Goal: Task Accomplishment & Management: Use online tool/utility

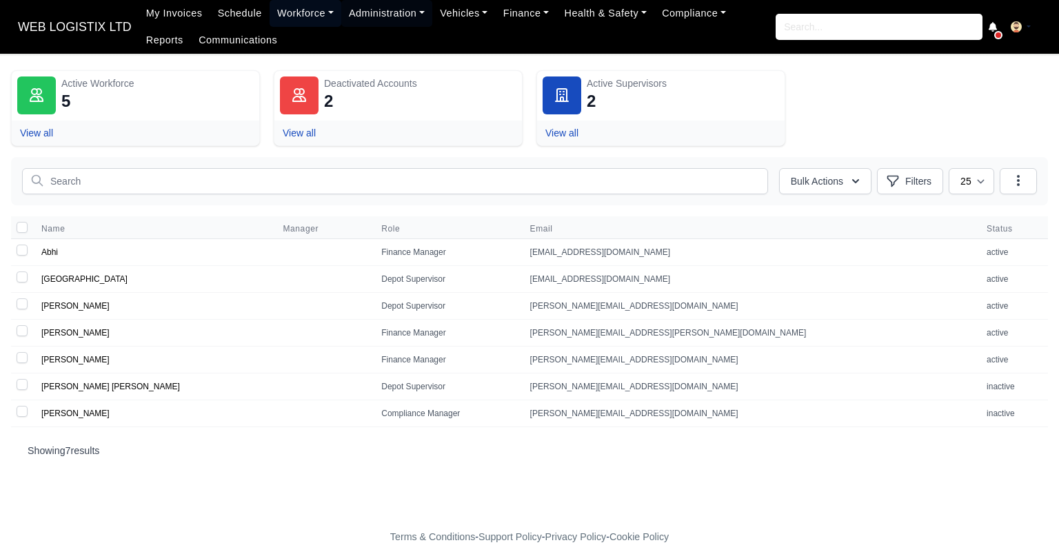
click at [270, 12] on link "Workforce" at bounding box center [306, 13] width 72 height 27
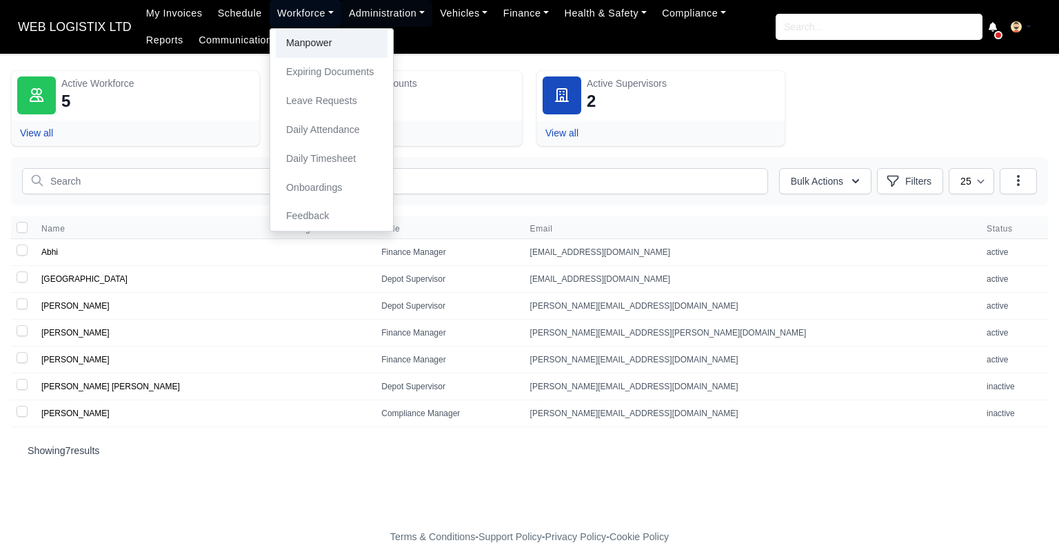
click at [307, 41] on link "Manpower" at bounding box center [332, 43] width 112 height 29
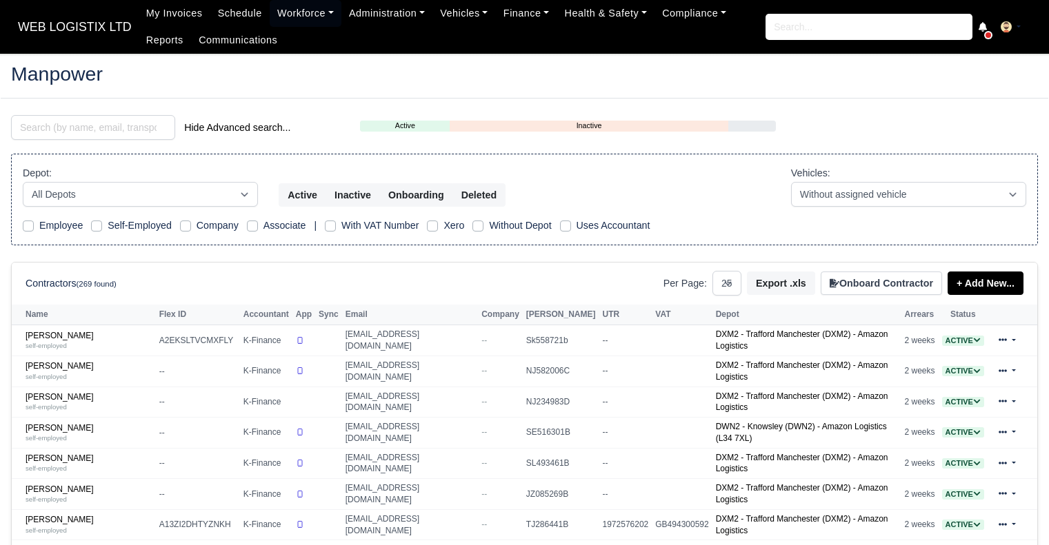
select select "25"
click at [119, 127] on input "search" at bounding box center [93, 127] width 164 height 25
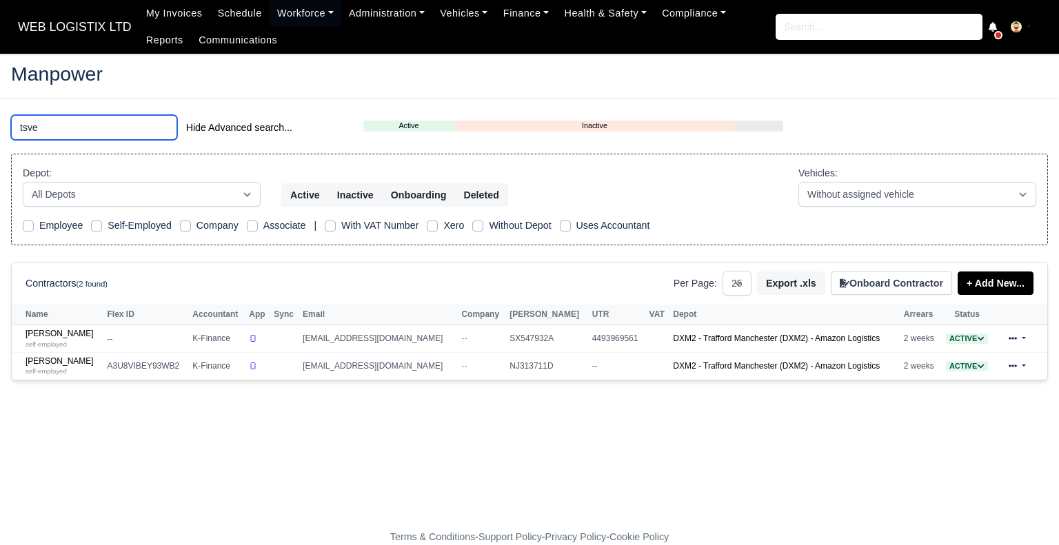
type input "tsve"
click at [52, 360] on link "Tsvetelin Dzhenipov self-employed" at bounding box center [63, 367] width 75 height 20
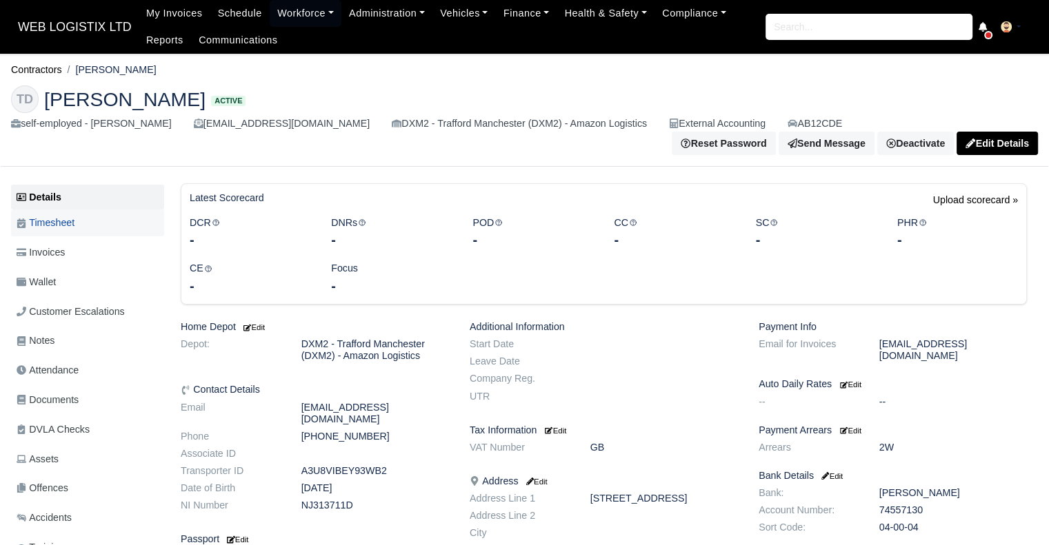
click at [73, 231] on span "Timesheet" at bounding box center [46, 223] width 58 height 16
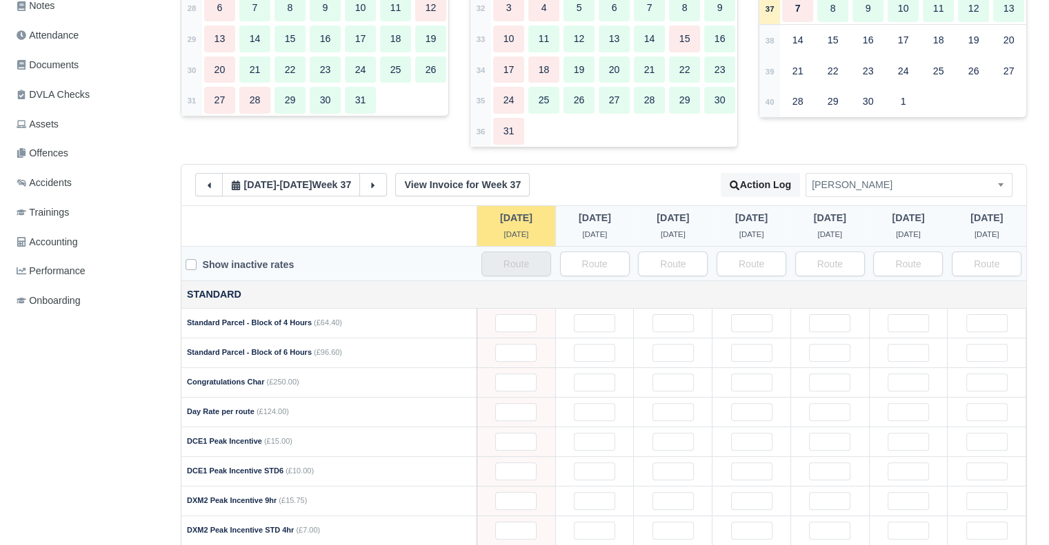
scroll to position [310, 0]
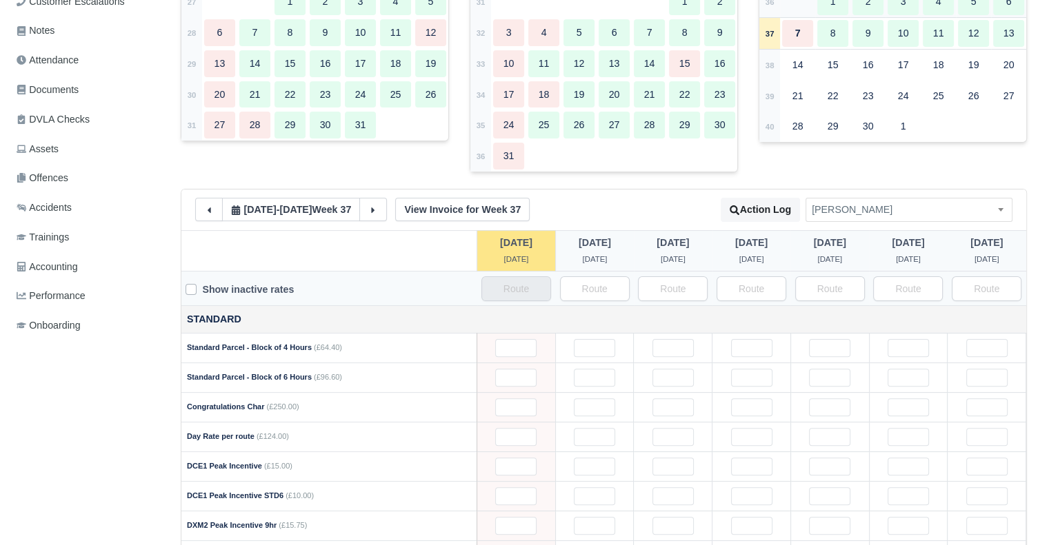
click at [936, 10] on div "4" at bounding box center [938, 1] width 31 height 27
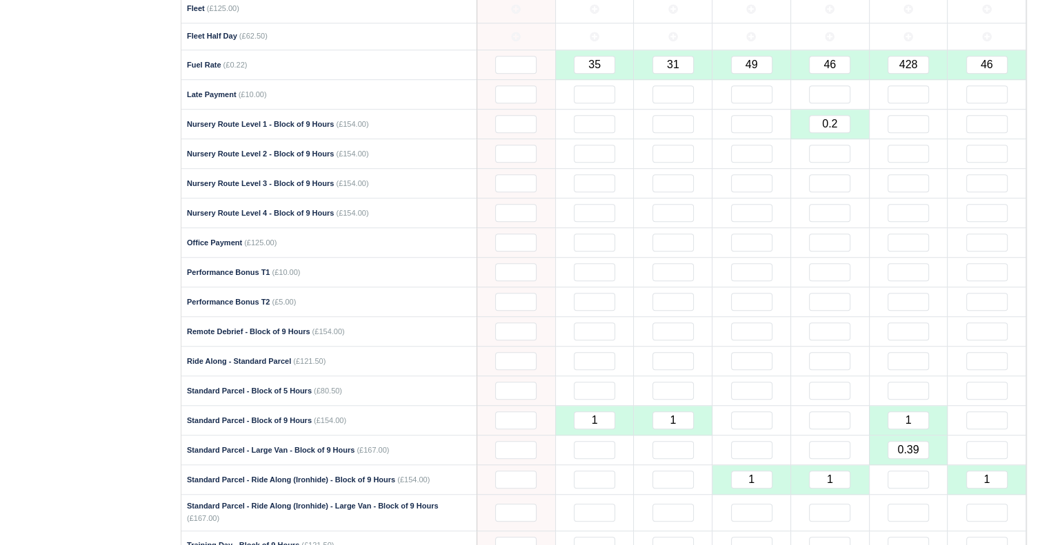
scroll to position [951, 0]
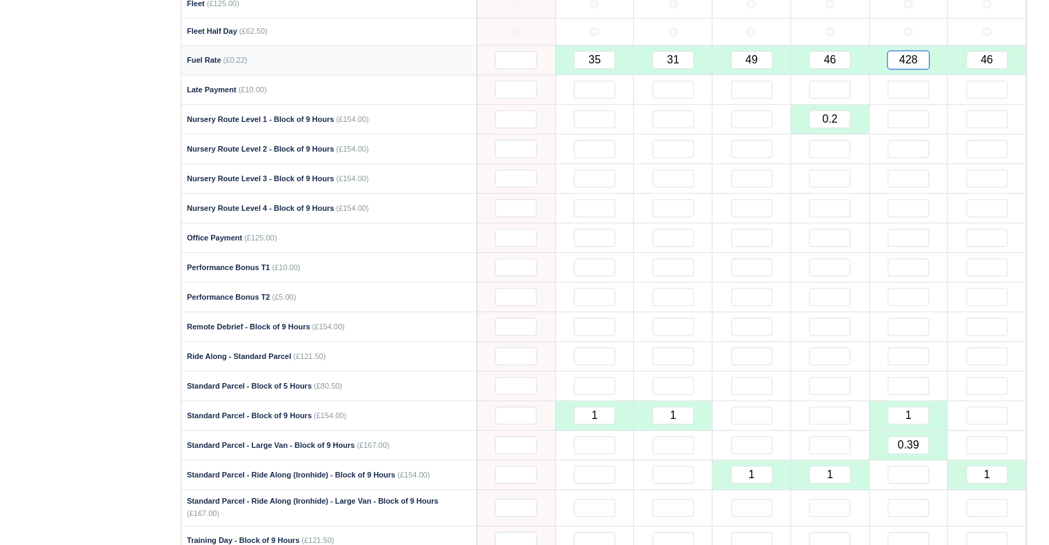
click at [913, 51] on input "428" at bounding box center [907, 60] width 41 height 18
click at [914, 54] on input "428" at bounding box center [907, 60] width 41 height 18
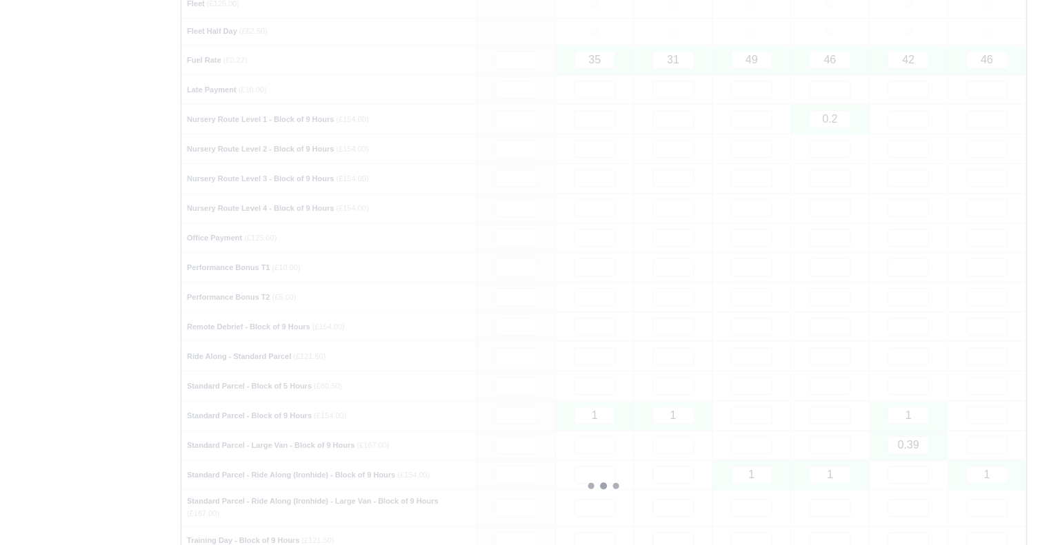
click at [957, 187] on div at bounding box center [603, 486] width 845 height 1790
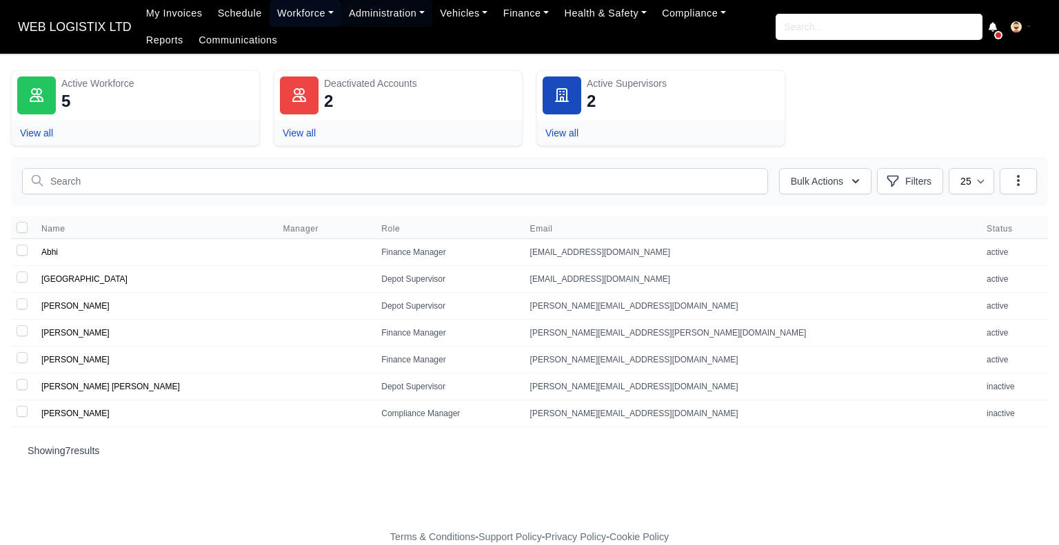
click at [279, 13] on link "Workforce" at bounding box center [306, 13] width 72 height 27
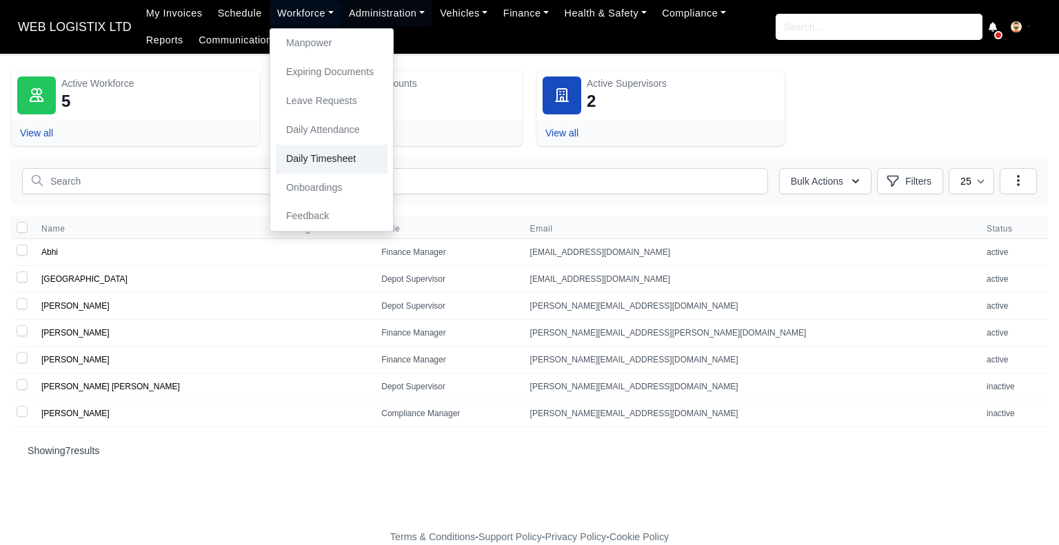
click at [321, 159] on link "Daily Timesheet" at bounding box center [332, 159] width 112 height 29
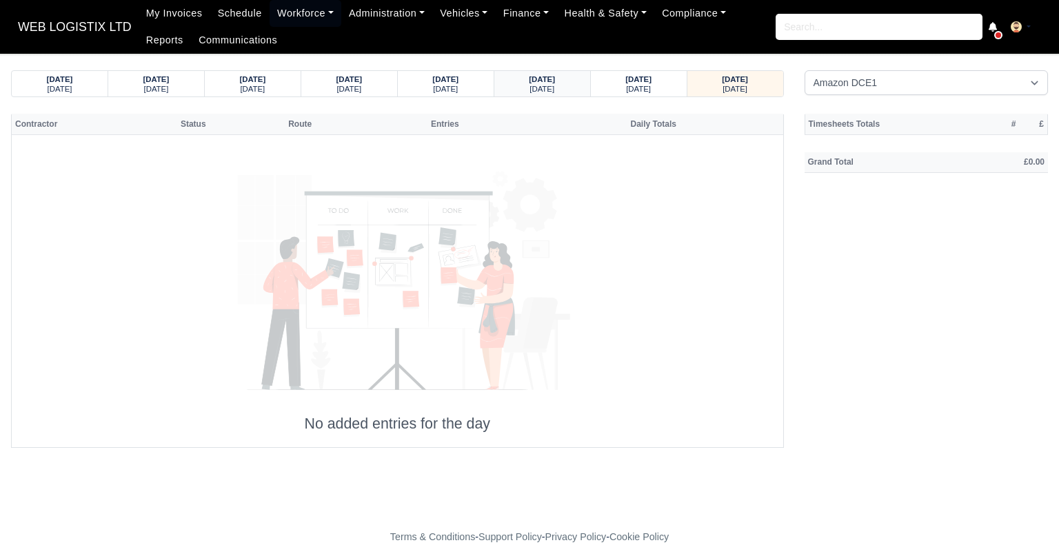
click at [521, 90] on div "Friday" at bounding box center [543, 88] width 70 height 10
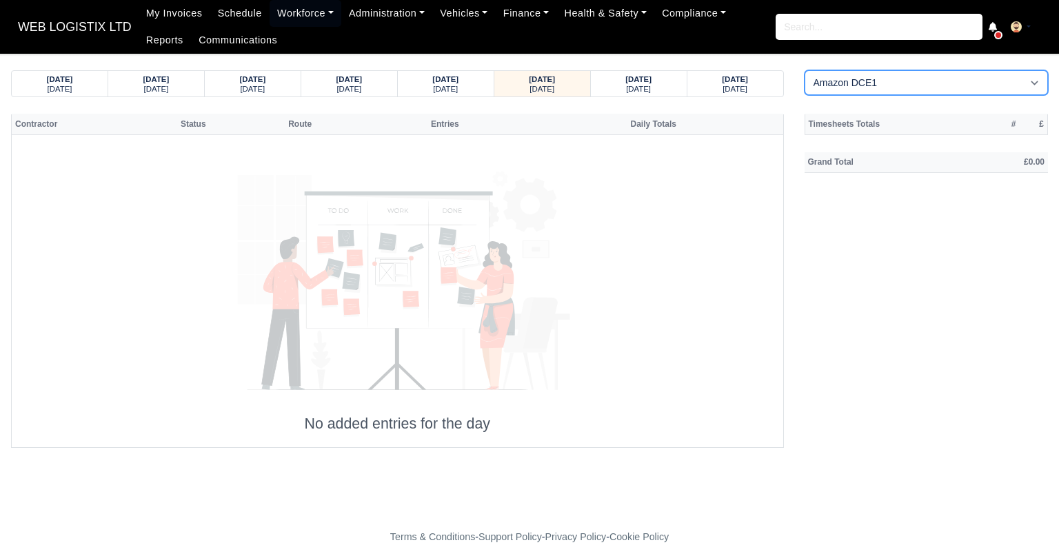
click at [946, 74] on select "Amazon DCE1 DWN2 - Knowsley (DWN2) - Amazon Logistics (L34 7XL) DXM2 - Trafford…" at bounding box center [927, 82] width 244 height 25
select select "1"
click at [805, 70] on select "Amazon DCE1 DWN2 - Knowsley (DWN2) - Amazon Logistics (L34 7XL) DXM2 - Trafford…" at bounding box center [927, 82] width 244 height 25
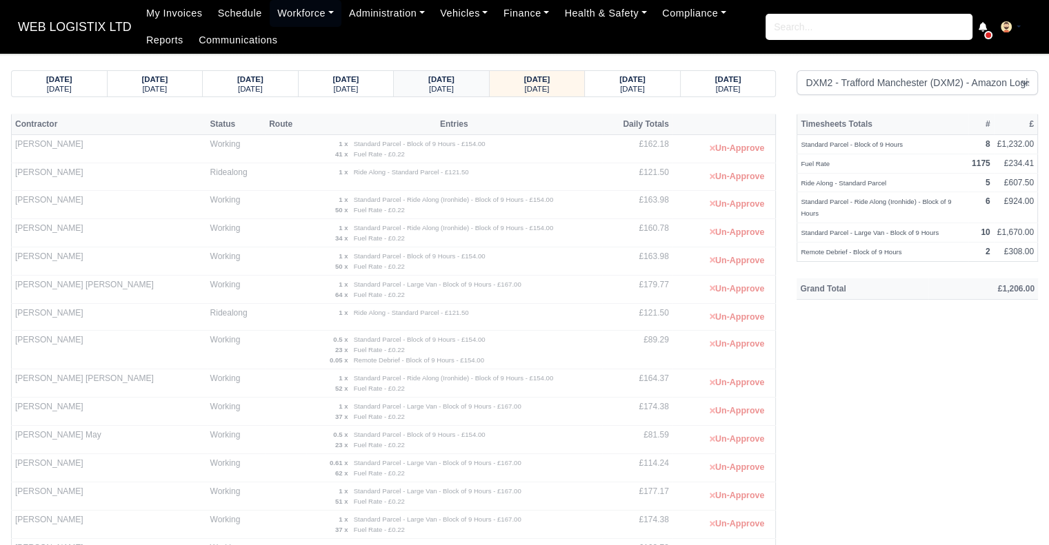
click at [439, 76] on strong "04/09/2025" at bounding box center [441, 79] width 26 height 8
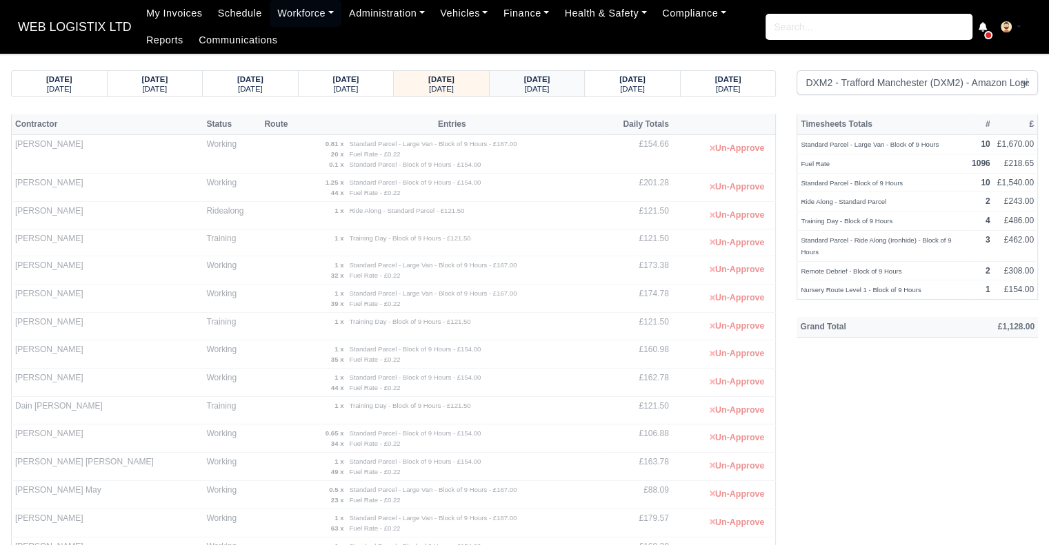
click at [557, 85] on div "Friday" at bounding box center [537, 88] width 69 height 10
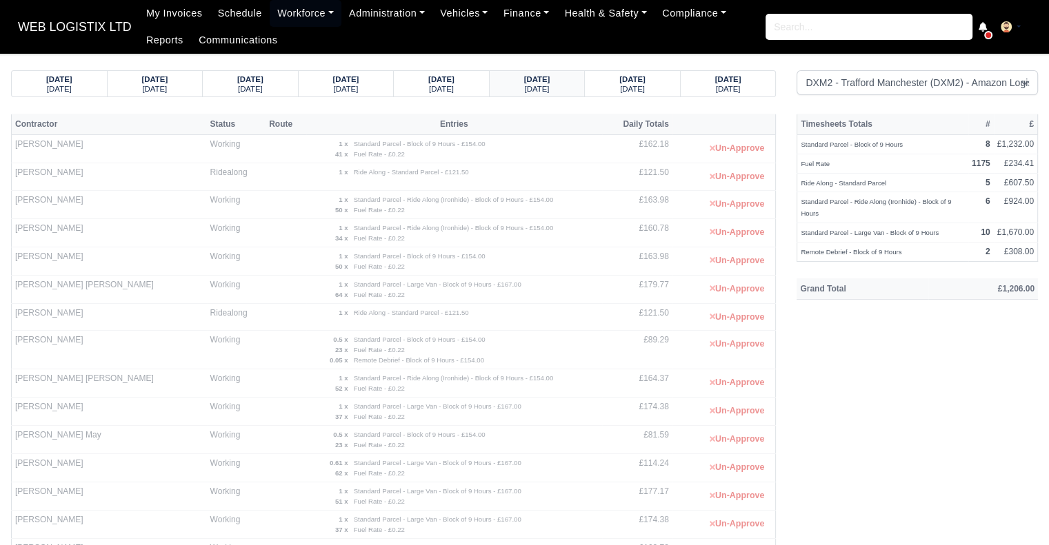
click at [550, 80] on strong "05/09/2025" at bounding box center [537, 79] width 26 height 8
click at [625, 72] on div "06/09/2025 Saturday" at bounding box center [632, 84] width 74 height 26
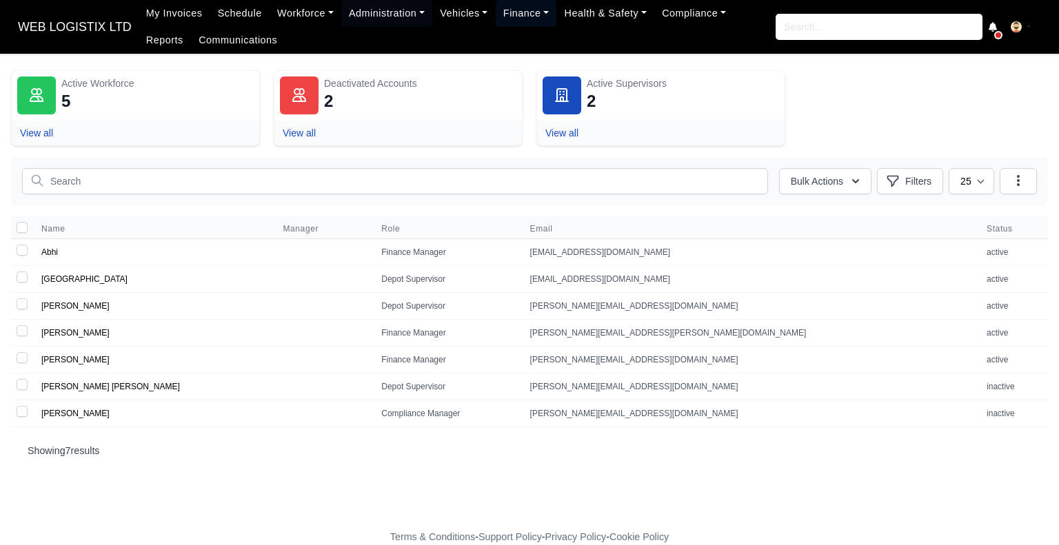
click at [512, 10] on link "Finance" at bounding box center [526, 13] width 61 height 27
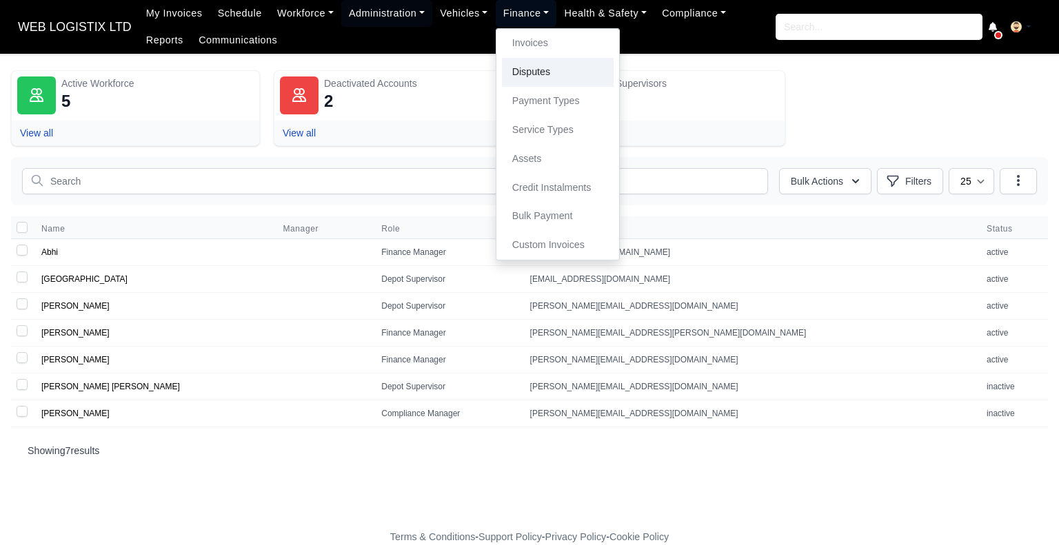
click at [526, 69] on link "Disputes" at bounding box center [558, 72] width 112 height 29
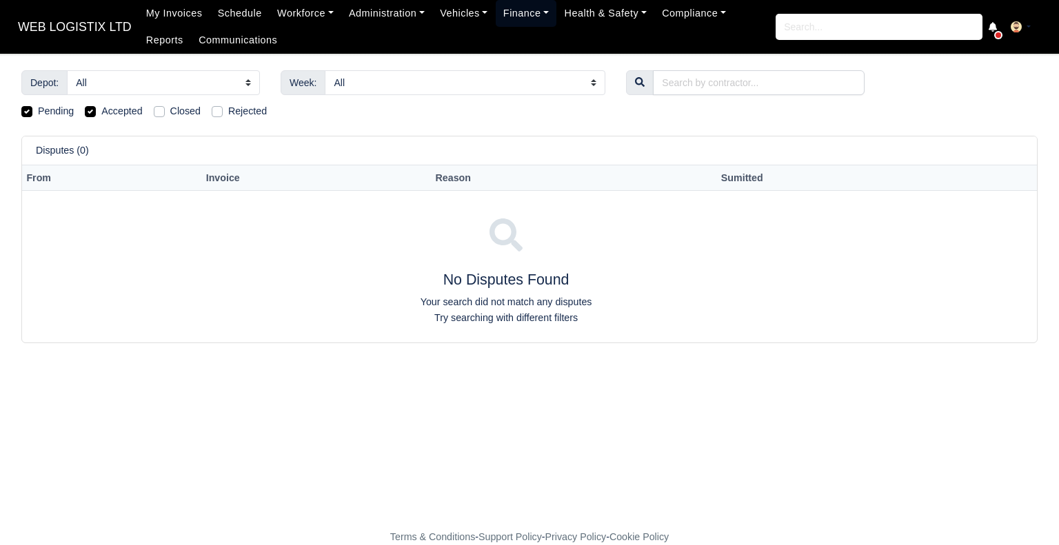
click at [518, 13] on link "Finance" at bounding box center [526, 13] width 61 height 27
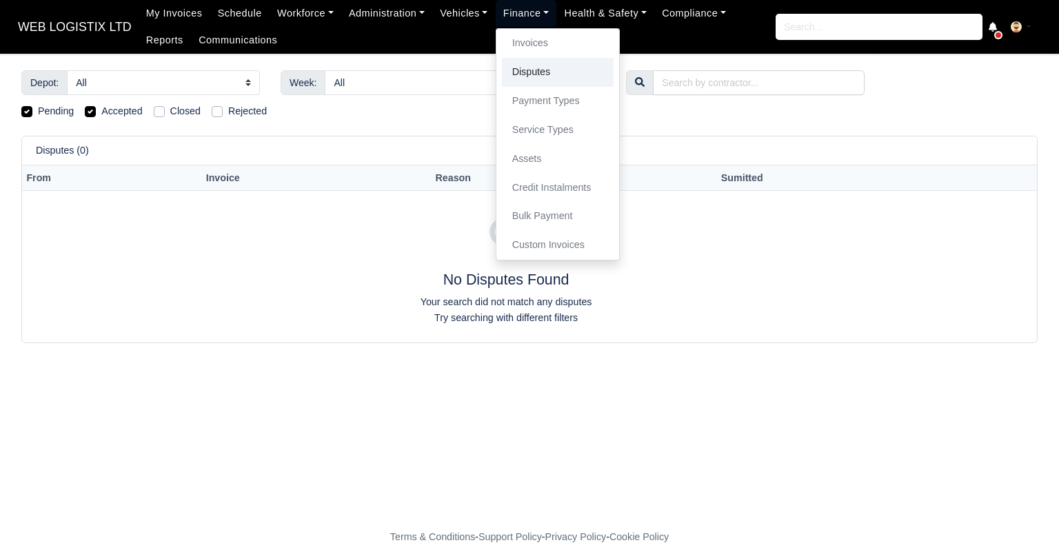
click at [516, 58] on link "Disputes" at bounding box center [558, 72] width 112 height 29
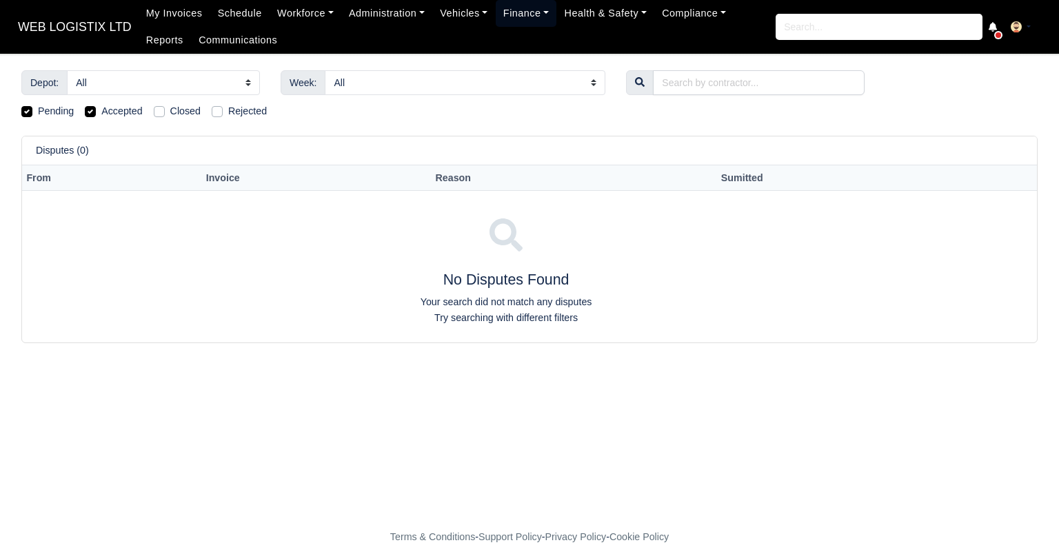
click at [503, 6] on link "Finance" at bounding box center [526, 13] width 61 height 27
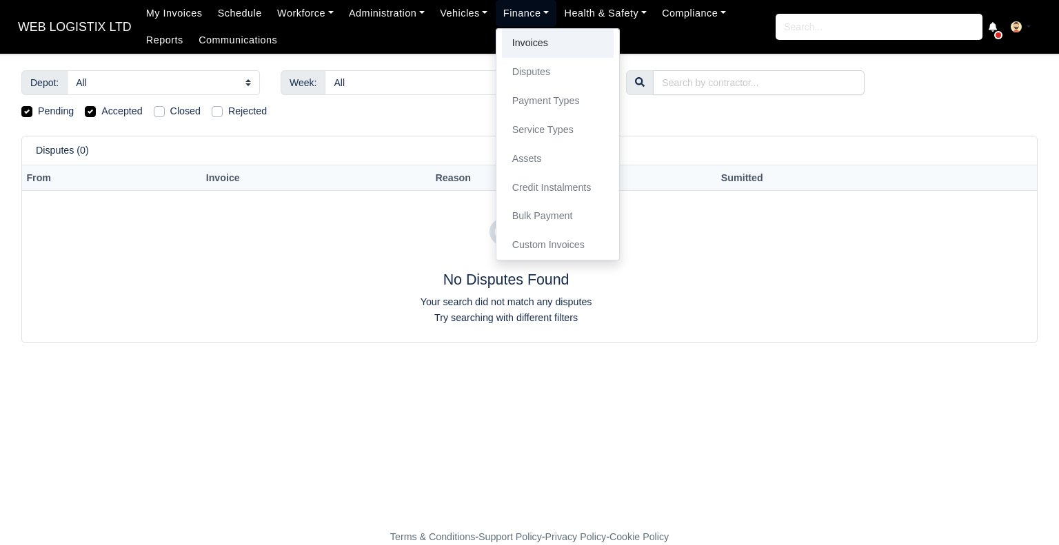
click at [510, 41] on link "Invoices" at bounding box center [558, 43] width 112 height 29
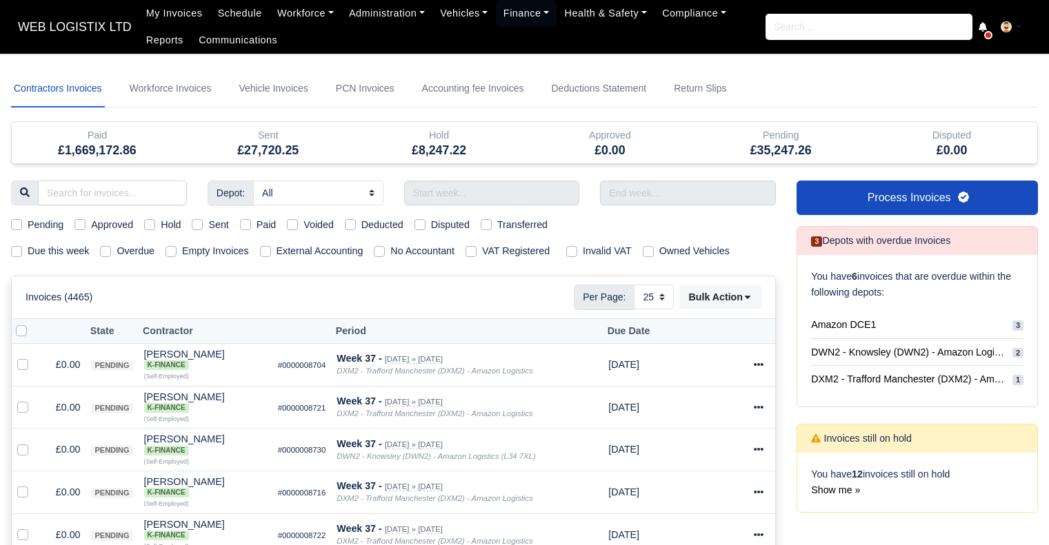
select select "25"
click at [159, 85] on link "Workforce Invoices" at bounding box center [171, 88] width 88 height 37
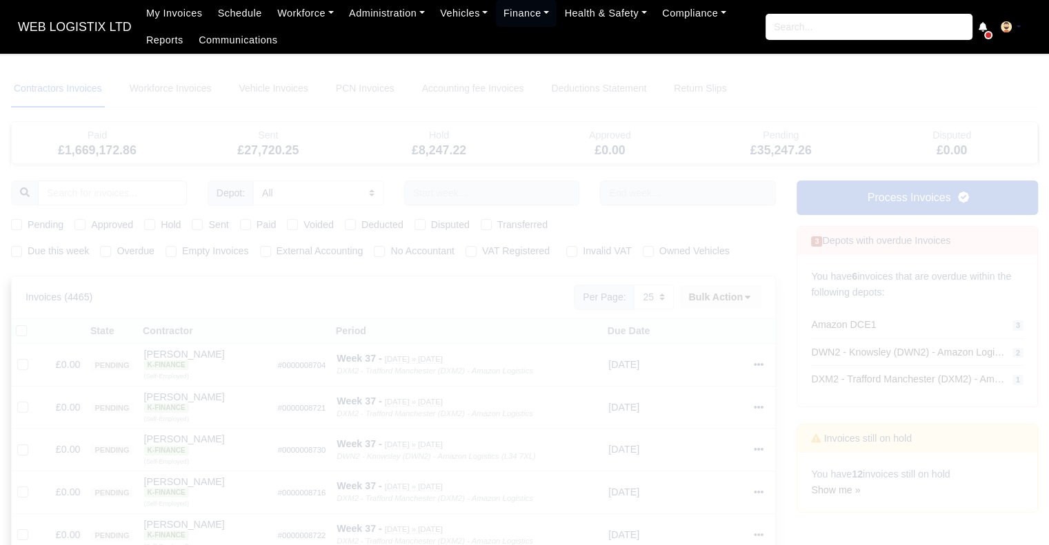
select select
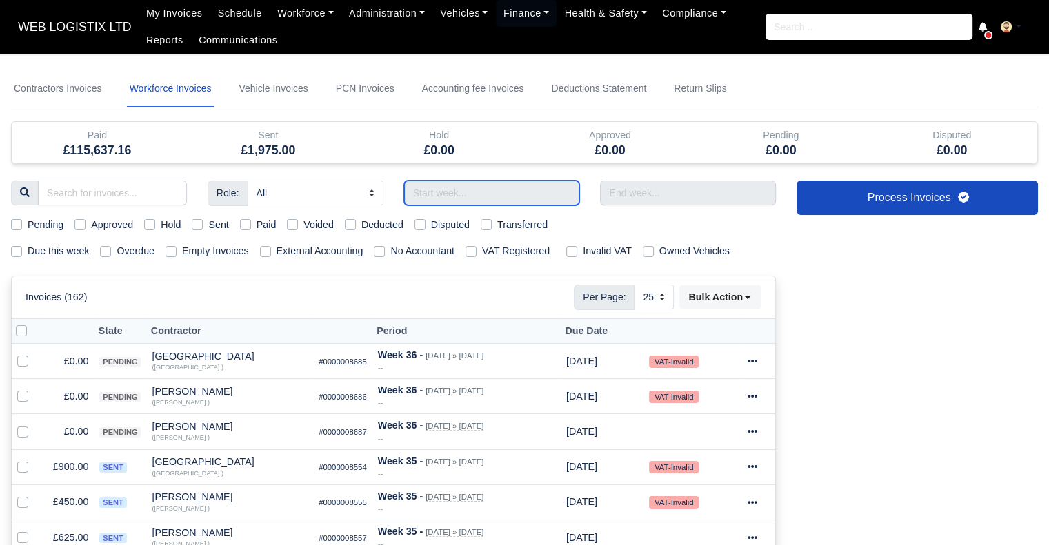
click at [463, 194] on input "text" at bounding box center [492, 193] width 176 height 25
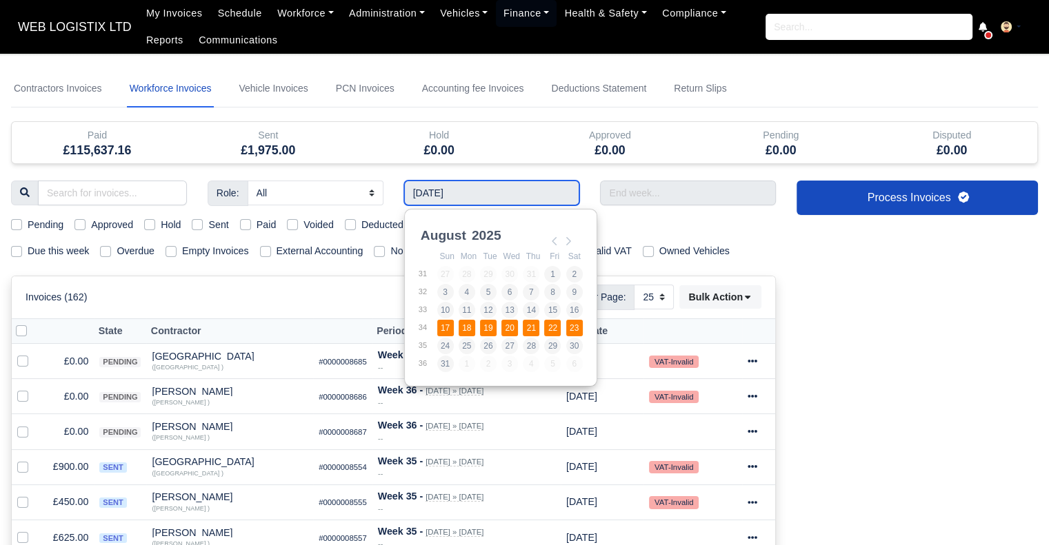
type input "17/08/2025 - 23/08/2025"
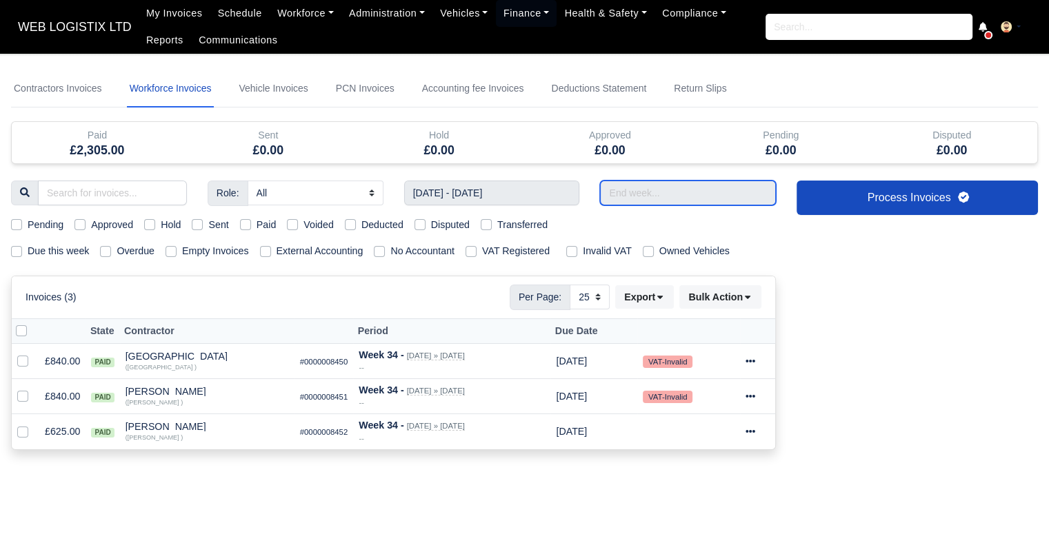
click at [678, 190] on input "text" at bounding box center [688, 193] width 176 height 25
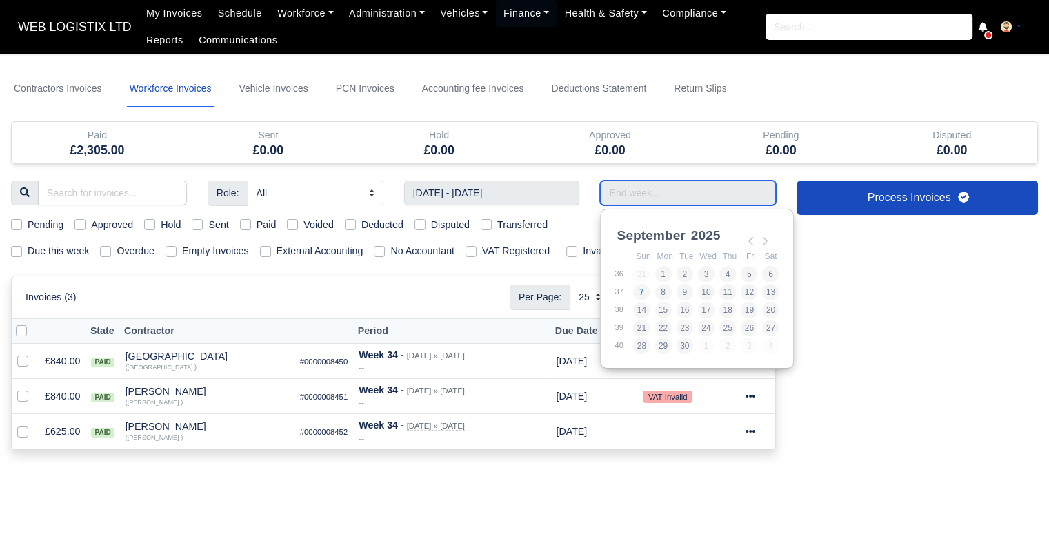
click at [741, 241] on div "September January February March April May June July August September October N…" at bounding box center [696, 235] width 165 height 25
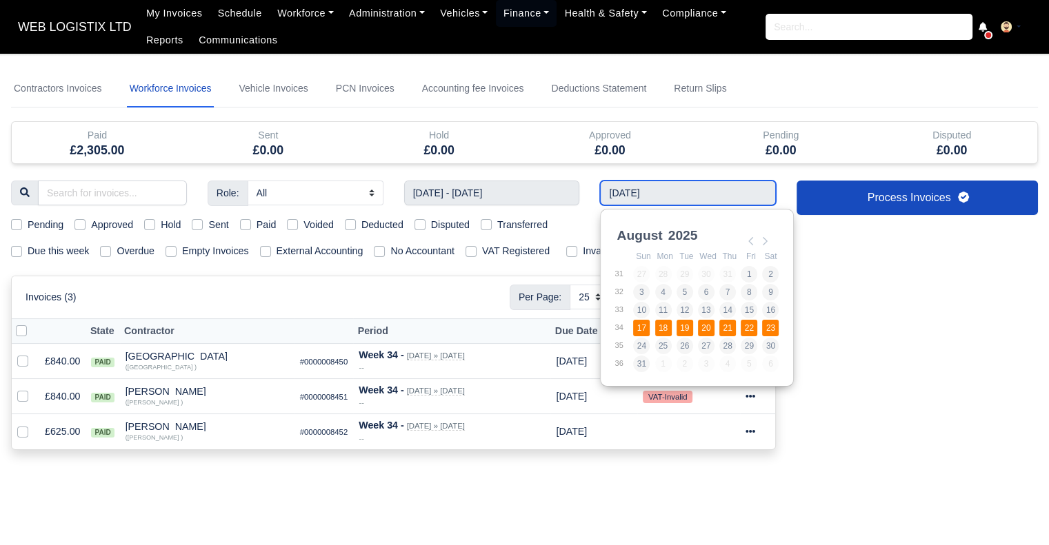
type input "17/08/2025 - 23/08/2025"
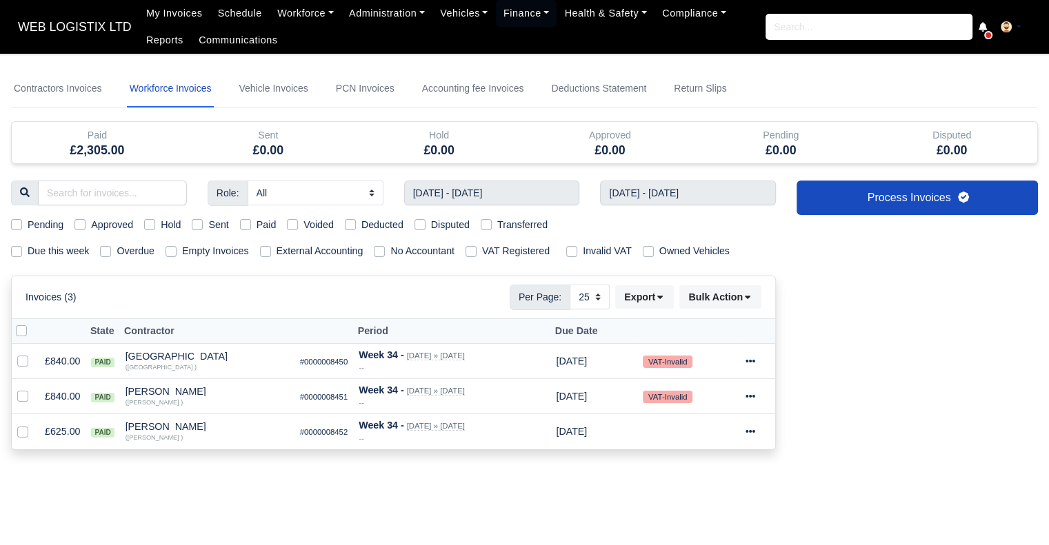
click at [238, 225] on div "Pending Approved Hold Sent Paid Voided Deducted Disputed Transferred" at bounding box center [393, 225] width 785 height 16
click at [257, 225] on label "Paid" at bounding box center [267, 225] width 20 height 16
click at [246, 225] on input "Paid" at bounding box center [245, 222] width 11 height 11
checkbox input "true"
click at [651, 297] on button "Export" at bounding box center [644, 296] width 59 height 23
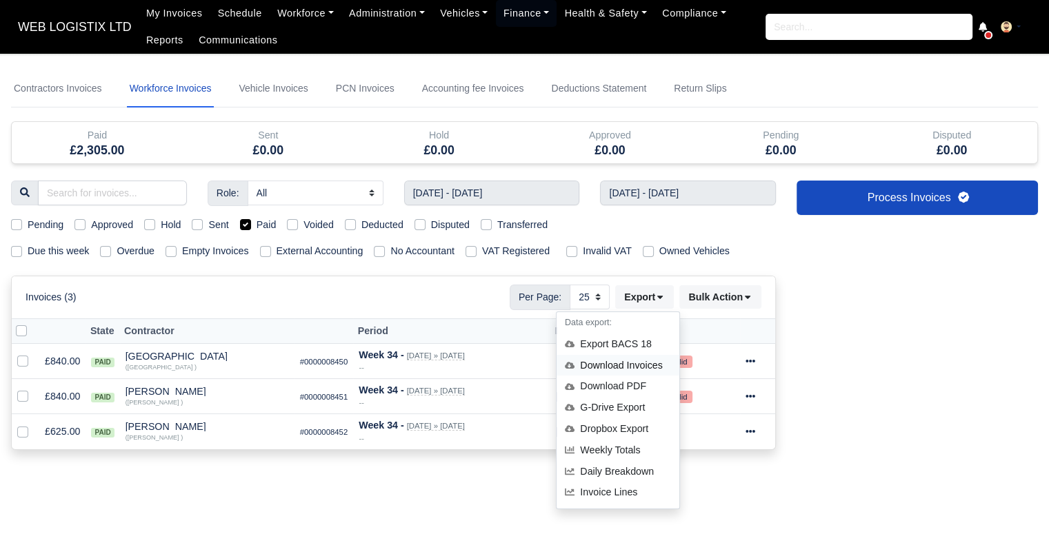
click at [646, 358] on div "Download Invoices" at bounding box center [617, 365] width 123 height 21
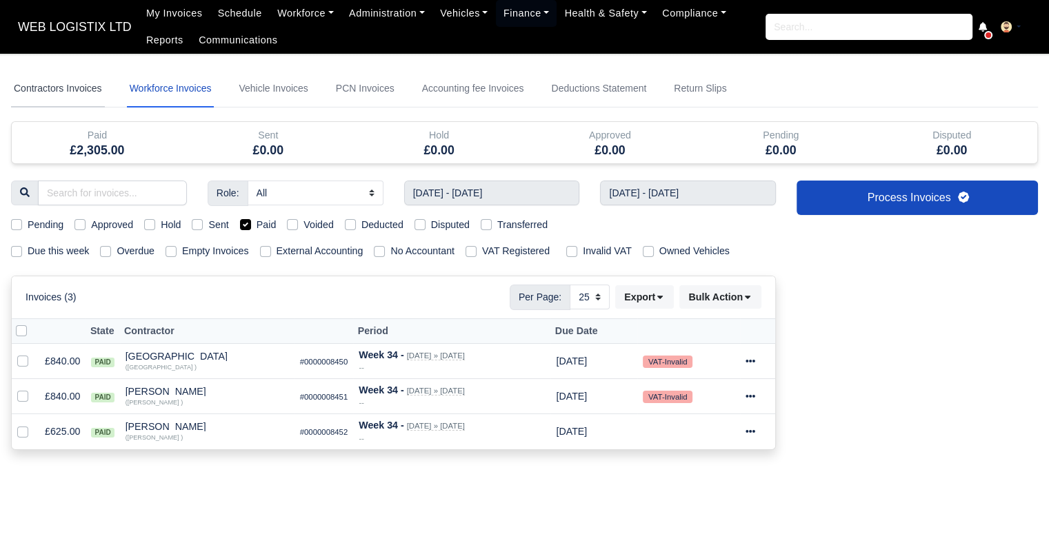
click at [54, 86] on link "Contractors Invoices" at bounding box center [58, 88] width 94 height 37
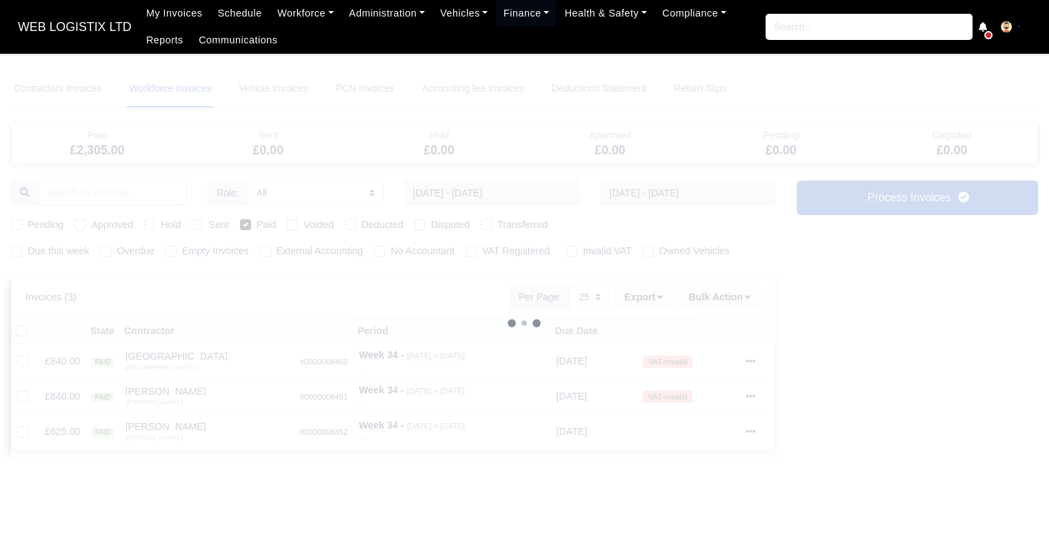
select select
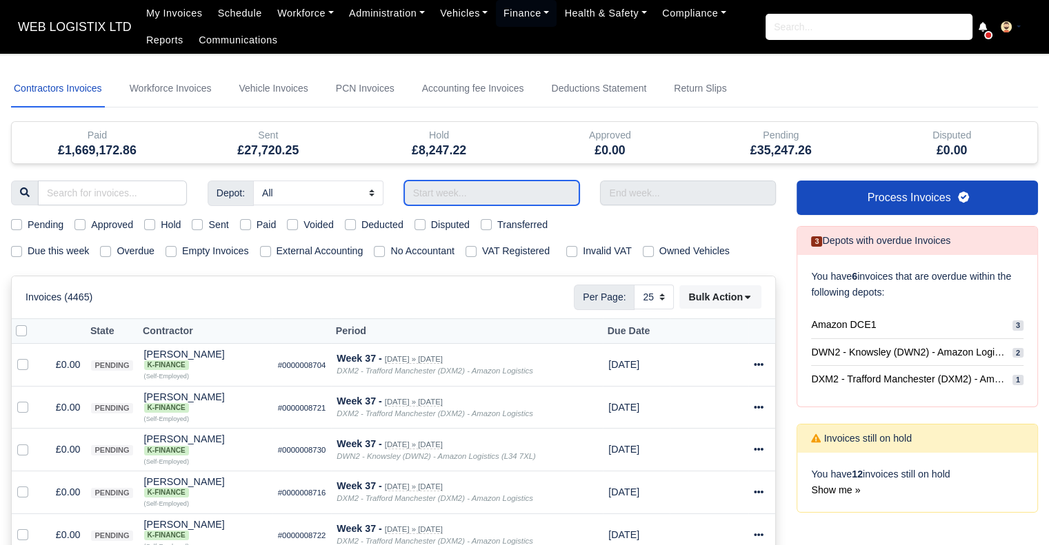
click at [505, 193] on input "text" at bounding box center [492, 193] width 176 height 25
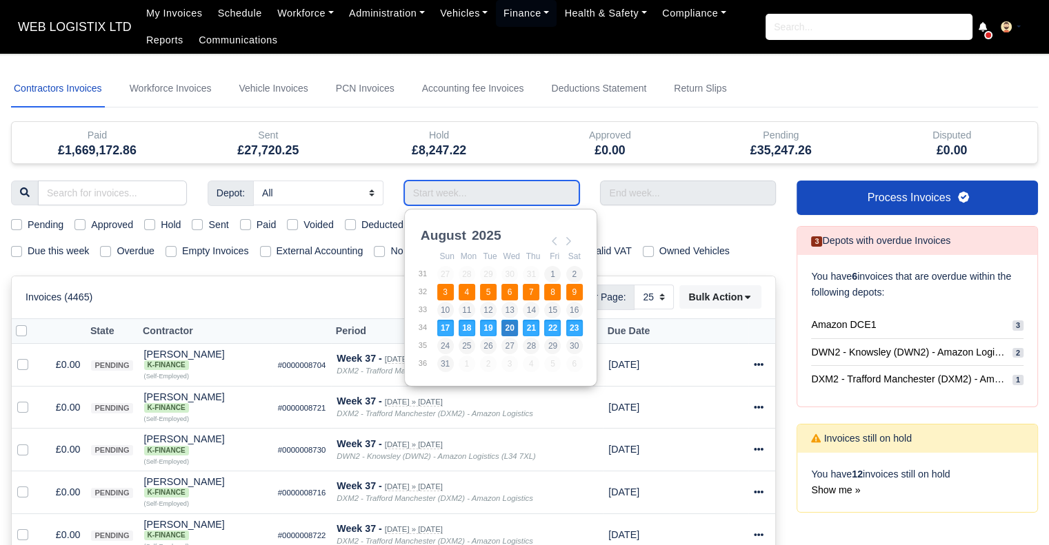
click at [519, 288] on td "6" at bounding box center [511, 292] width 21 height 18
type input "03/08/2025 - 09/08/2025"
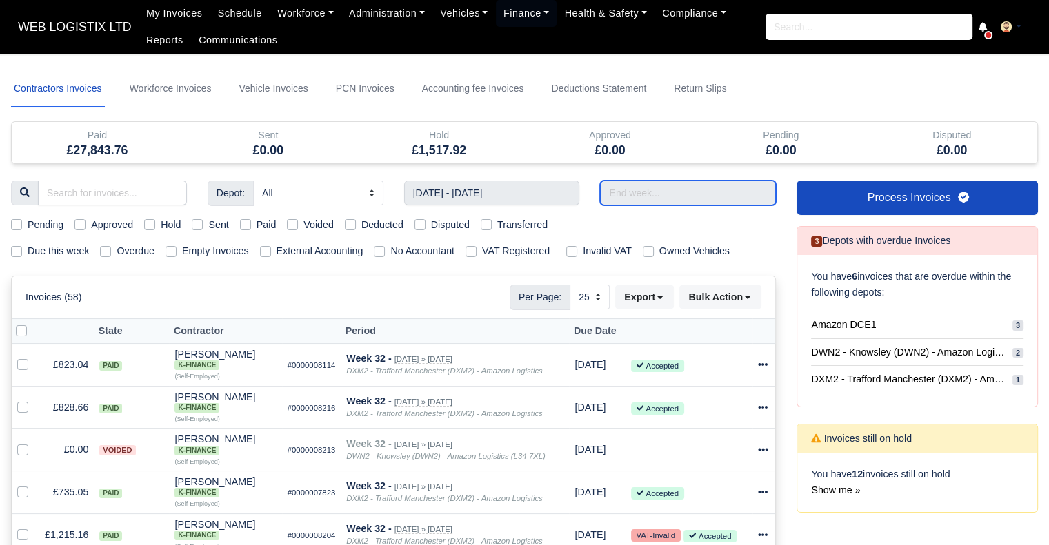
click at [634, 187] on input "text" at bounding box center [688, 193] width 176 height 25
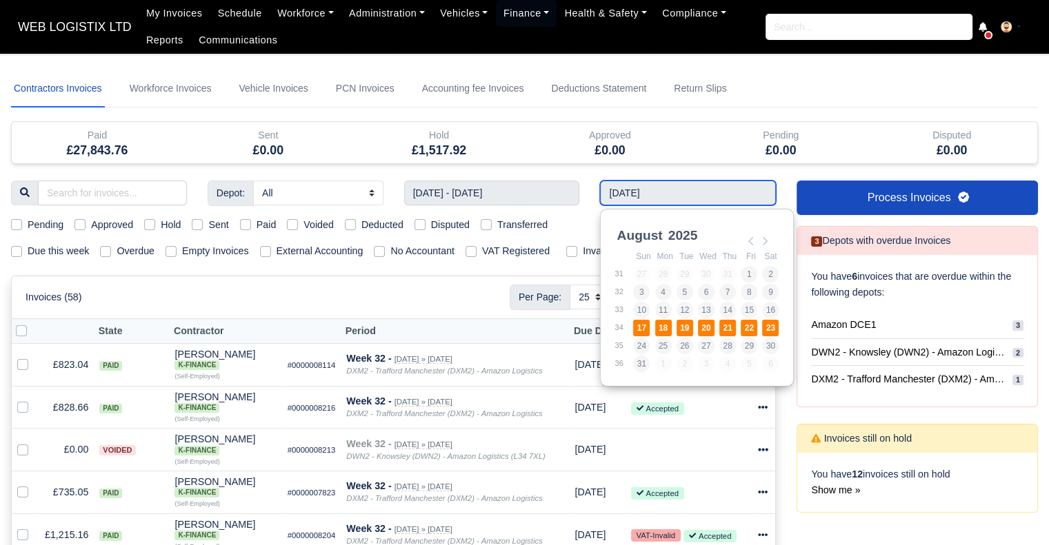
type input "17/08/2025 - 23/08/2025"
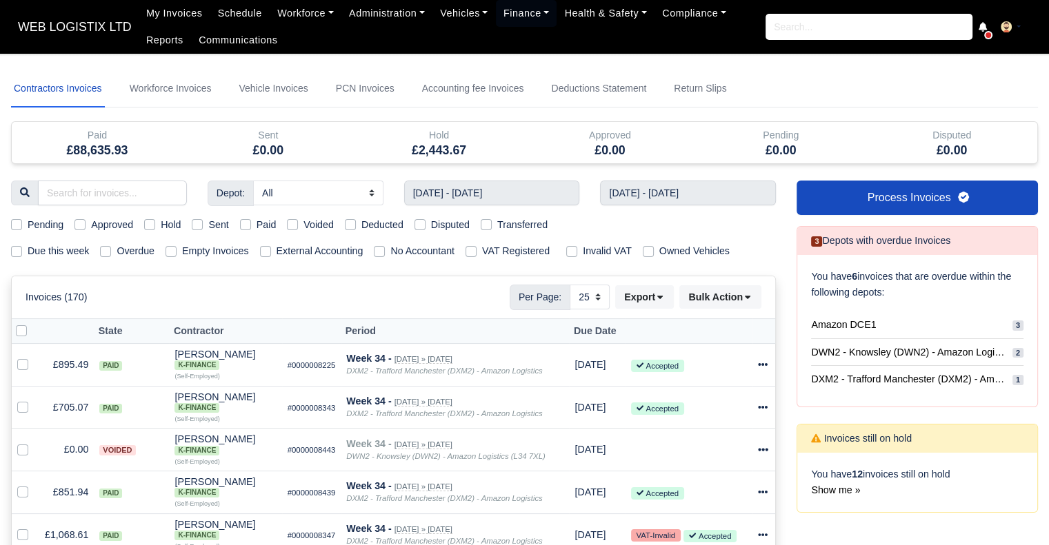
click at [257, 226] on label "Paid" at bounding box center [267, 225] width 20 height 16
click at [240, 226] on input "Paid" at bounding box center [245, 222] width 11 height 11
checkbox input "true"
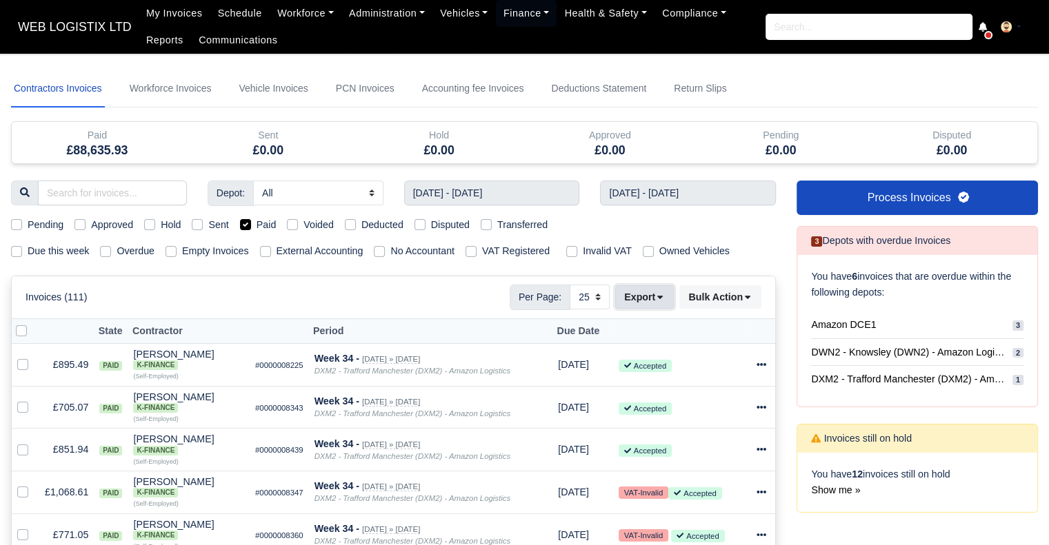
click at [648, 299] on button "Export" at bounding box center [644, 296] width 59 height 23
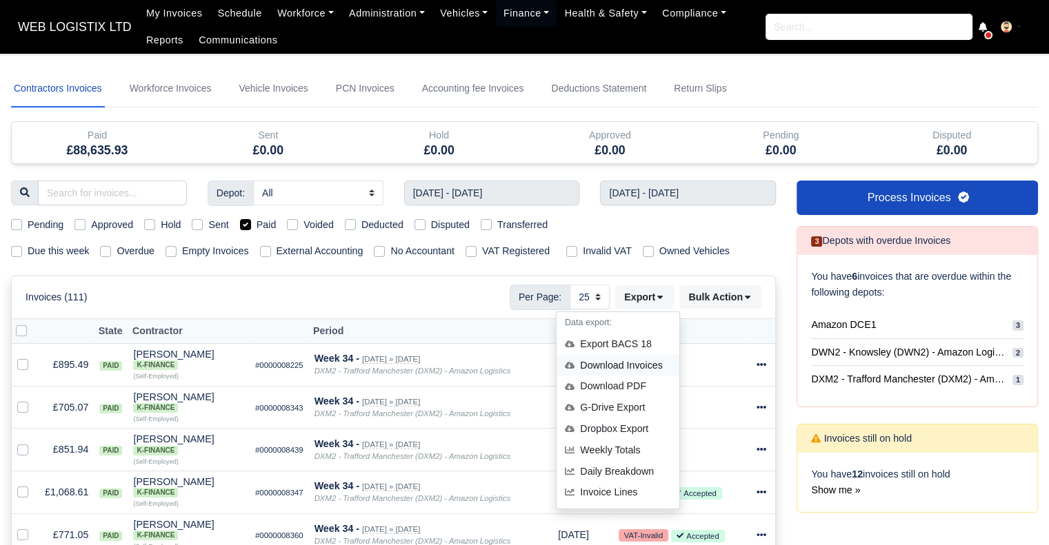
click at [656, 372] on div "Download Invoices" at bounding box center [617, 365] width 123 height 21
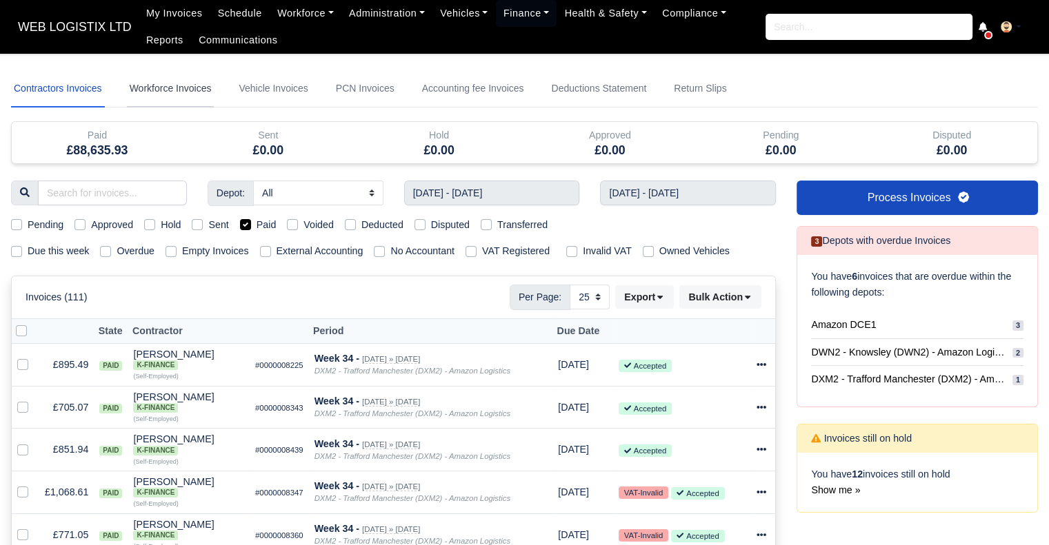
click at [179, 92] on link "Workforce Invoices" at bounding box center [171, 88] width 88 height 37
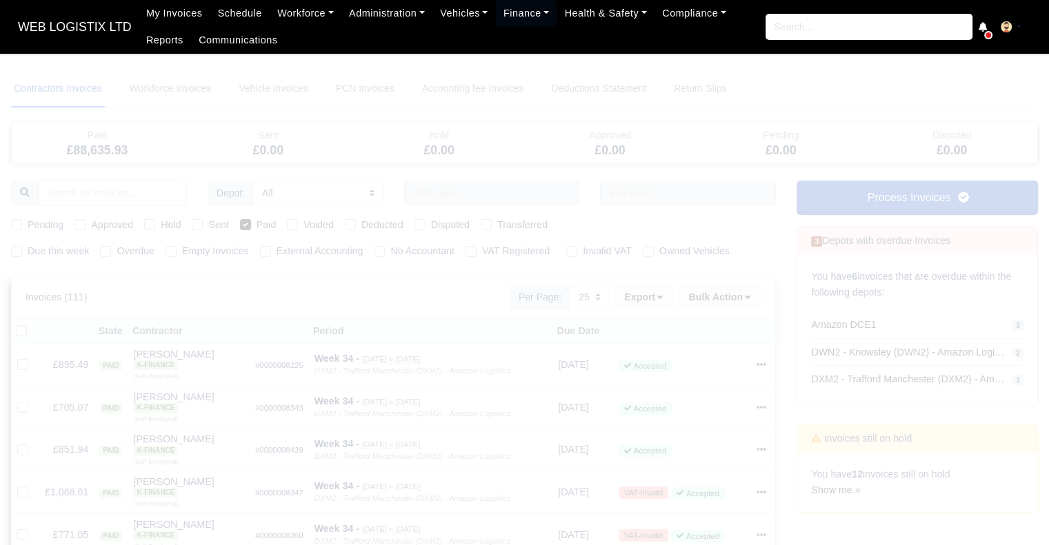
select select
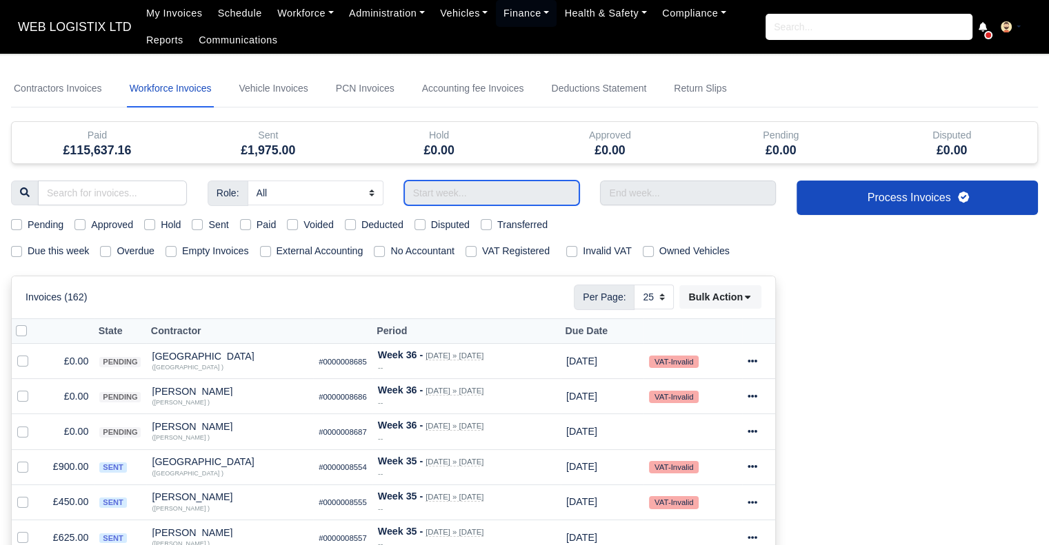
click at [450, 187] on input "text" at bounding box center [492, 193] width 176 height 25
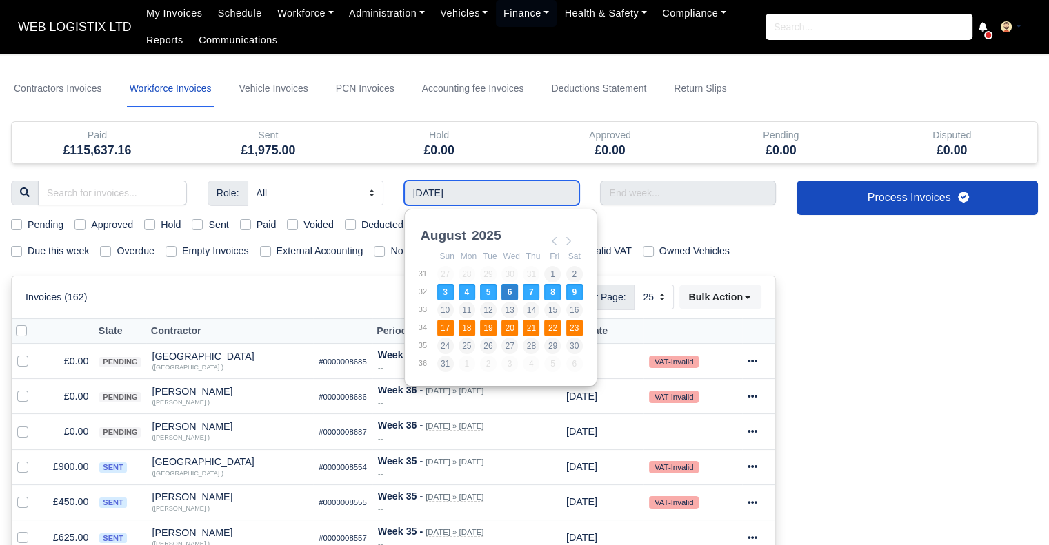
type input "17/08/2025 - 23/08/2025"
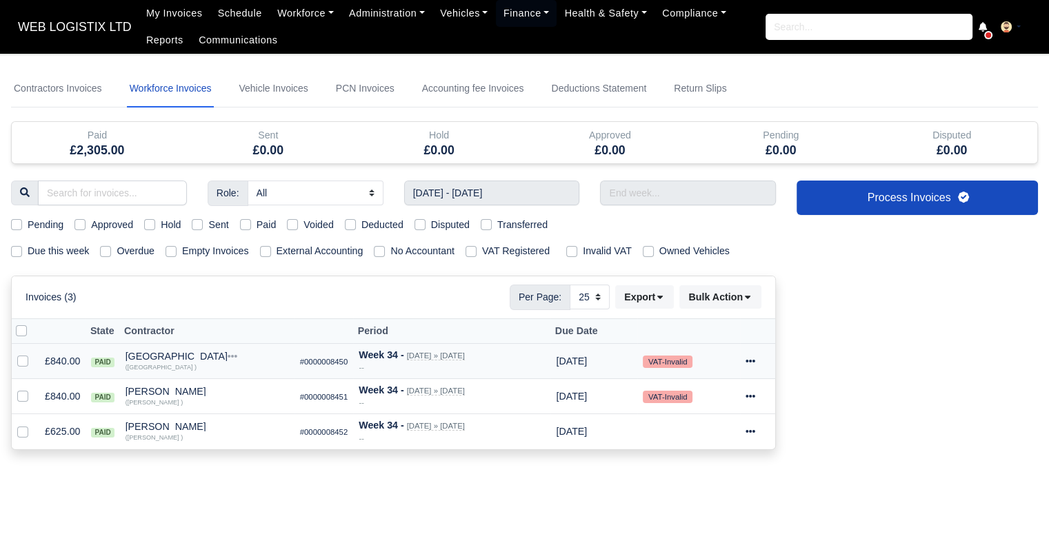
click at [750, 359] on icon at bounding box center [750, 362] width 10 height 10
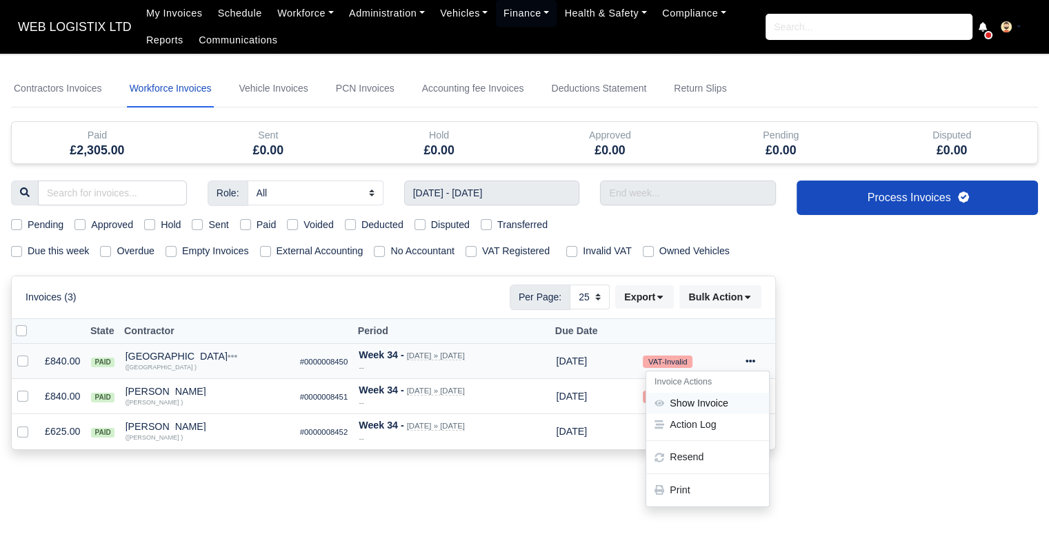
click at [721, 401] on link "Show Invoice" at bounding box center [707, 403] width 123 height 21
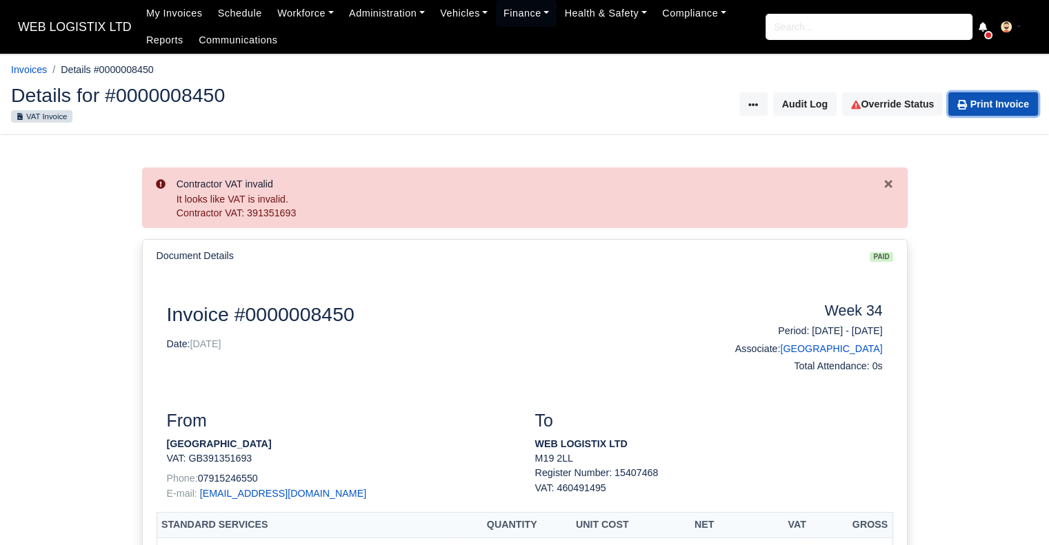
click at [1001, 99] on link "Print Invoice" at bounding box center [993, 103] width 90 height 23
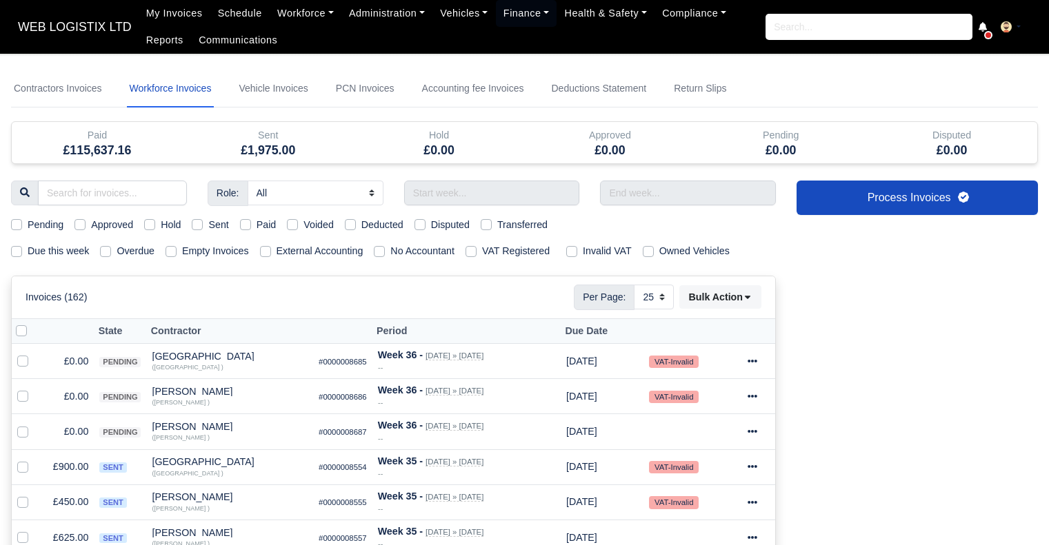
select select "25"
click at [441, 191] on input "text" at bounding box center [492, 193] width 176 height 25
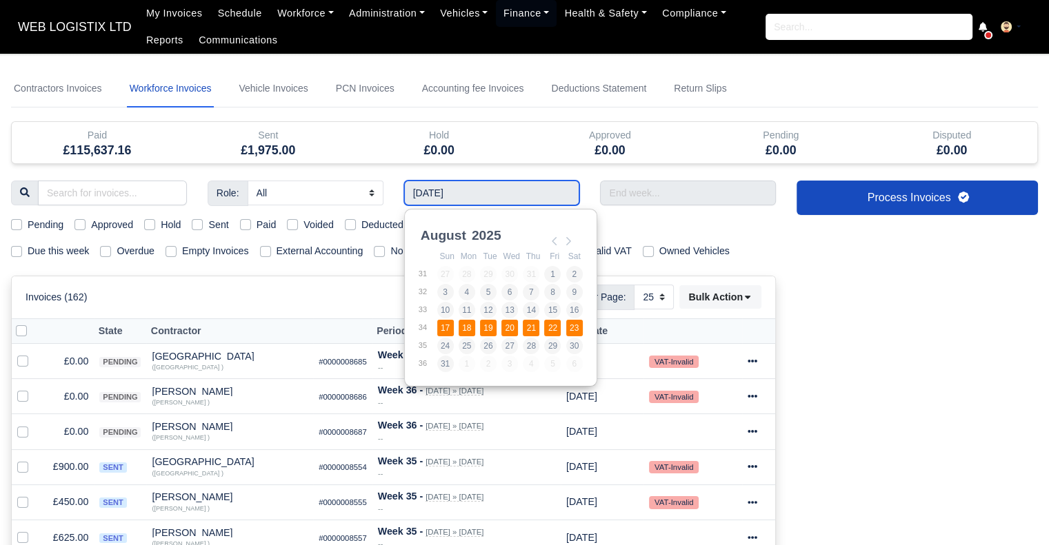
type input "17/08/2025 - 23/08/2025"
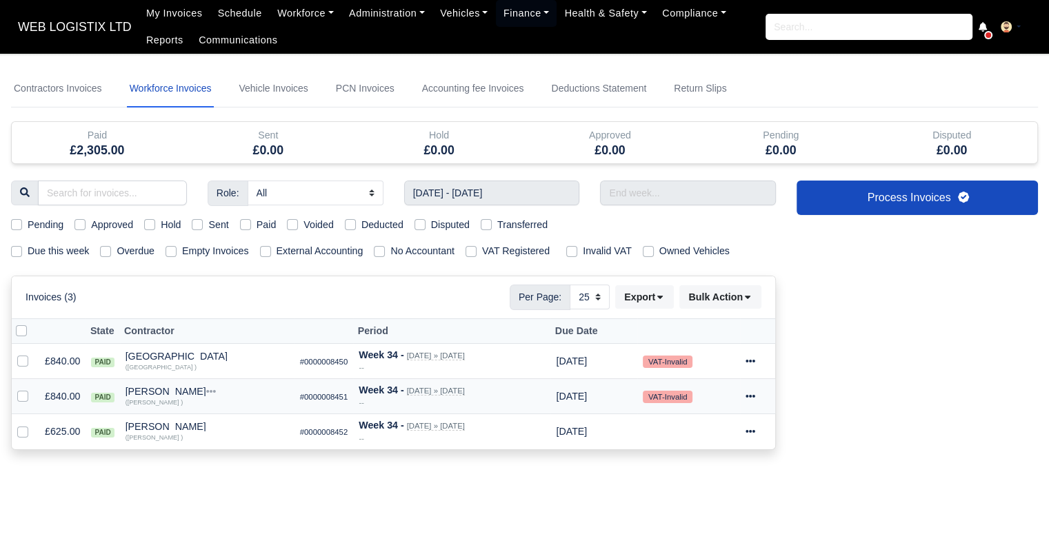
click at [745, 394] on td "Invoice Actions Show Invoice Action Log Resend" at bounding box center [757, 396] width 35 height 35
click at [748, 396] on icon at bounding box center [750, 397] width 10 height 10
click at [701, 523] on link "Print" at bounding box center [707, 525] width 123 height 21
click at [747, 427] on icon at bounding box center [750, 432] width 10 height 10
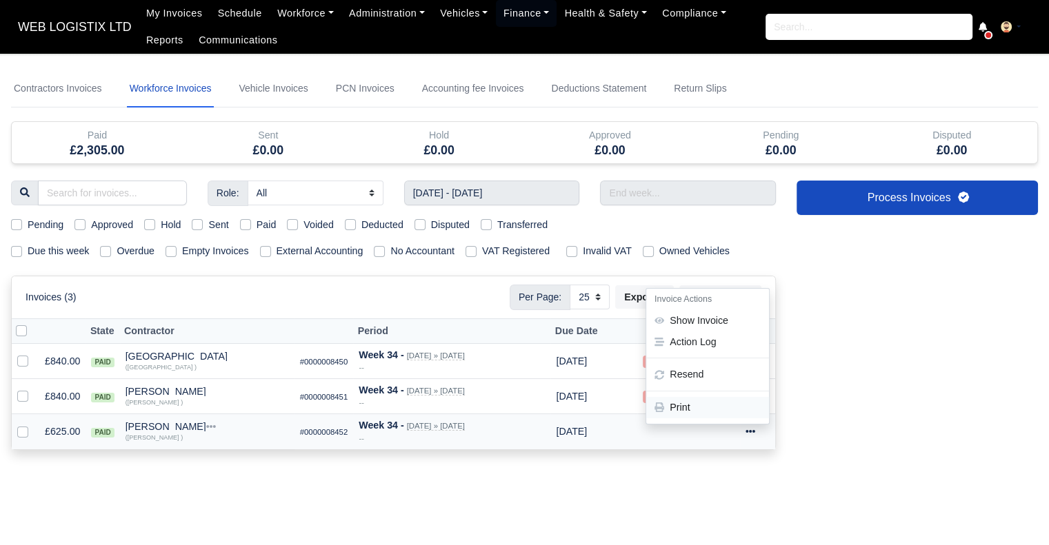
click at [734, 405] on link "Print" at bounding box center [707, 407] width 123 height 21
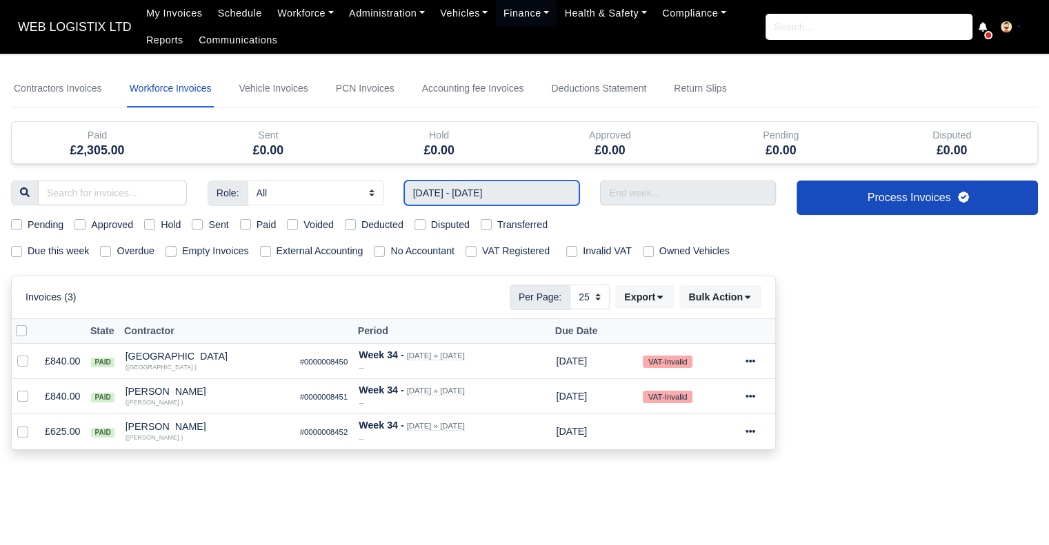
click at [527, 194] on input "17/08/2025 - 23/08/2025" at bounding box center [492, 193] width 176 height 25
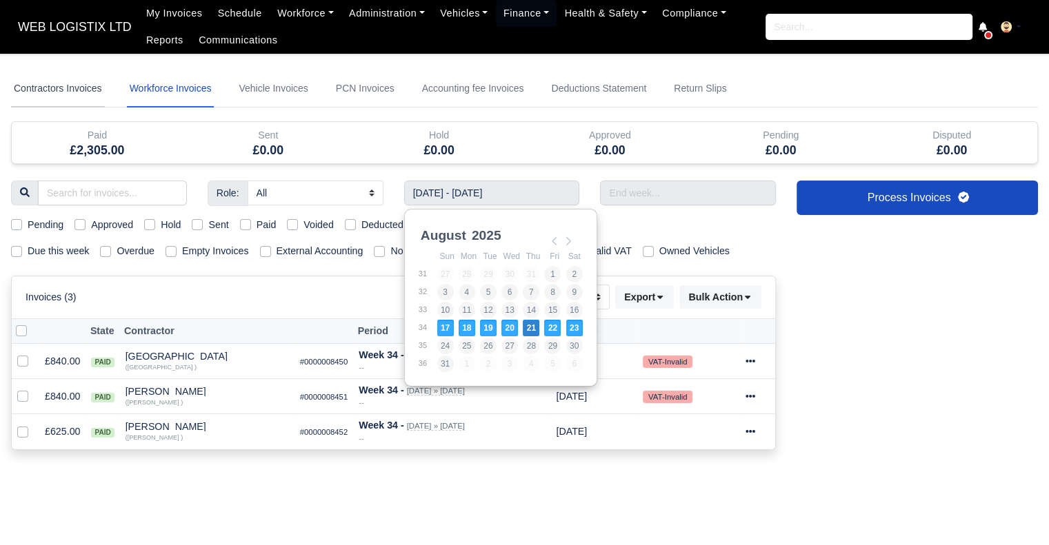
click at [57, 90] on link "Contractors Invoices" at bounding box center [58, 88] width 94 height 37
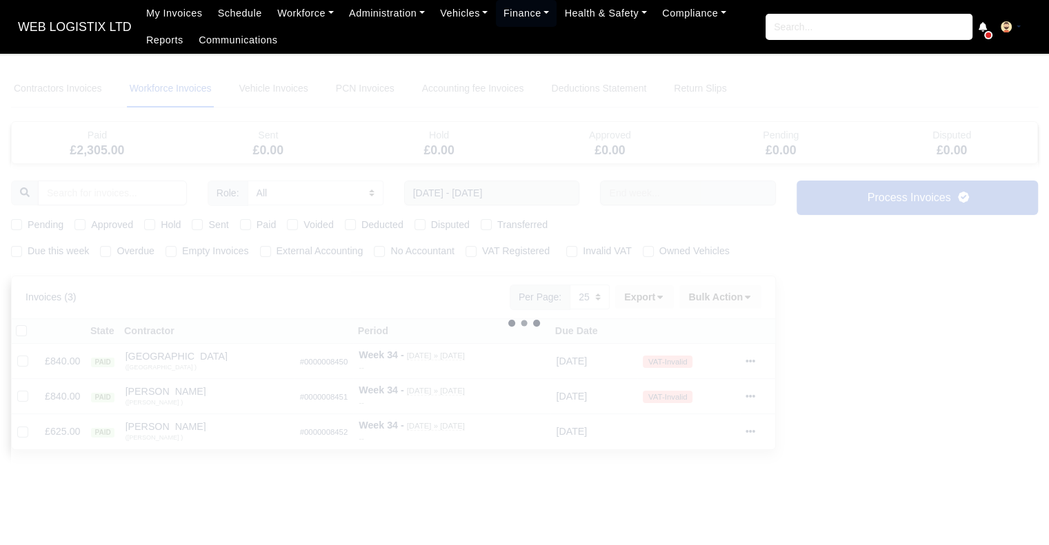
select select
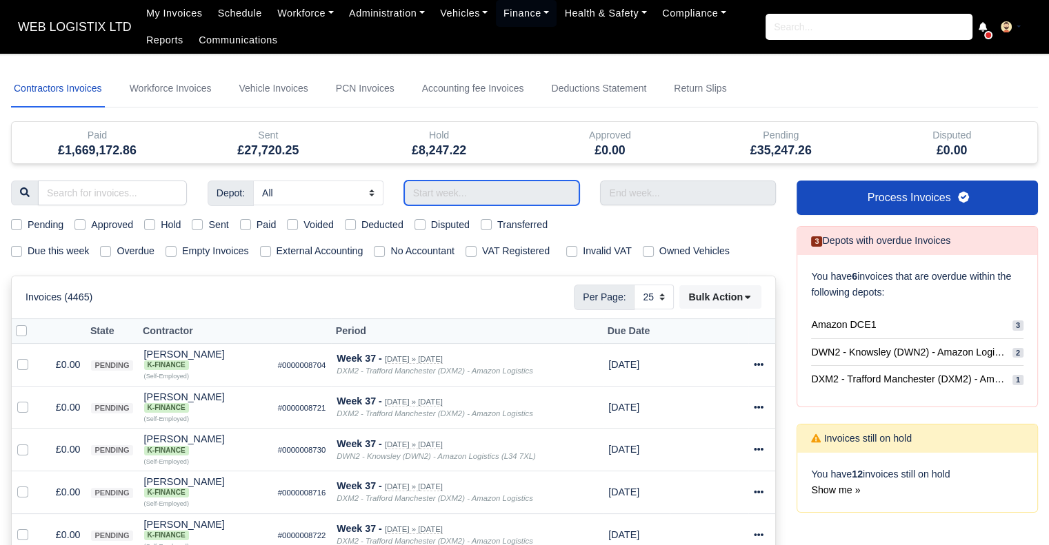
click at [527, 188] on input "text" at bounding box center [492, 193] width 176 height 25
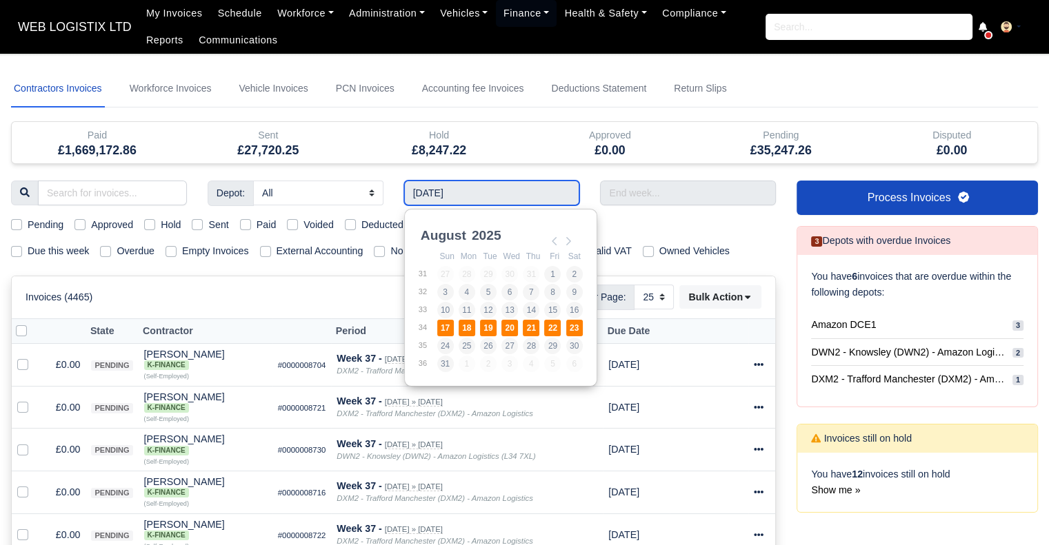
type input "17/08/2025 - 23/08/2025"
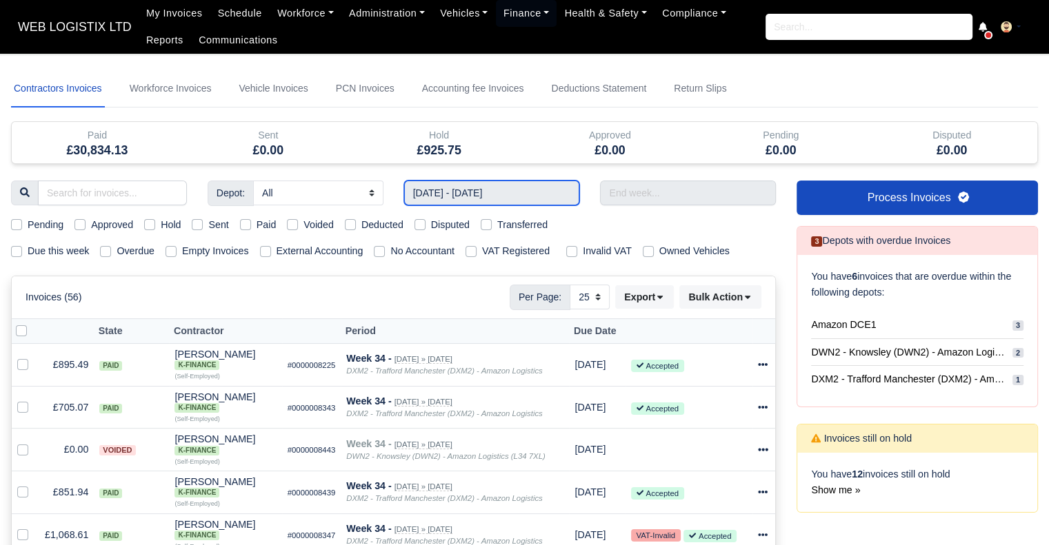
click at [485, 196] on input "17/08/2025 - 23/08/2025" at bounding box center [492, 193] width 176 height 25
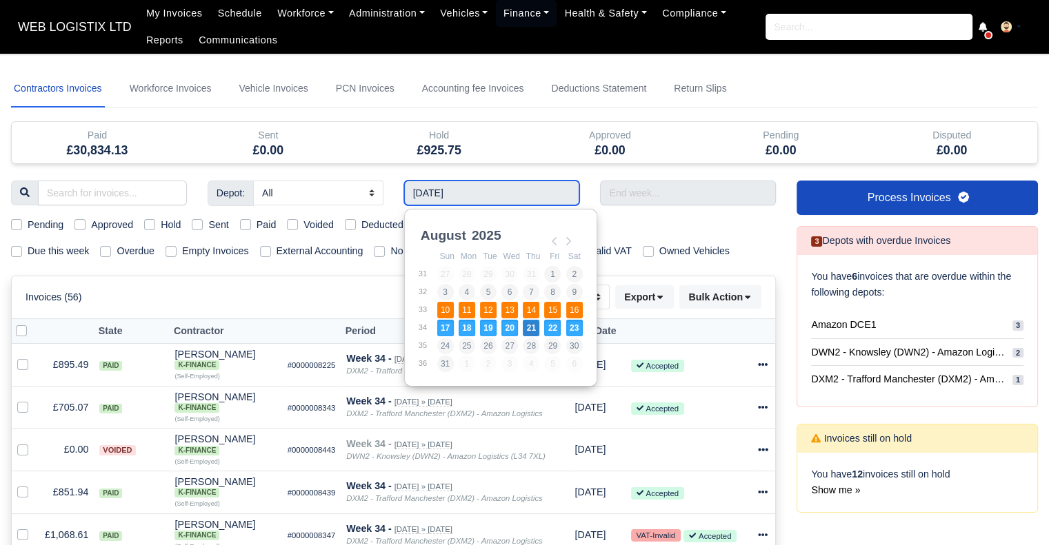
type input "10/08/2025 - 16/08/2025"
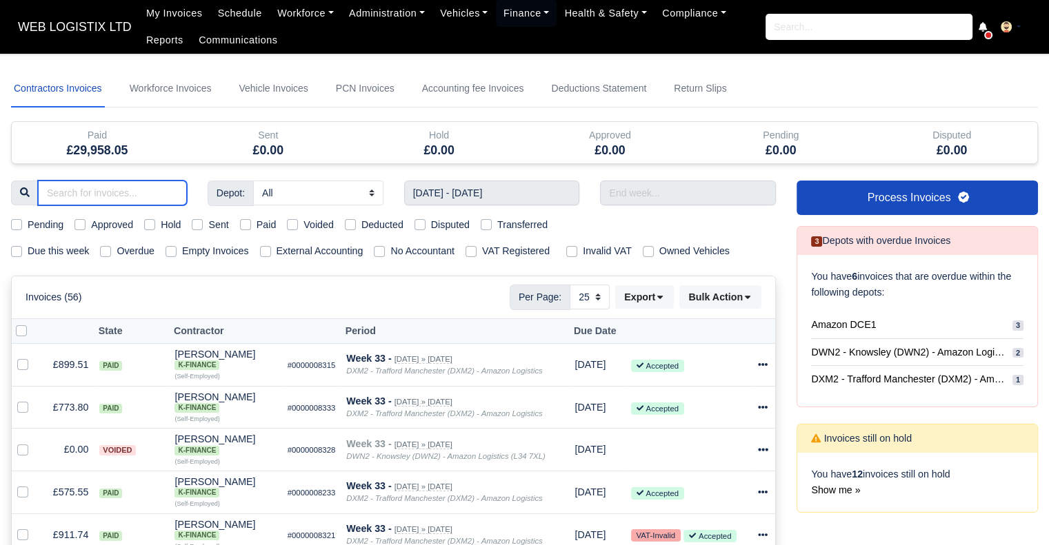
click at [163, 198] on input "search" at bounding box center [112, 193] width 149 height 25
type input "ousm"
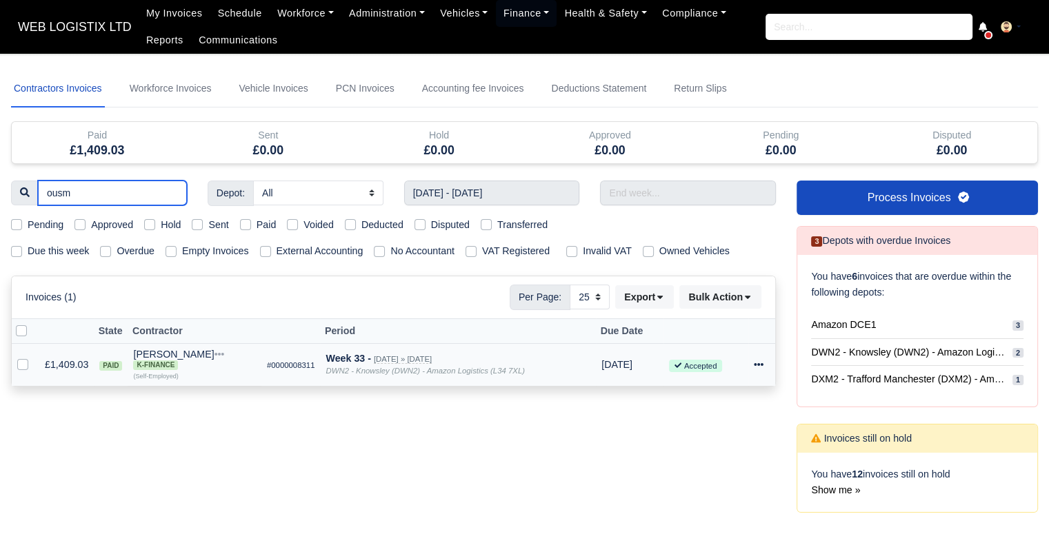
type input "ousm"
click at [760, 364] on icon at bounding box center [759, 365] width 10 height 10
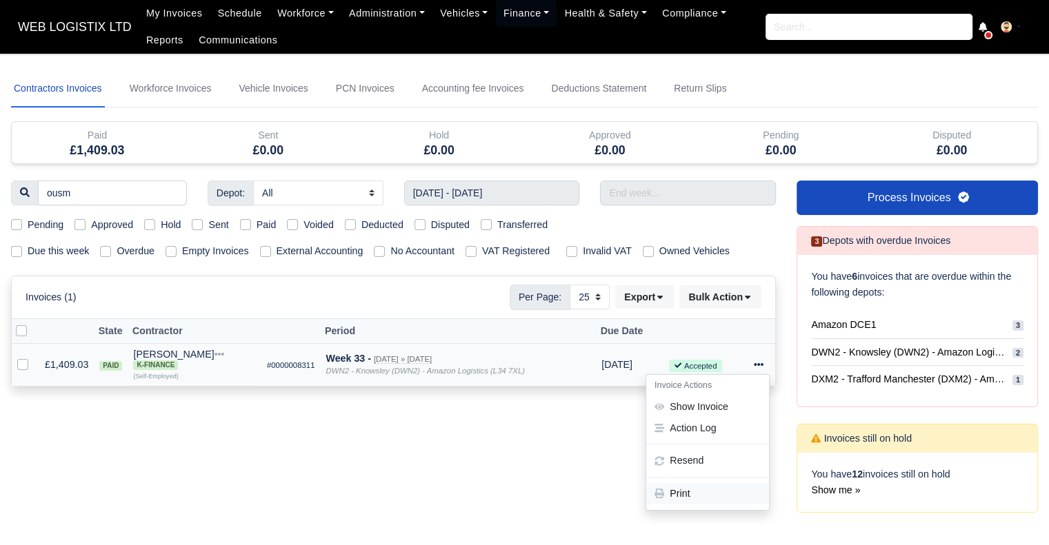
click at [701, 488] on link "Print" at bounding box center [707, 493] width 123 height 21
click at [628, 479] on div "ousm Depot: All Amazon DCE1 DWN2 - Knowsley (DWN2) - Amazon Logistics (L34 7XL)…" at bounding box center [393, 355] width 785 height 349
click at [655, 467] on div "ousm Depot: All Amazon DCE1 DWN2 - Knowsley (DWN2) - Amazon Logistics (L34 7XL)…" at bounding box center [393, 355] width 785 height 349
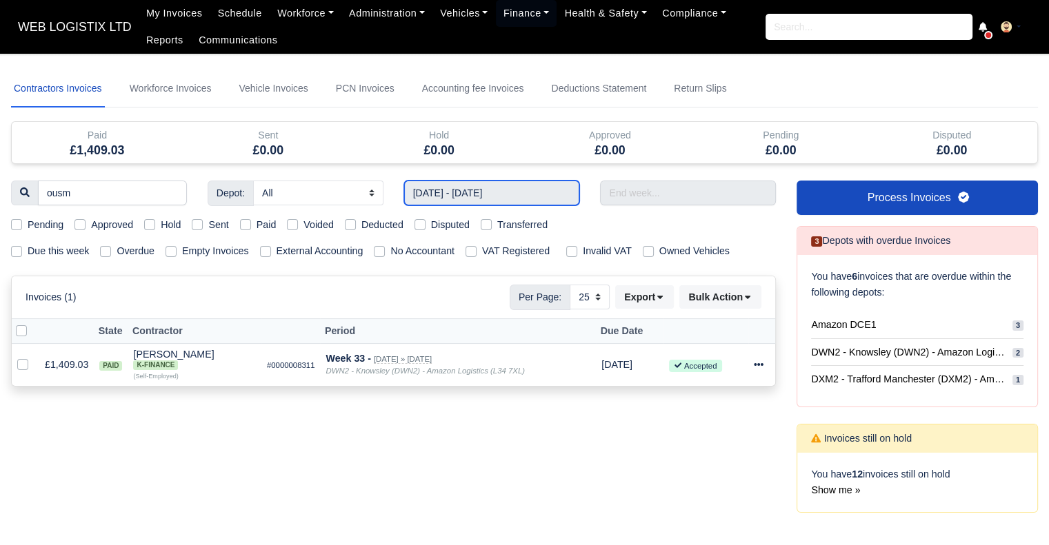
click at [500, 191] on input "10/08/2025 - 16/08/2025" at bounding box center [492, 193] width 176 height 25
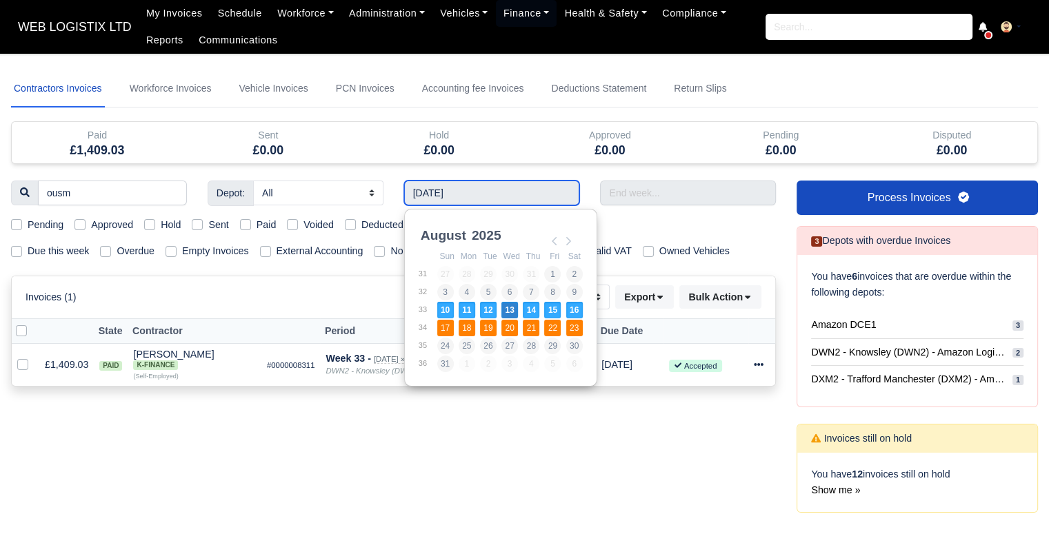
type input "17/08/2025 - 23/08/2025"
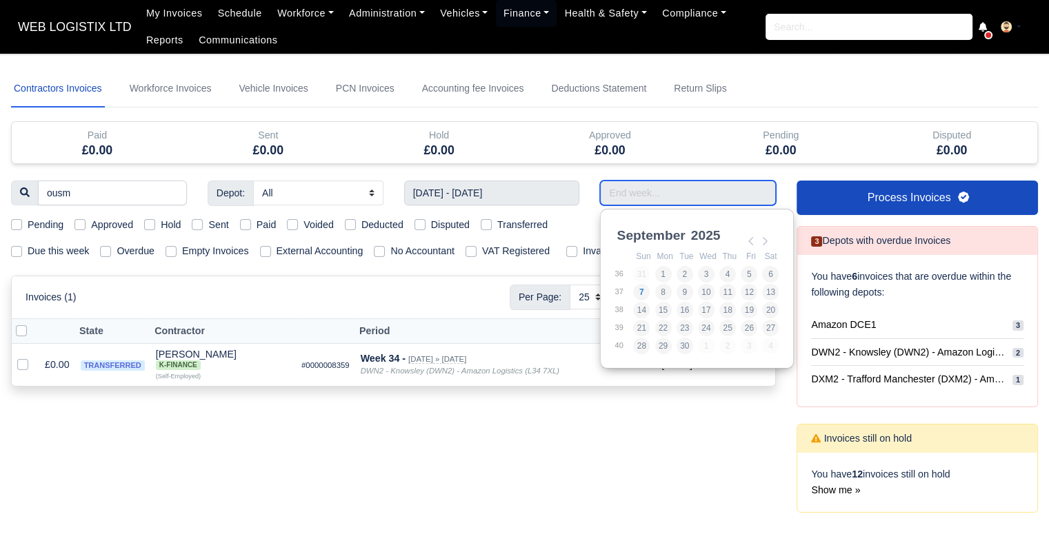
click at [643, 187] on input "Use the arrow keys to pick a date" at bounding box center [688, 193] width 176 height 25
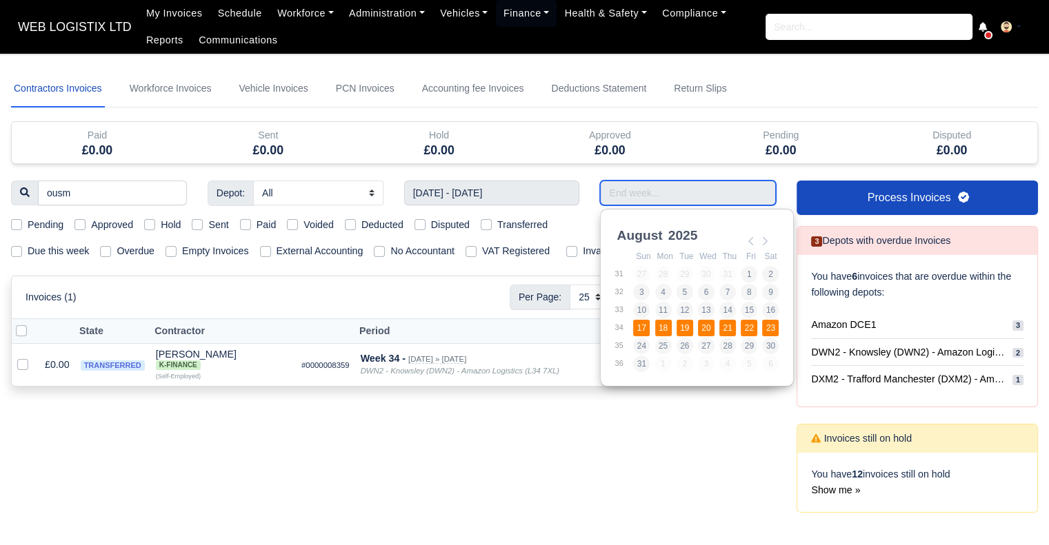
click at [739, 331] on td "21" at bounding box center [729, 328] width 21 height 18
type input "17/08/2025 - 23/08/2025"
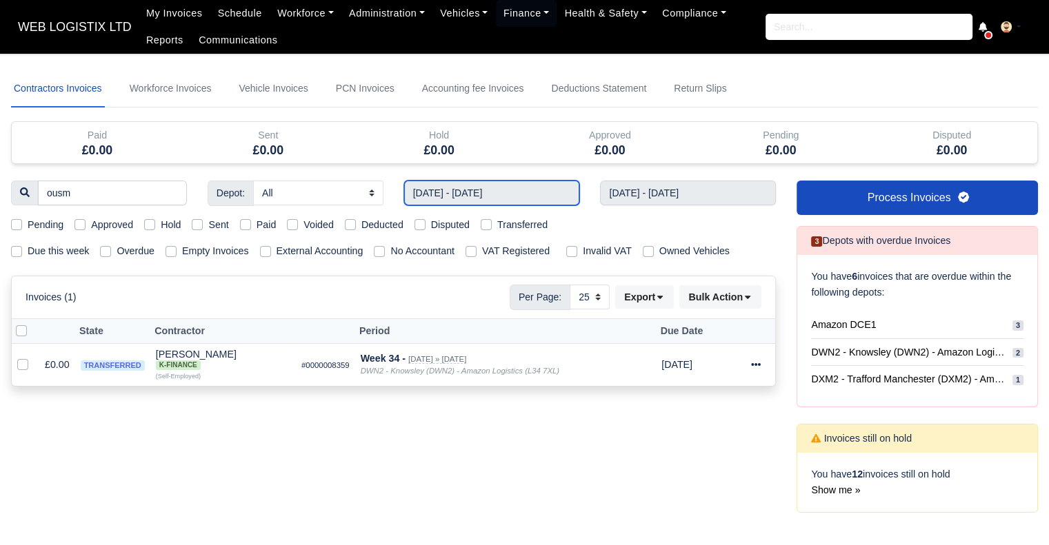
click at [512, 190] on input "17/08/2025 - 23/08/2025" at bounding box center [492, 193] width 176 height 25
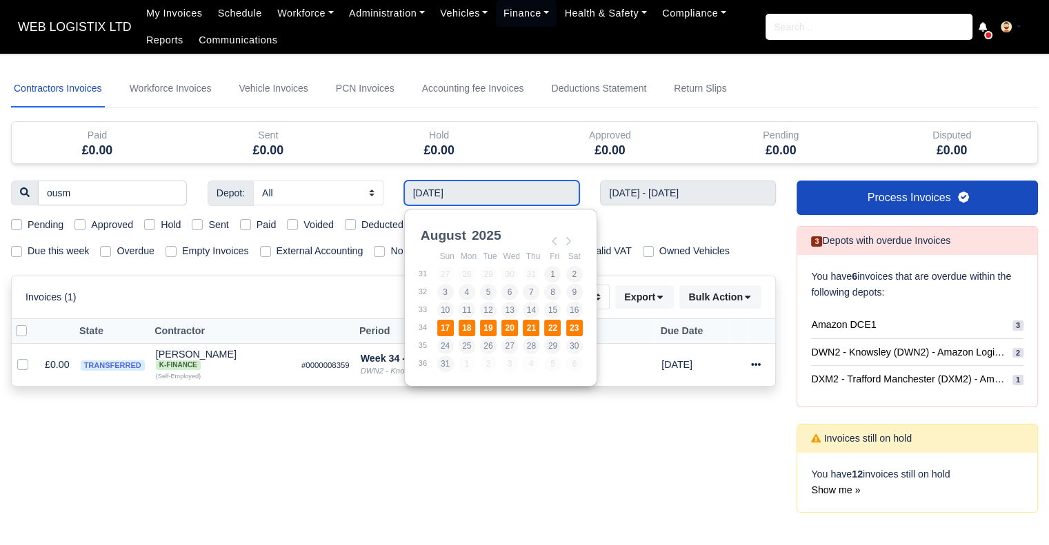
type input "17/08/2025 - 23/08/2025"
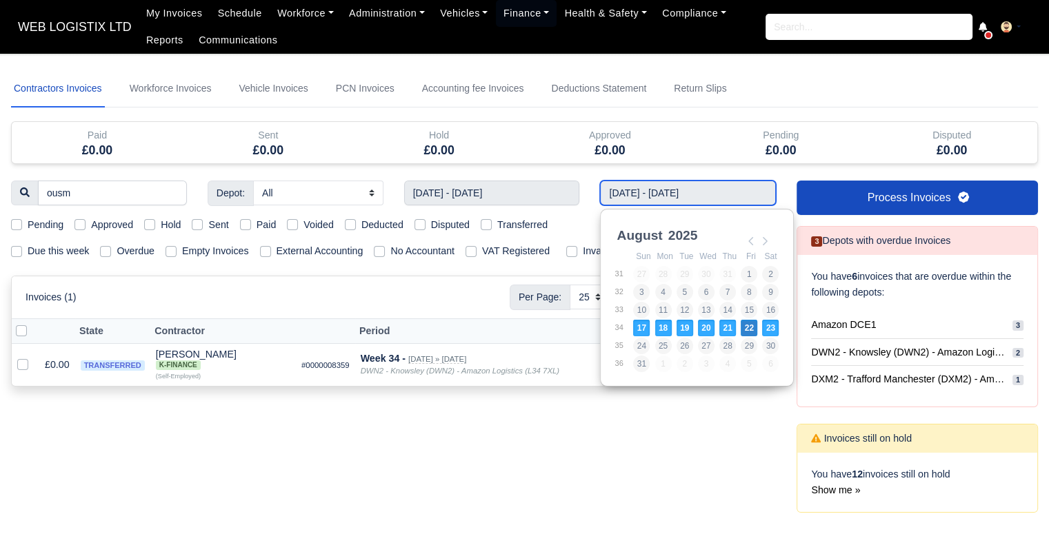
click at [667, 185] on input "17/08/2025 - 23/08/2025" at bounding box center [688, 193] width 176 height 25
type input "17/08/2025 - 23/08/2025"
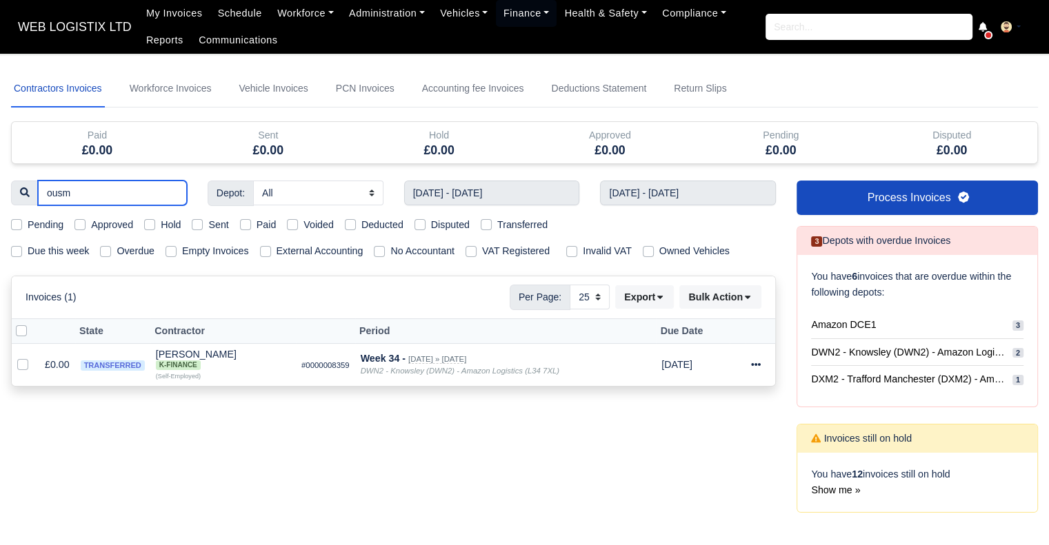
click at [104, 188] on input "ousm" at bounding box center [112, 193] width 149 height 25
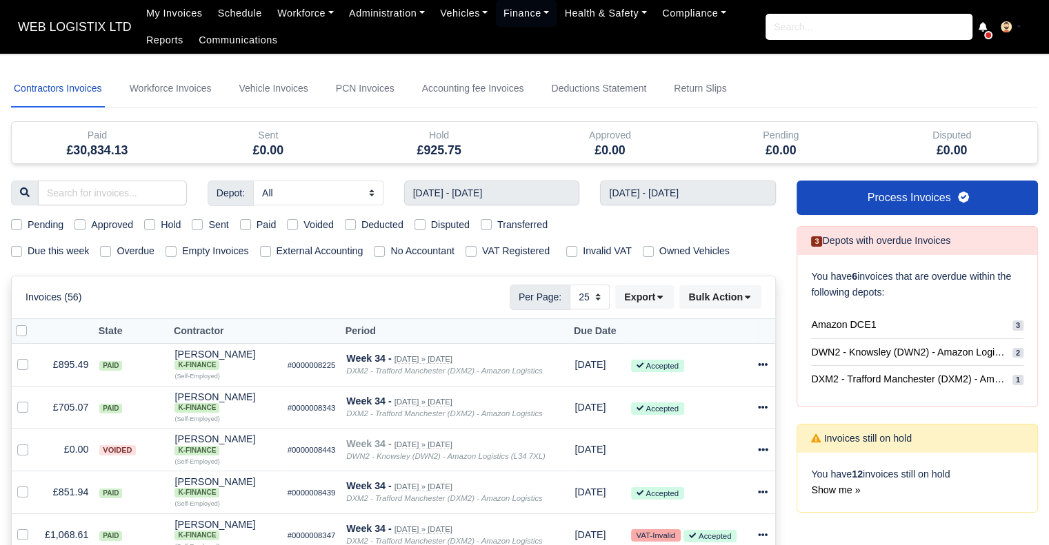
click at [257, 222] on label "Paid" at bounding box center [267, 225] width 20 height 16
click at [243, 222] on input "Paid" at bounding box center [245, 222] width 11 height 11
checkbox input "true"
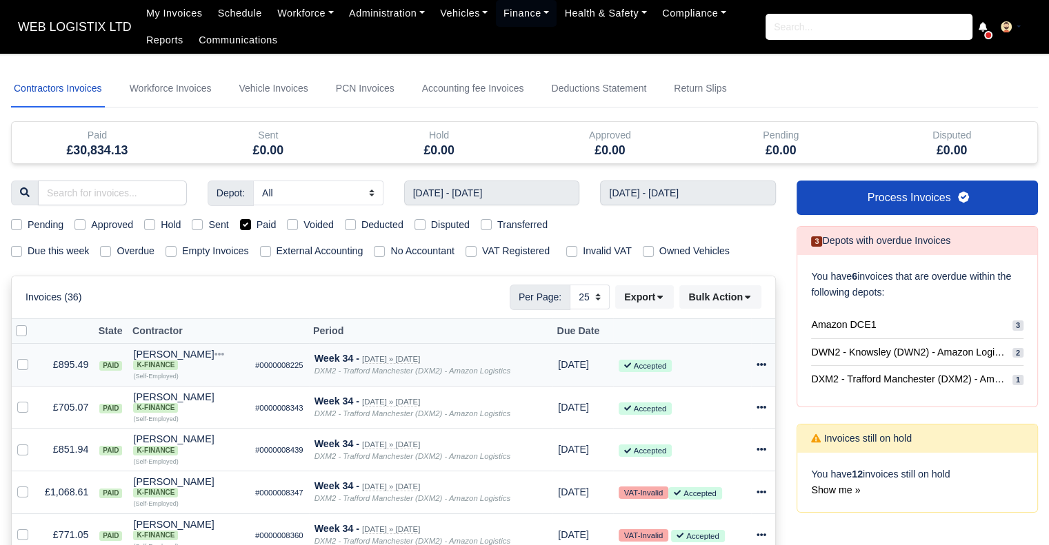
click at [758, 360] on icon at bounding box center [761, 365] width 10 height 10
click at [696, 495] on link "Print" at bounding box center [708, 493] width 123 height 21
click at [753, 408] on td "Invoice Actions Show Invoice Action Log Resend" at bounding box center [763, 407] width 25 height 43
click at [759, 408] on icon at bounding box center [761, 408] width 10 height 10
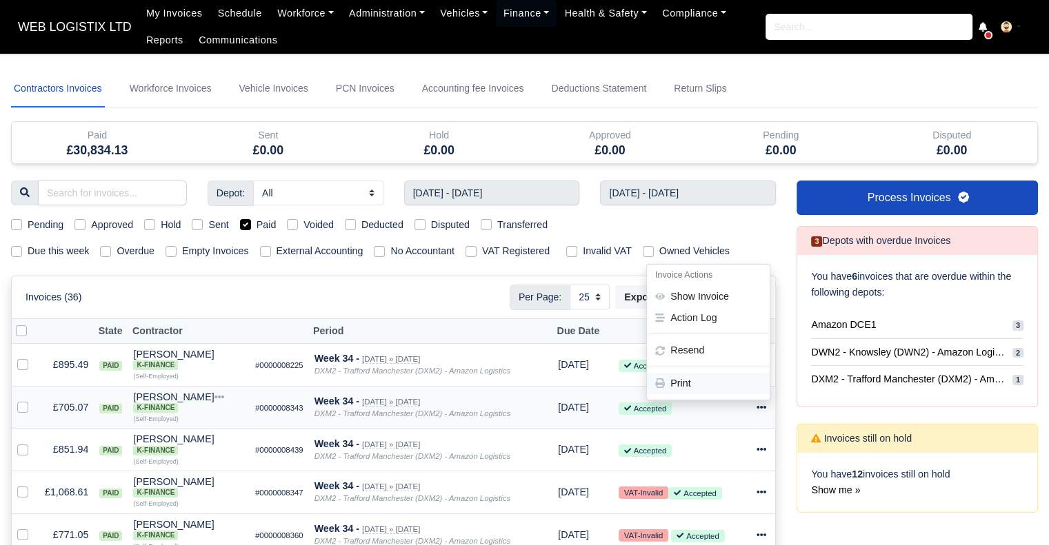
click at [717, 378] on link "Print" at bounding box center [708, 383] width 123 height 21
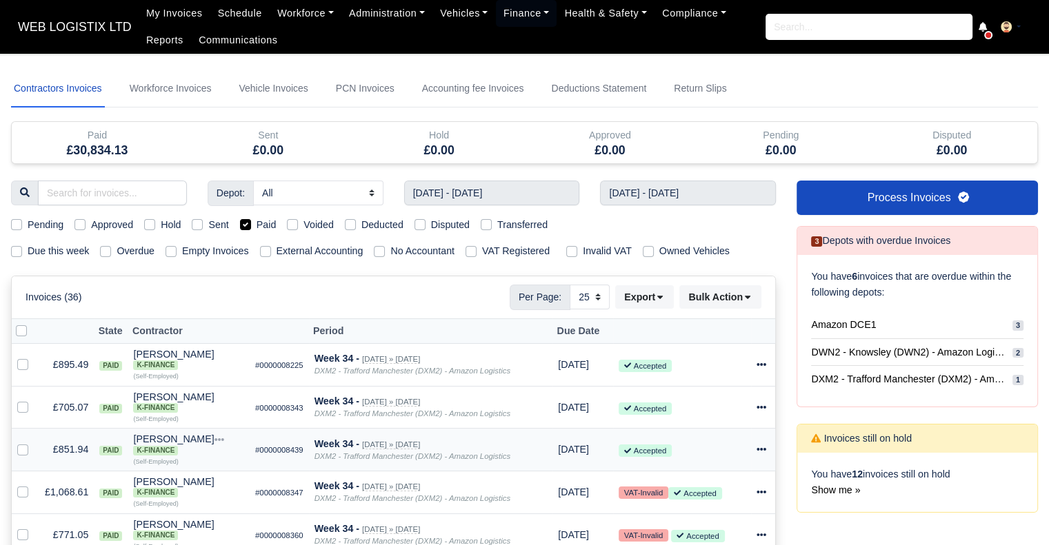
click at [759, 450] on icon at bounding box center [761, 450] width 10 height 3
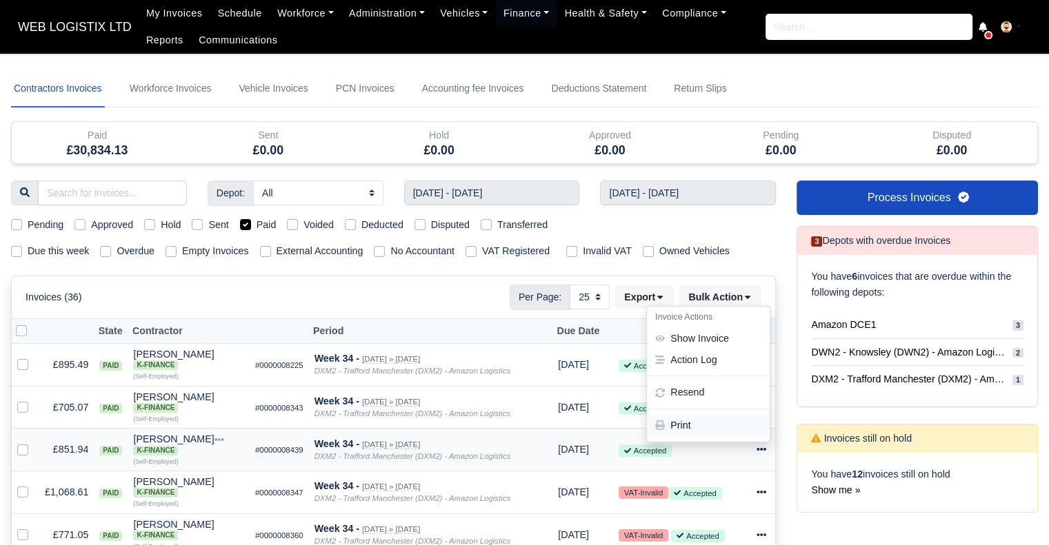
click at [723, 430] on link "Print" at bounding box center [708, 426] width 123 height 21
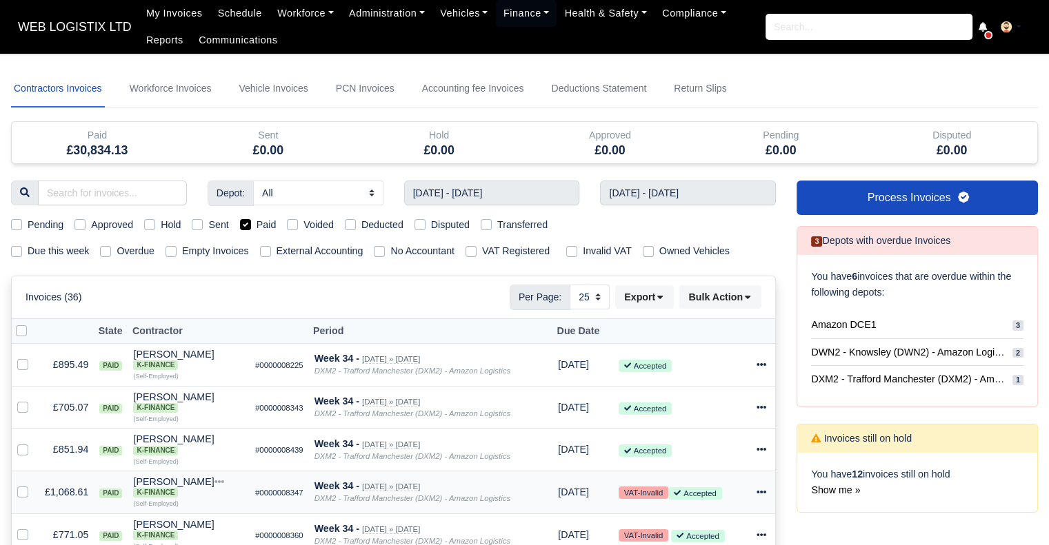
click at [757, 494] on icon at bounding box center [761, 492] width 10 height 3
click at [712, 464] on link "Print" at bounding box center [708, 468] width 123 height 21
click at [763, 536] on icon at bounding box center [761, 535] width 10 height 10
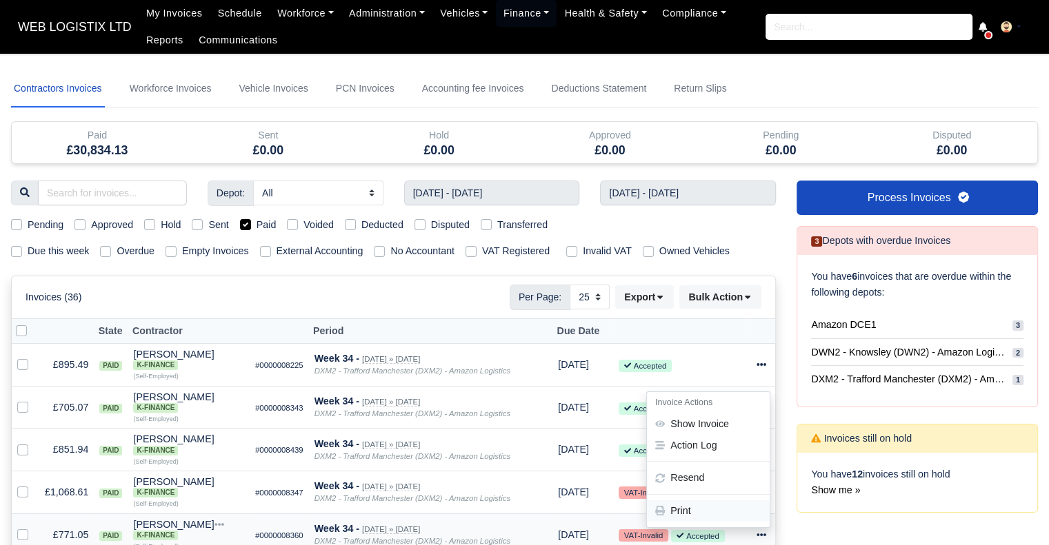
click at [723, 510] on link "Print" at bounding box center [708, 511] width 123 height 21
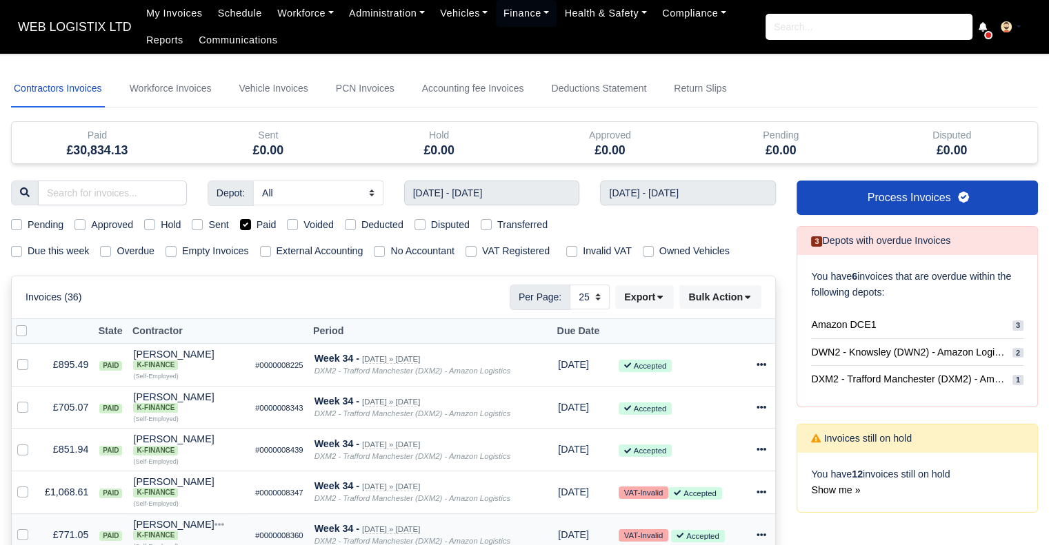
click at [759, 540] on icon at bounding box center [761, 535] width 10 height 10
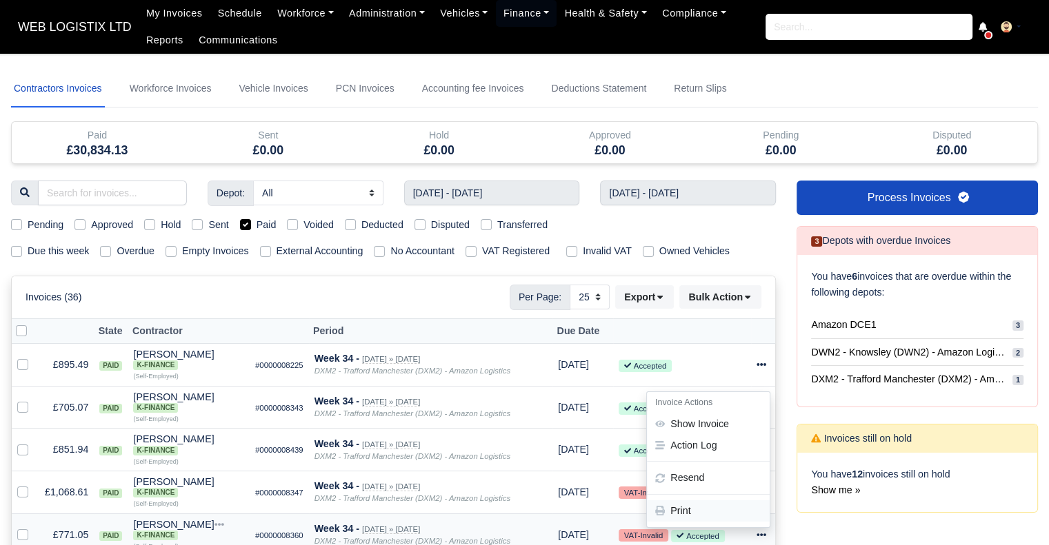
click at [730, 512] on link "Print" at bounding box center [708, 511] width 123 height 21
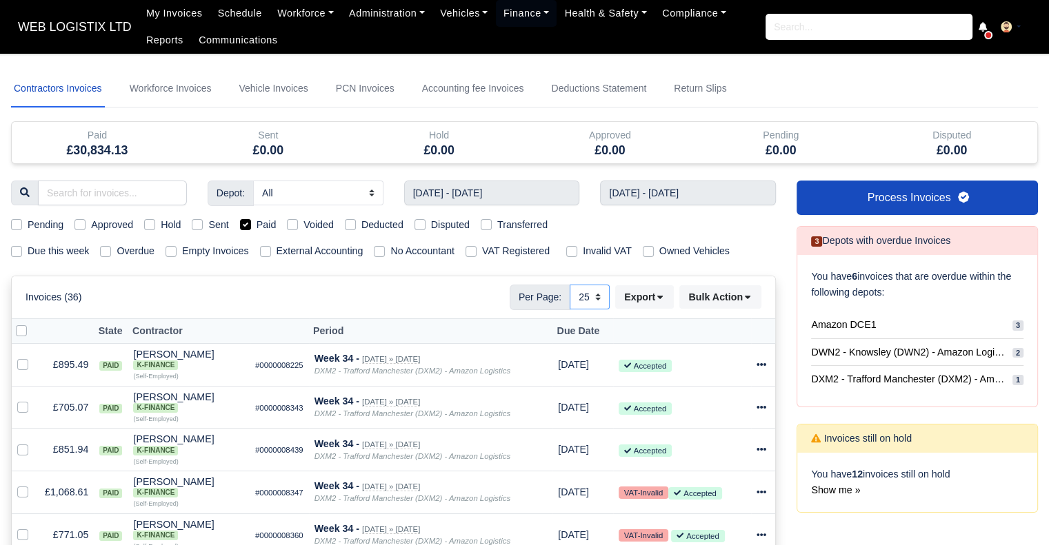
click at [594, 301] on select "10 25 50" at bounding box center [590, 297] width 40 height 25
select select "10"
click at [570, 285] on select "10 25 50" at bounding box center [590, 297] width 40 height 25
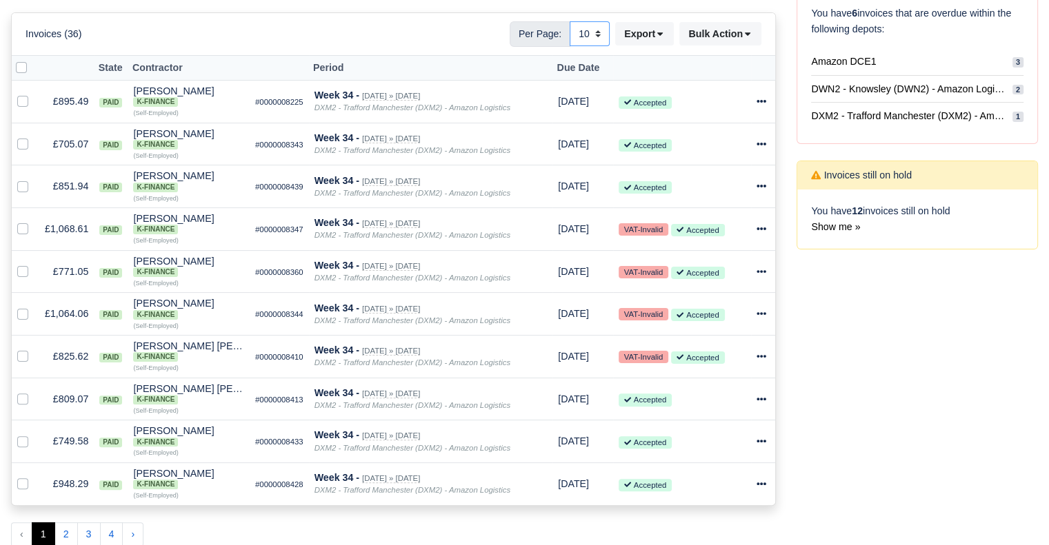
scroll to position [260, 0]
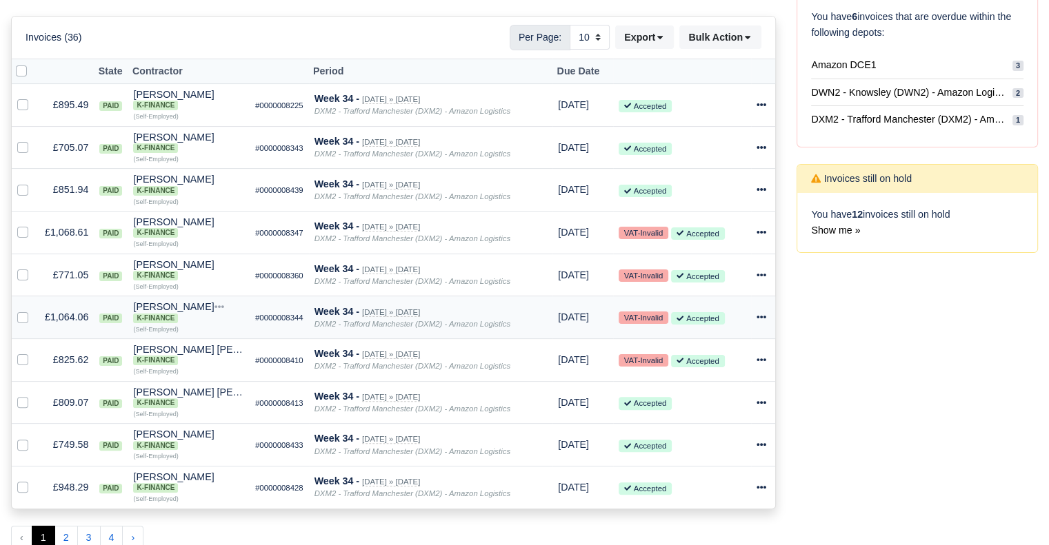
click at [763, 317] on icon at bounding box center [761, 317] width 10 height 10
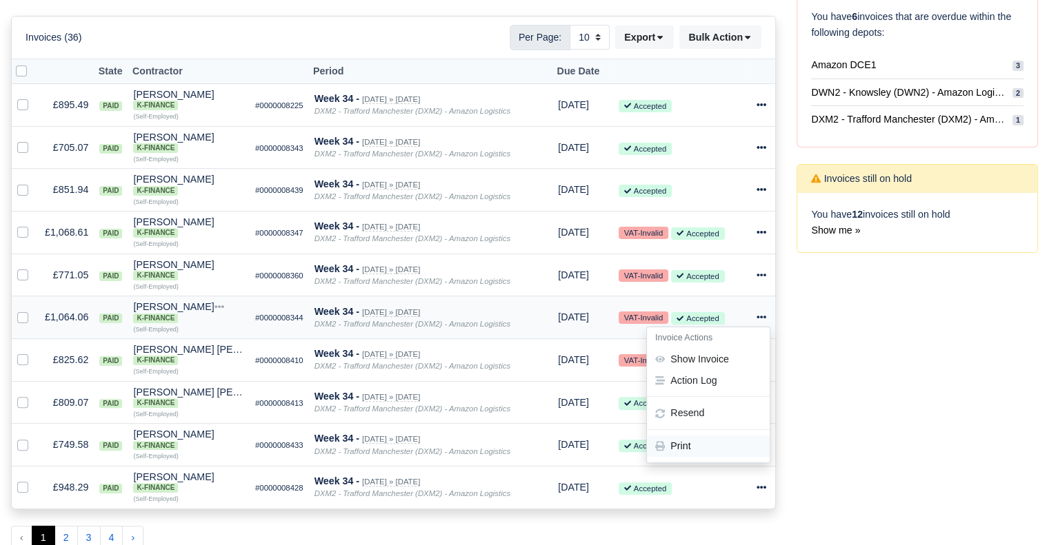
click at [714, 451] on link "Print" at bounding box center [708, 446] width 123 height 21
click at [761, 361] on icon at bounding box center [761, 360] width 10 height 3
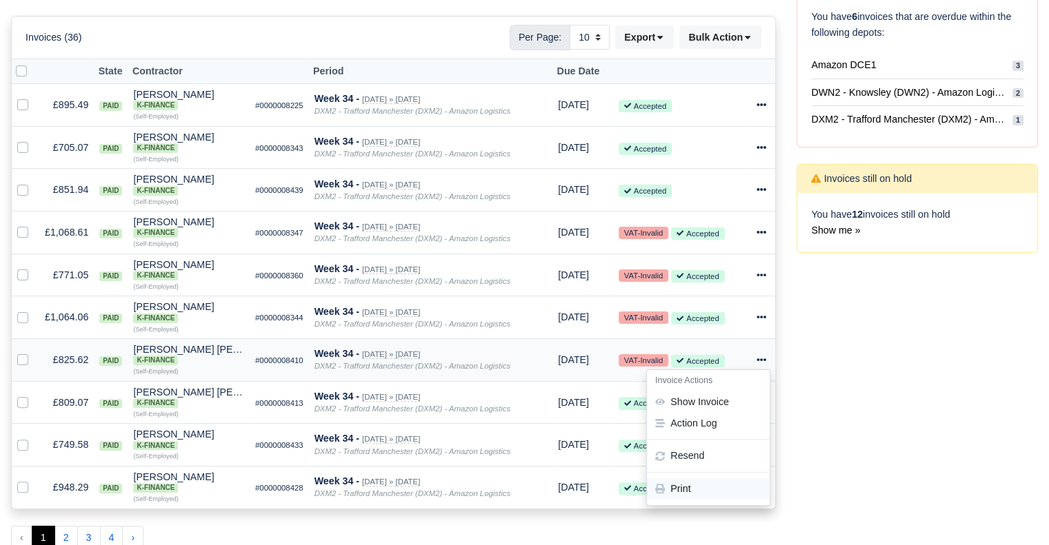
click at [686, 496] on link "Print" at bounding box center [708, 489] width 123 height 21
click at [761, 404] on icon at bounding box center [761, 402] width 10 height 3
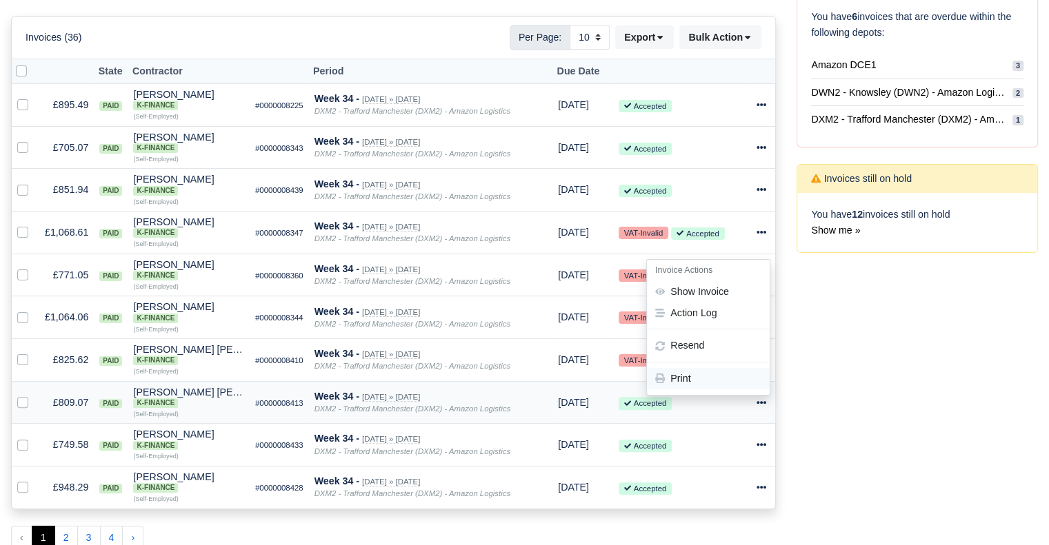
click at [721, 380] on link "Print" at bounding box center [708, 378] width 123 height 21
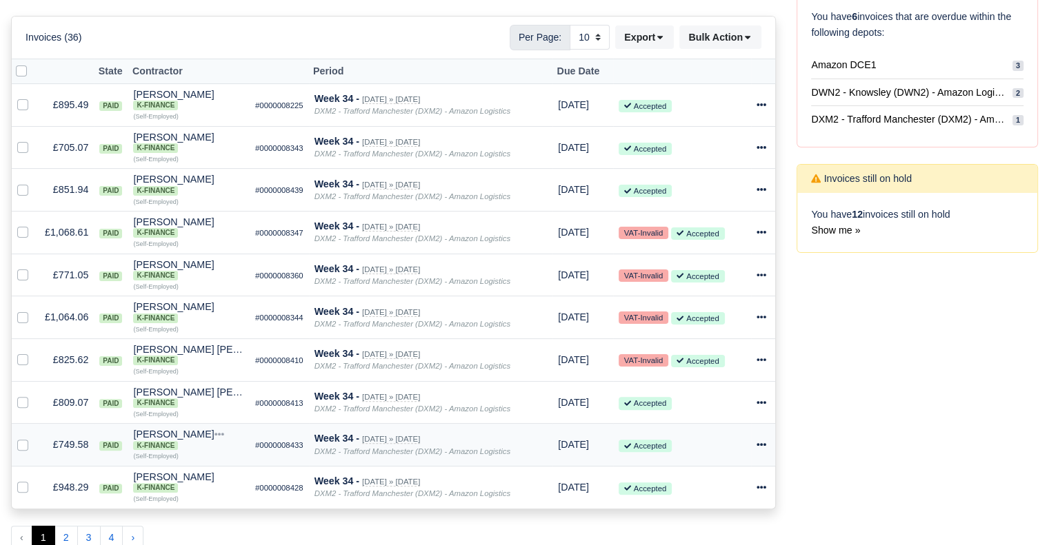
click at [754, 449] on td "Invoice Actions Show Invoice Action Log Resend" at bounding box center [763, 445] width 25 height 43
click at [761, 450] on icon at bounding box center [761, 445] width 10 height 10
click at [725, 430] on link "Print" at bounding box center [708, 420] width 123 height 21
click at [763, 492] on icon at bounding box center [761, 488] width 10 height 10
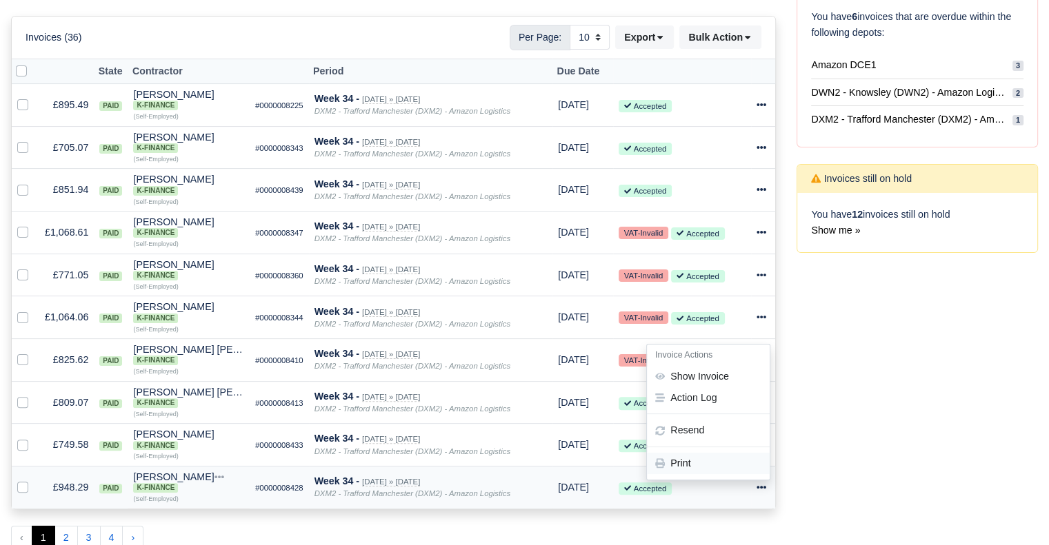
click at [728, 459] on link "Print" at bounding box center [708, 463] width 123 height 21
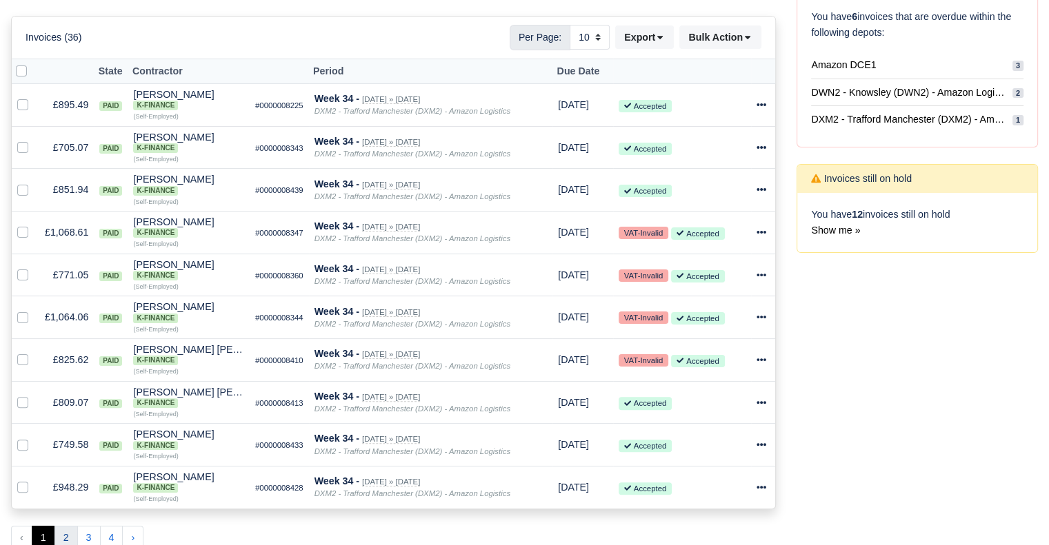
click at [64, 535] on button "2" at bounding box center [65, 538] width 23 height 25
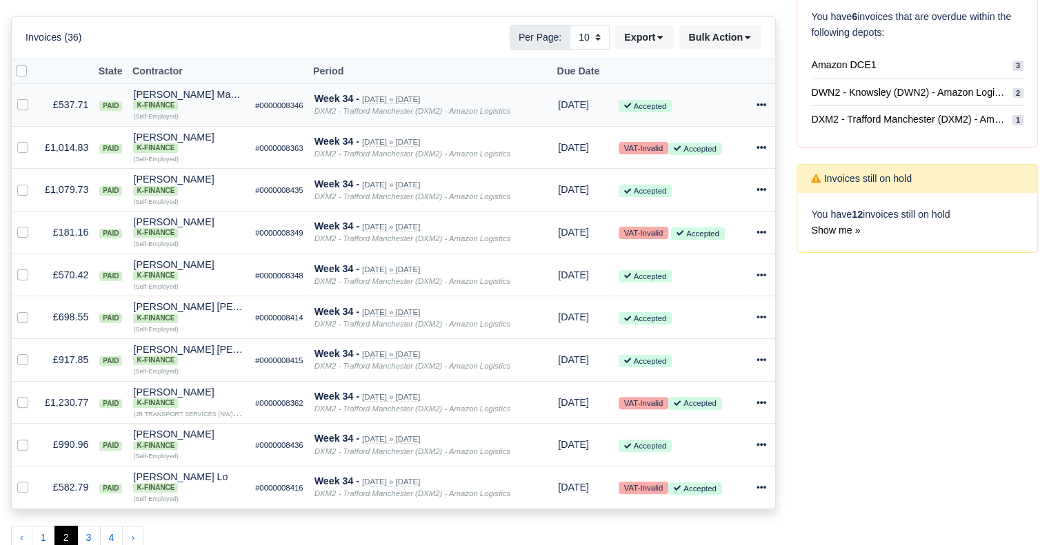
click at [758, 102] on icon at bounding box center [761, 105] width 10 height 10
click at [683, 231] on link "Print" at bounding box center [708, 233] width 123 height 21
click at [759, 143] on icon at bounding box center [761, 148] width 10 height 10
click at [712, 277] on link "Print" at bounding box center [708, 276] width 123 height 21
click at [764, 187] on icon at bounding box center [761, 190] width 10 height 10
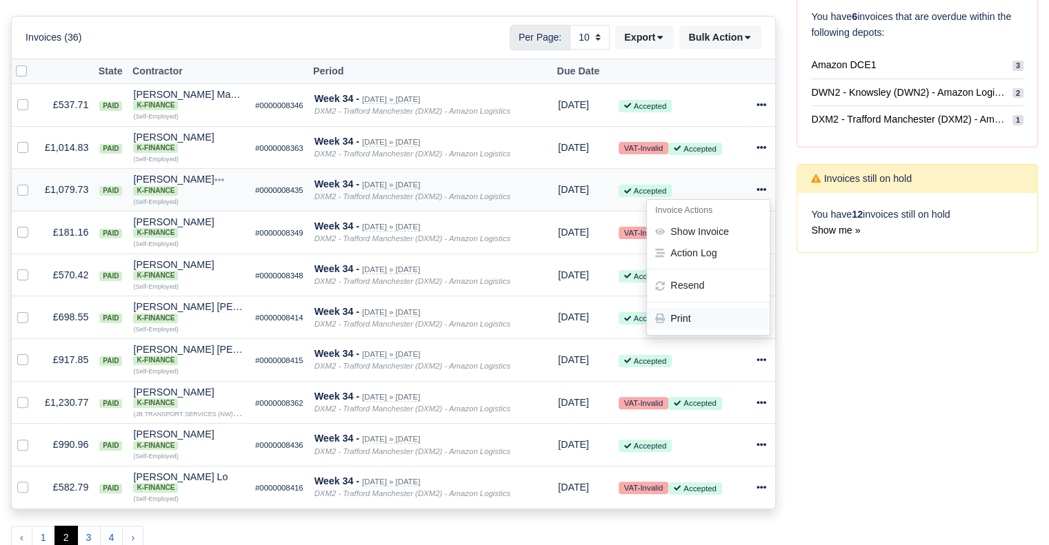
click at [690, 325] on link "Print" at bounding box center [708, 319] width 123 height 21
click at [760, 188] on icon at bounding box center [761, 190] width 10 height 10
click at [692, 326] on link "Print" at bounding box center [708, 319] width 123 height 21
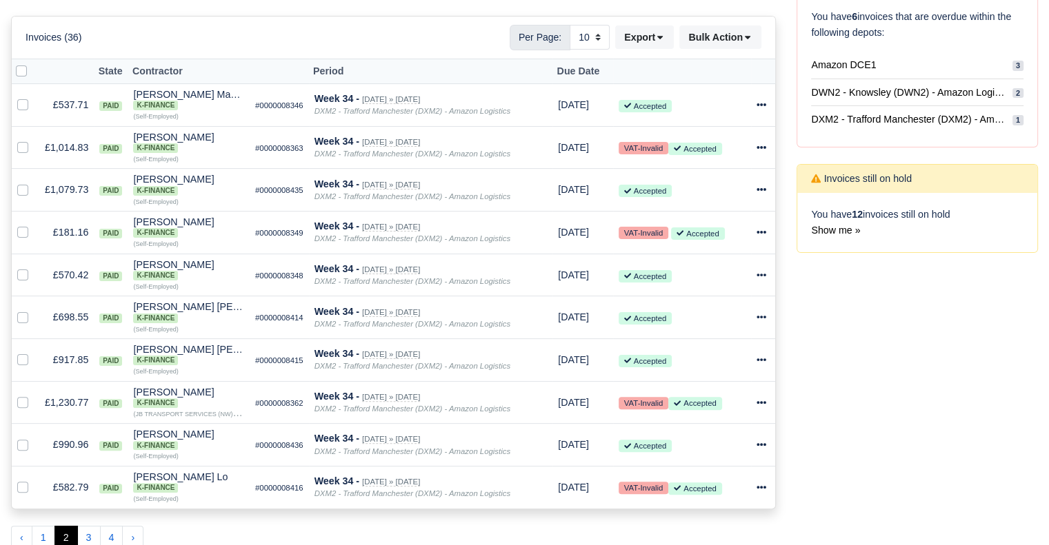
click at [792, 383] on div "Process Invoices 3 Depots with overdue Invoices You have 6 invoices that are ov…" at bounding box center [917, 241] width 262 height 641
click at [764, 235] on icon at bounding box center [761, 233] width 10 height 10
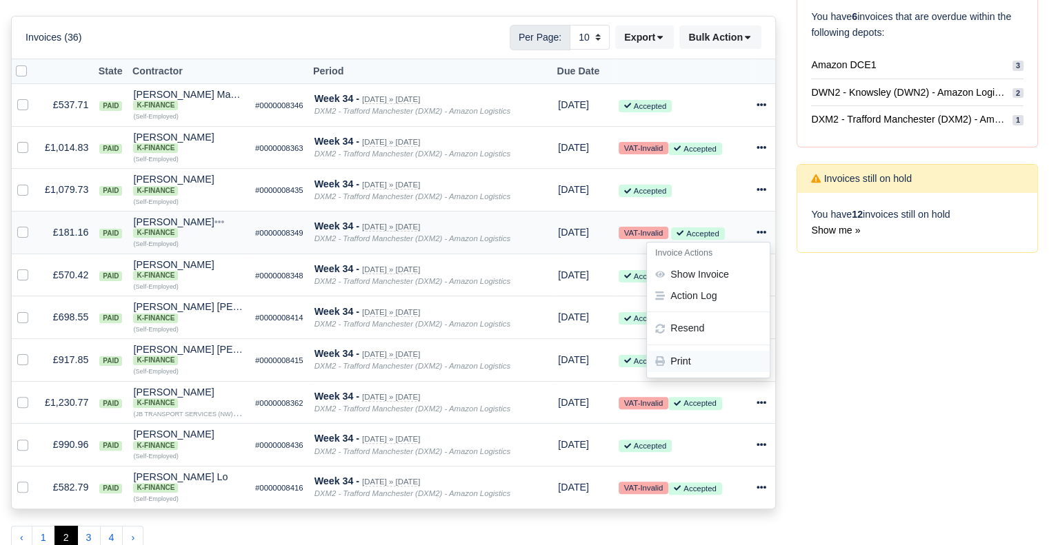
click at [688, 365] on link "Print" at bounding box center [708, 361] width 123 height 21
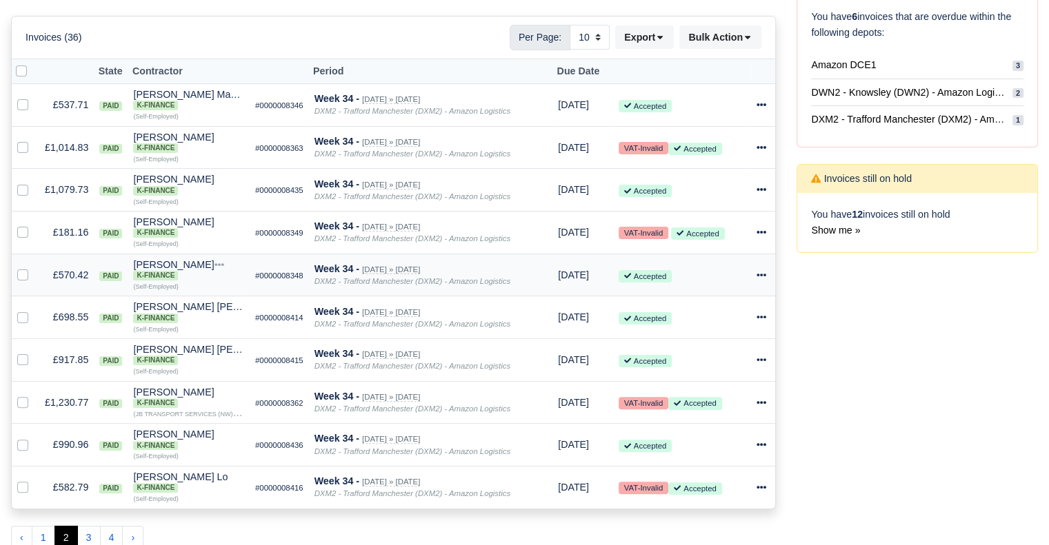
click at [761, 275] on icon at bounding box center [761, 275] width 10 height 3
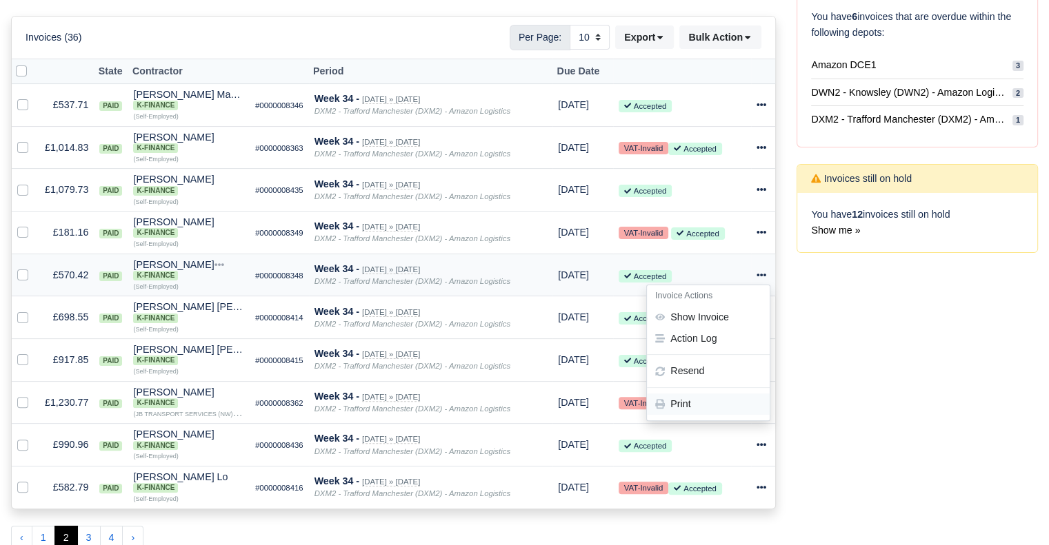
click at [714, 408] on link "Print" at bounding box center [708, 404] width 123 height 21
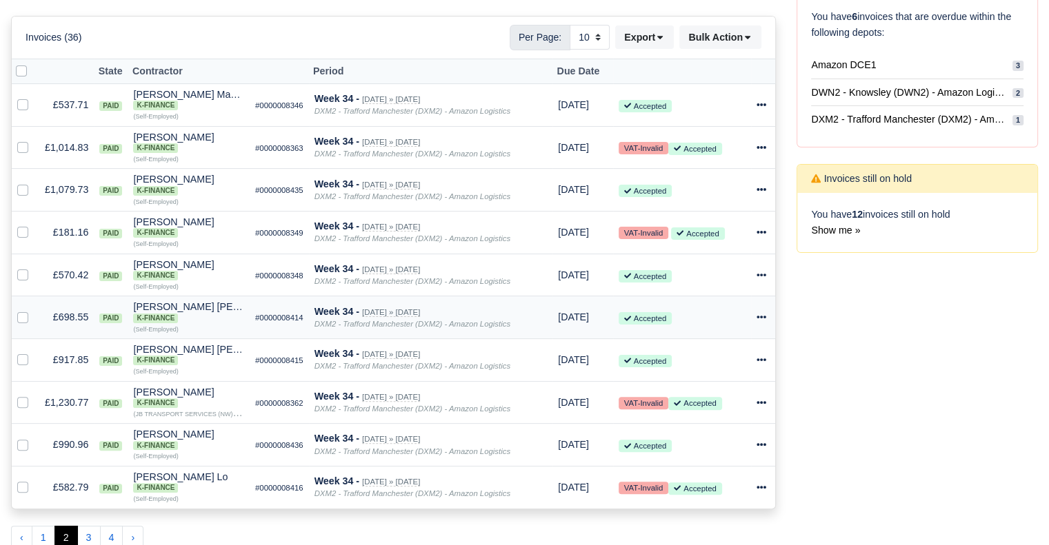
click at [760, 317] on icon at bounding box center [761, 317] width 10 height 10
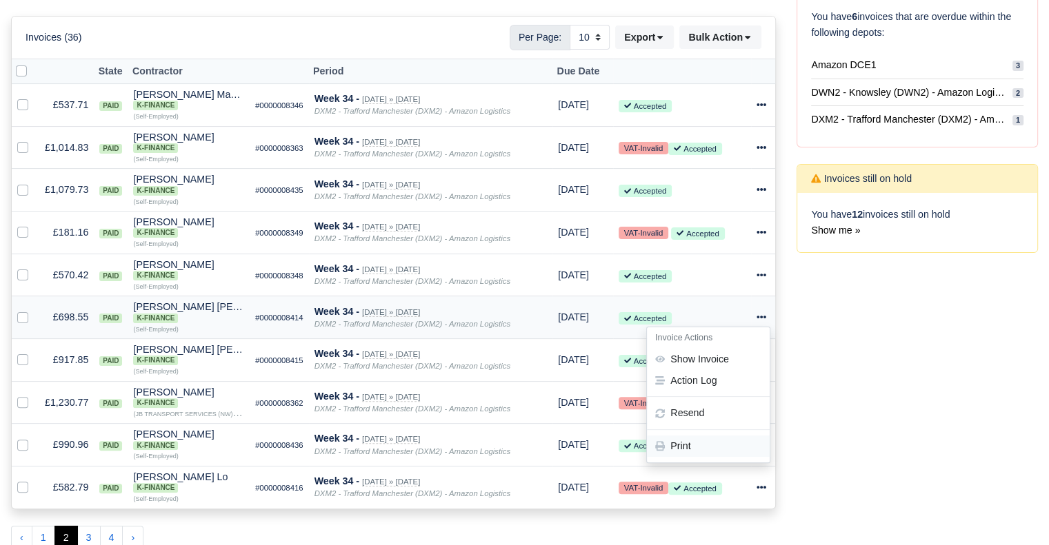
click at [693, 443] on link "Print" at bounding box center [708, 446] width 123 height 21
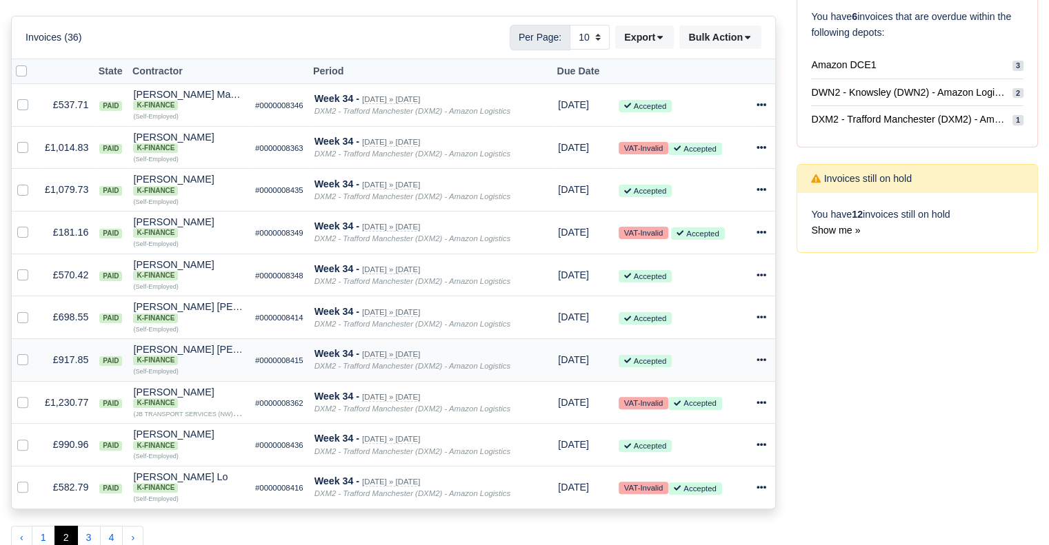
click at [758, 365] on icon at bounding box center [761, 360] width 10 height 10
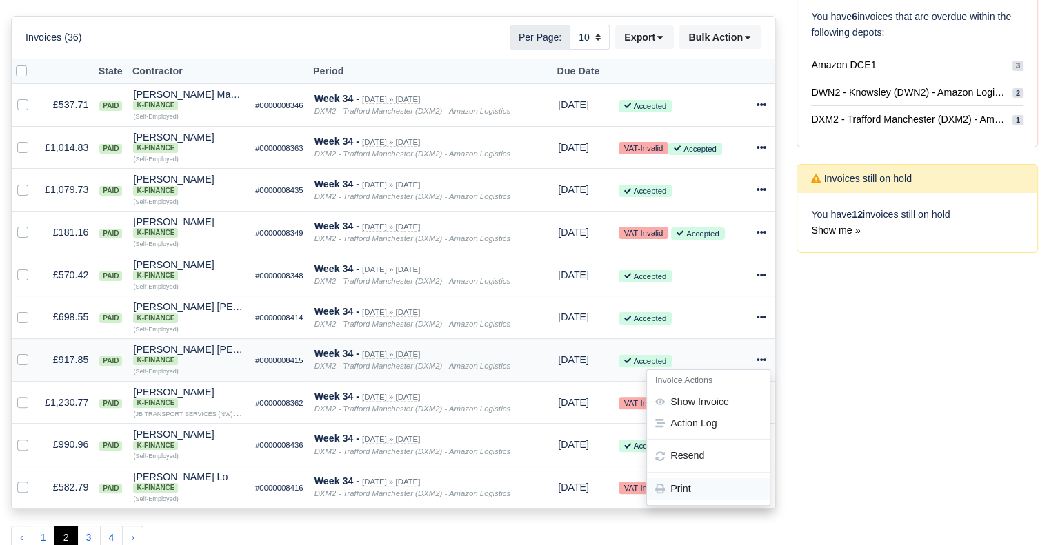
click at [698, 489] on link "Print" at bounding box center [708, 489] width 123 height 21
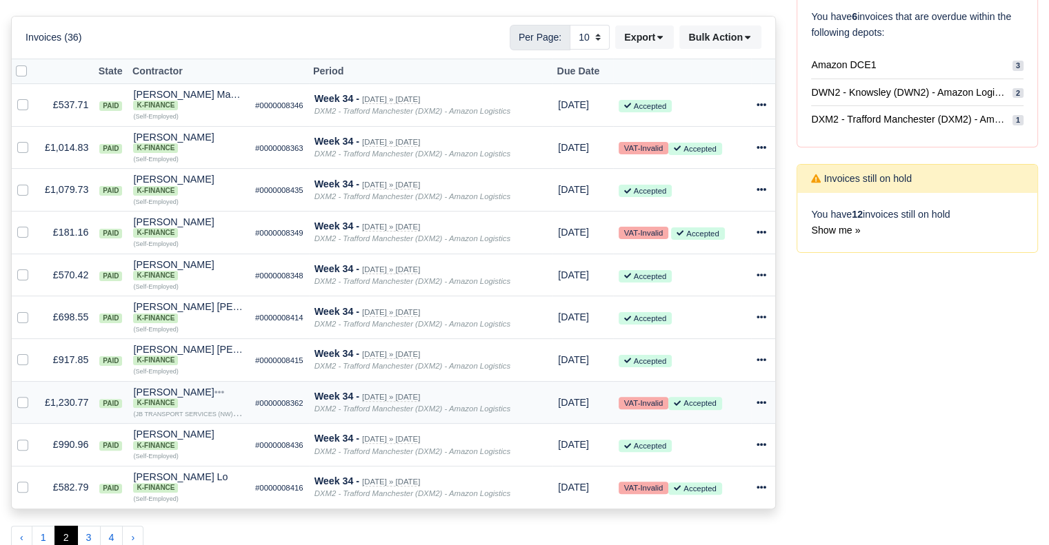
click at [759, 404] on icon at bounding box center [761, 402] width 10 height 3
click at [710, 380] on link "Print" at bounding box center [708, 378] width 123 height 21
click at [756, 450] on icon at bounding box center [761, 445] width 10 height 10
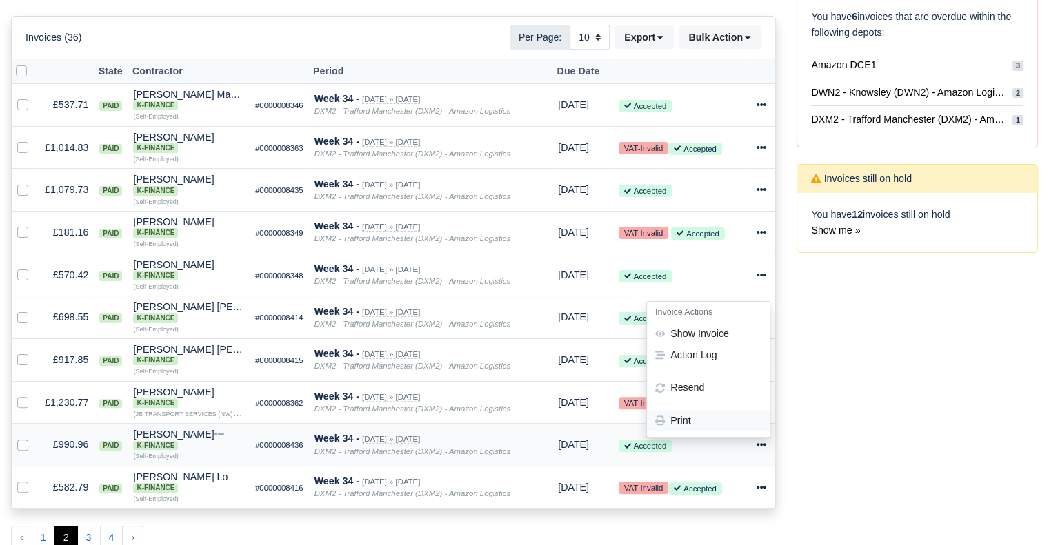
click at [714, 428] on link "Print" at bounding box center [708, 420] width 123 height 21
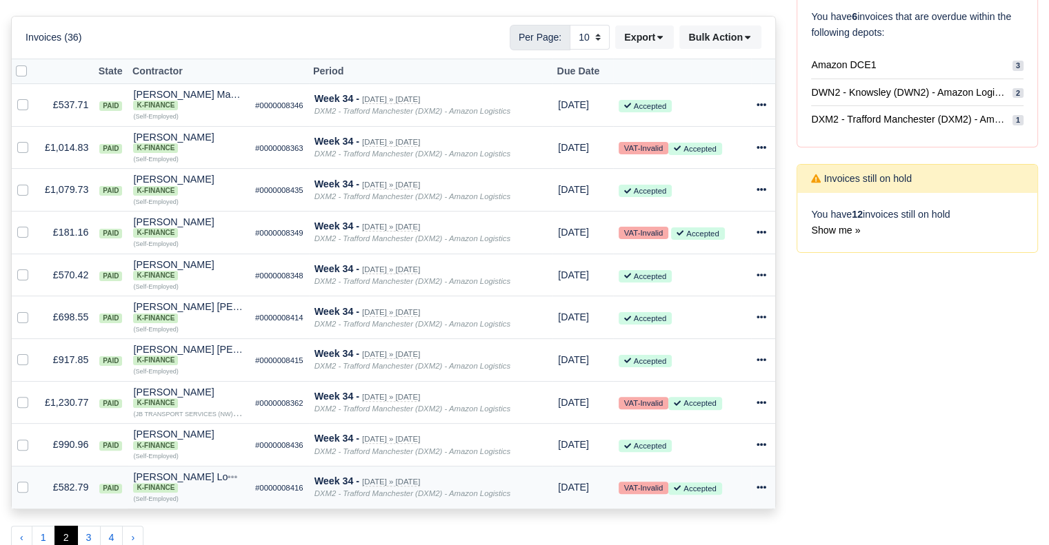
click at [757, 489] on icon at bounding box center [761, 487] width 10 height 3
click at [723, 465] on link "Print" at bounding box center [708, 463] width 123 height 21
click at [765, 490] on icon at bounding box center [761, 488] width 10 height 10
click at [713, 468] on link "Print" at bounding box center [708, 463] width 123 height 21
click at [90, 537] on button "3" at bounding box center [88, 538] width 23 height 25
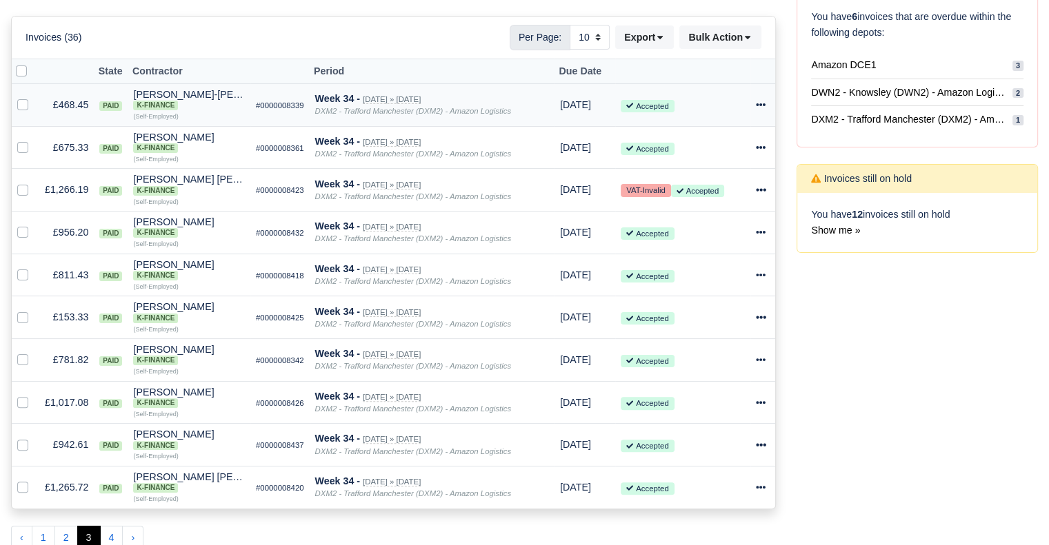
click at [765, 101] on icon at bounding box center [761, 105] width 10 height 10
click at [701, 232] on link "Print" at bounding box center [707, 233] width 123 height 21
click at [761, 146] on icon at bounding box center [761, 147] width 10 height 3
click at [699, 272] on link "Print" at bounding box center [707, 276] width 123 height 21
click at [760, 189] on icon at bounding box center [761, 190] width 10 height 10
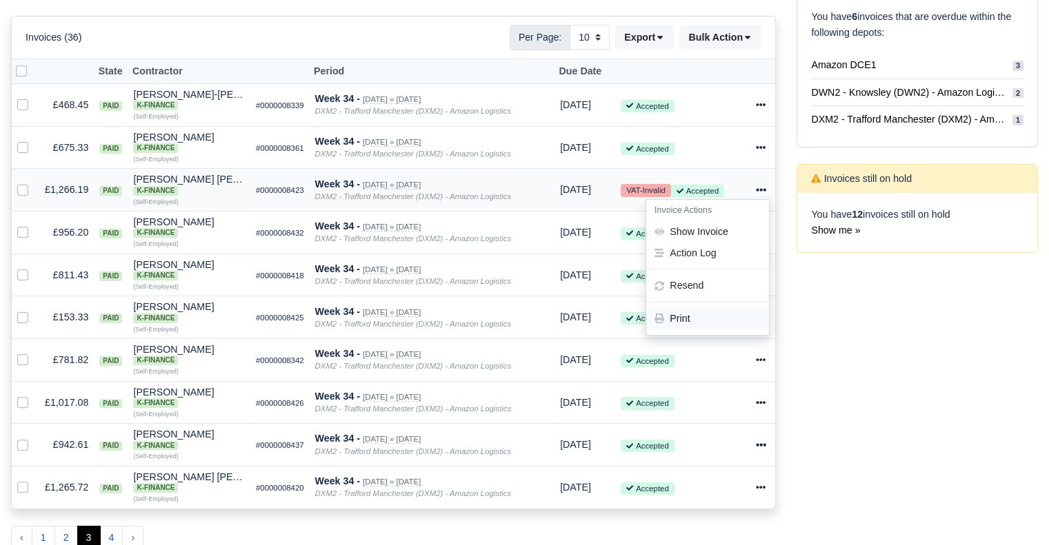
click at [703, 314] on link "Print" at bounding box center [707, 319] width 123 height 21
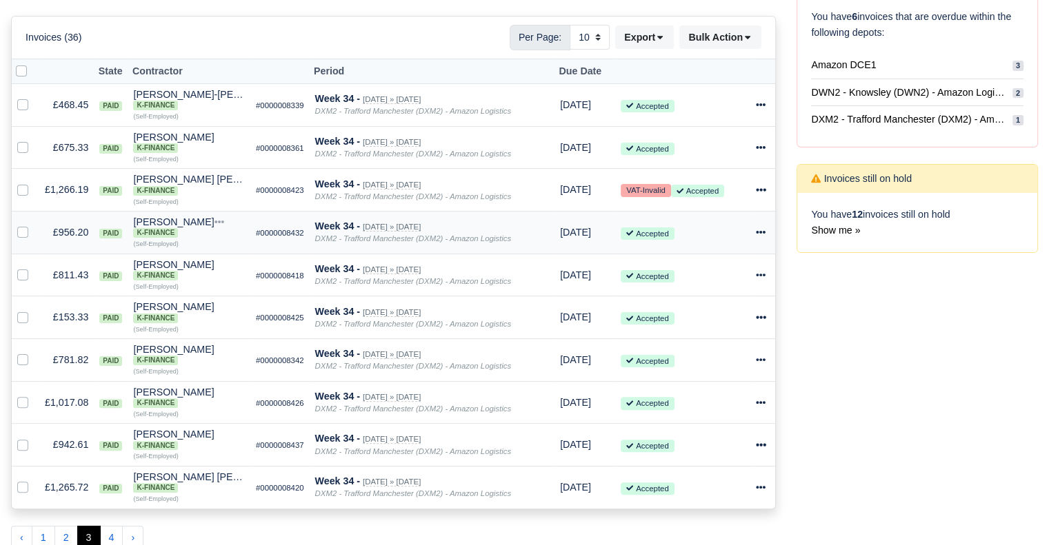
click at [756, 234] on icon at bounding box center [761, 232] width 10 height 3
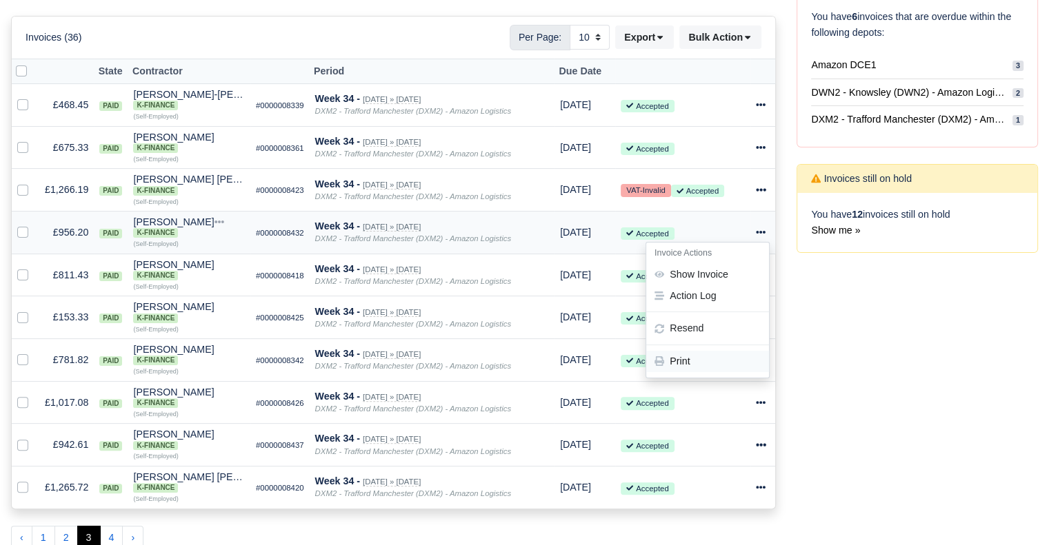
click at [698, 357] on link "Print" at bounding box center [707, 361] width 123 height 21
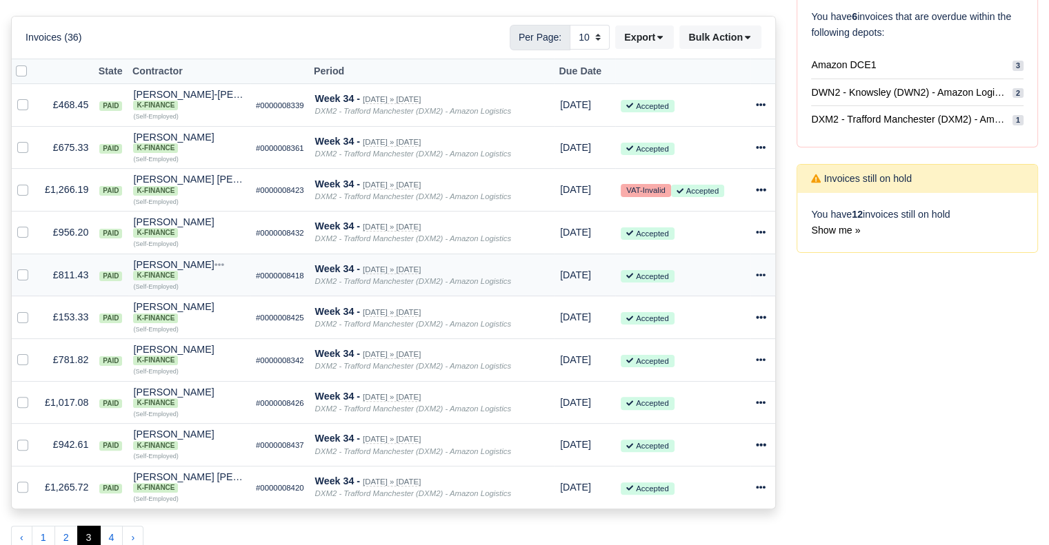
click at [758, 279] on icon at bounding box center [761, 275] width 10 height 10
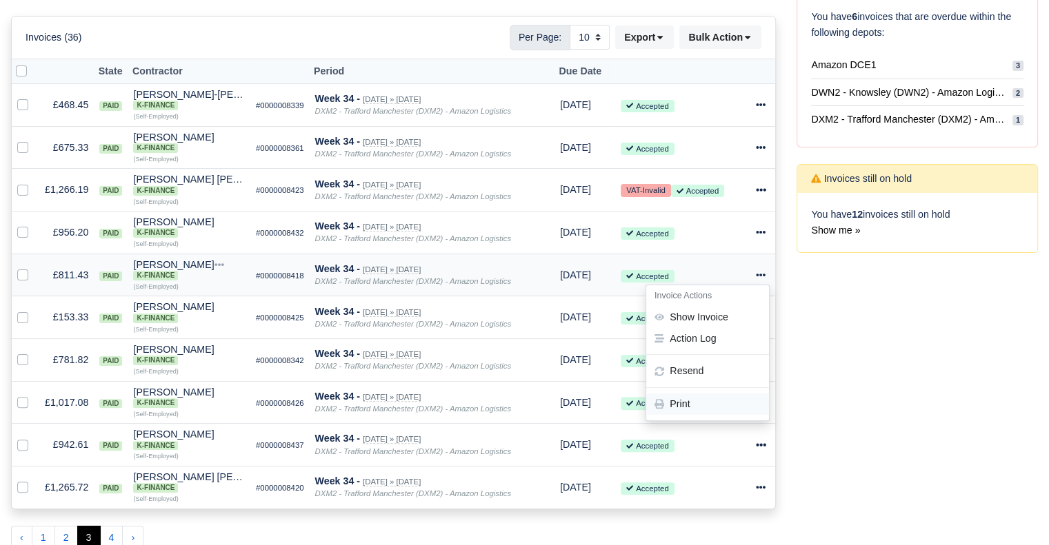
click at [692, 405] on link "Print" at bounding box center [707, 404] width 123 height 21
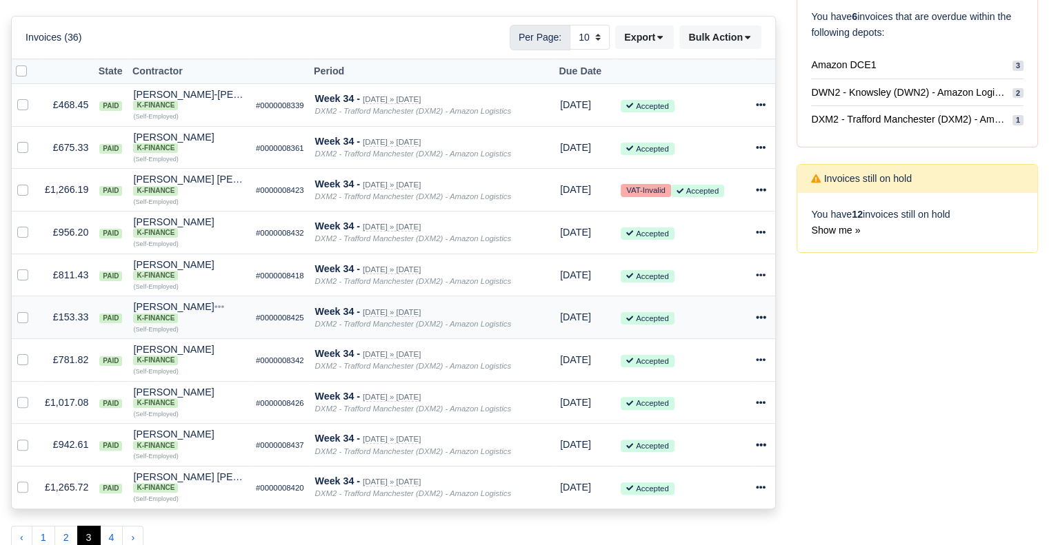
click at [761, 321] on icon at bounding box center [761, 317] width 10 height 10
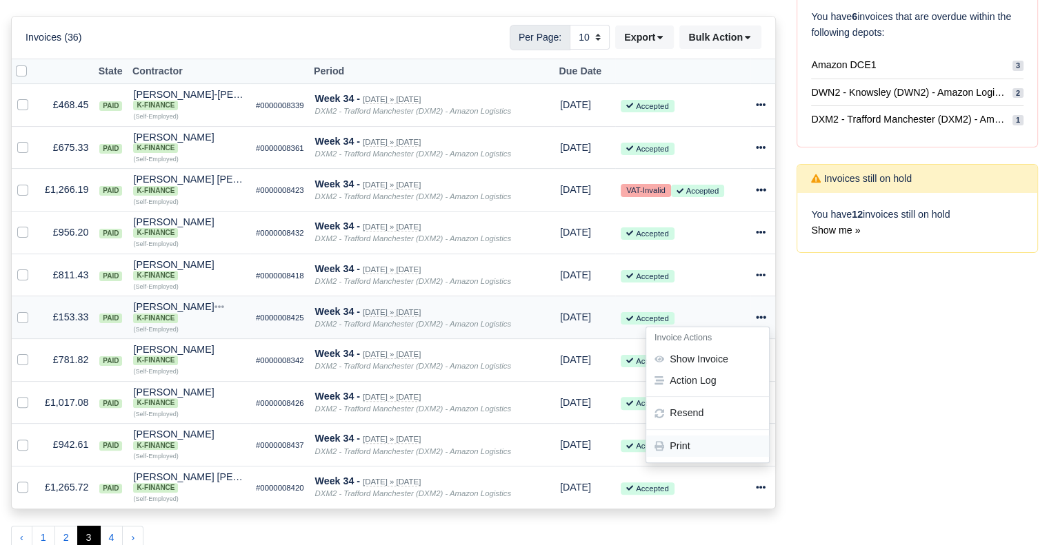
click at [706, 442] on link "Print" at bounding box center [707, 446] width 123 height 21
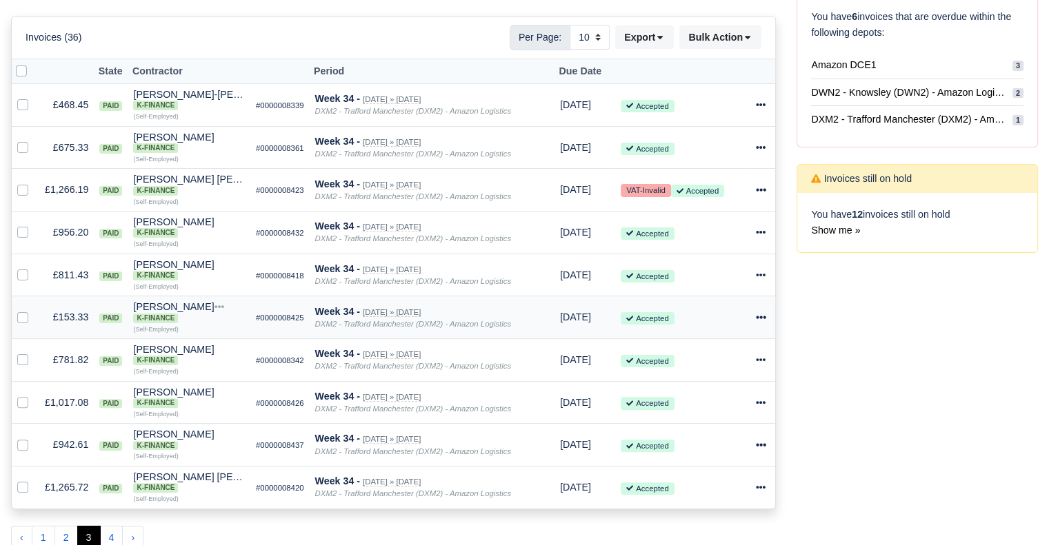
click at [761, 316] on icon at bounding box center [761, 317] width 10 height 10
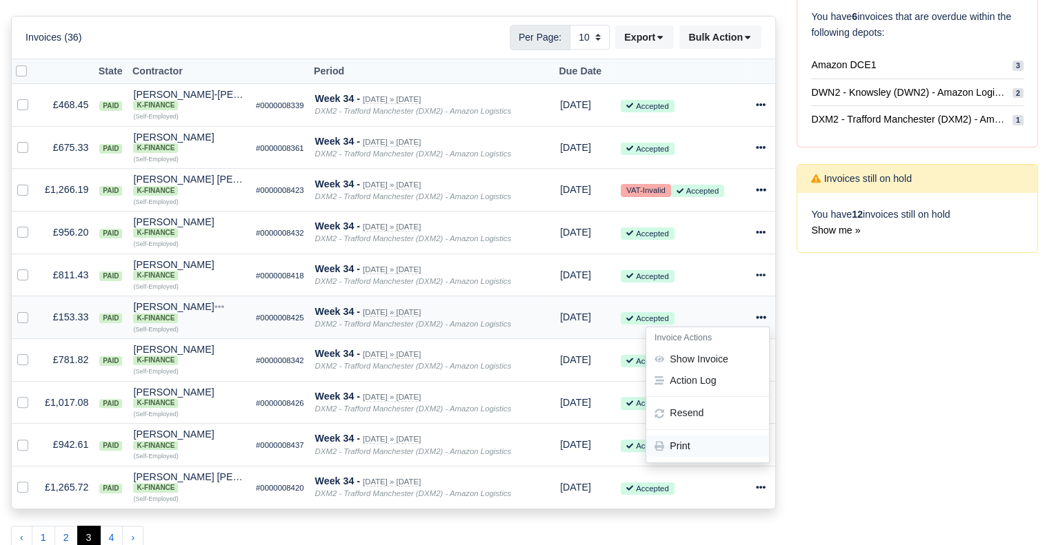
click at [708, 454] on link "Print" at bounding box center [707, 446] width 123 height 21
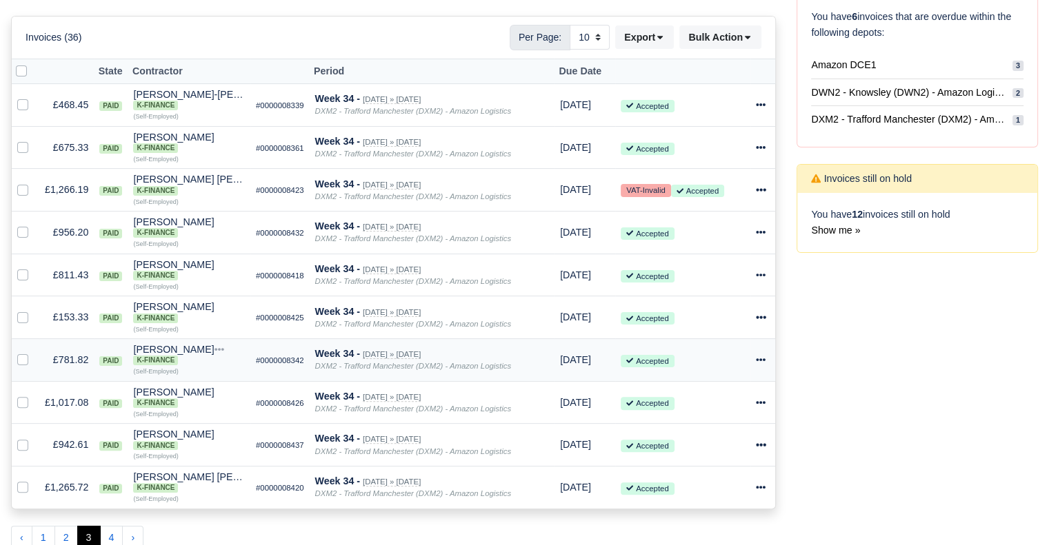
click at [765, 361] on icon at bounding box center [761, 360] width 10 height 10
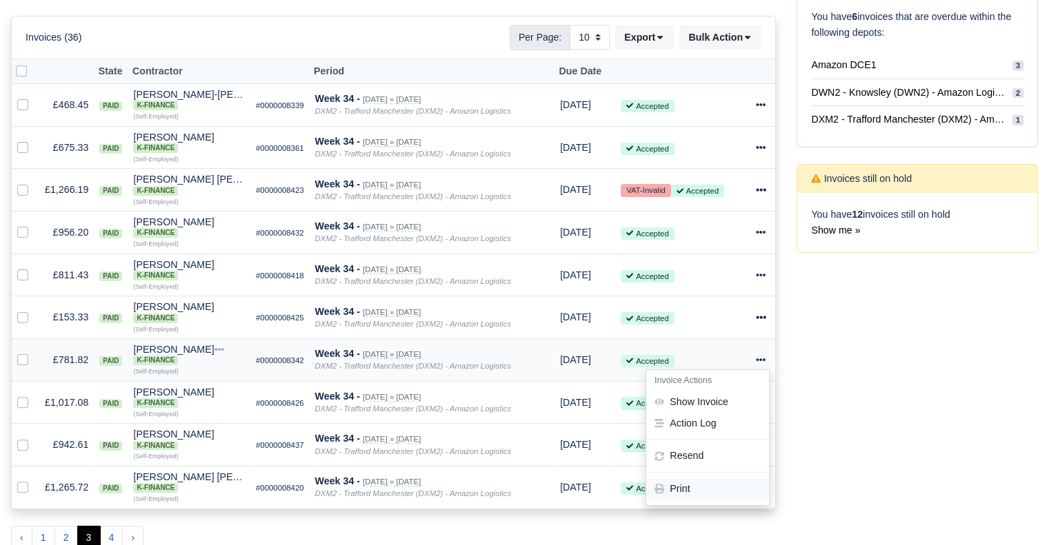
click at [694, 490] on link "Print" at bounding box center [707, 489] width 123 height 21
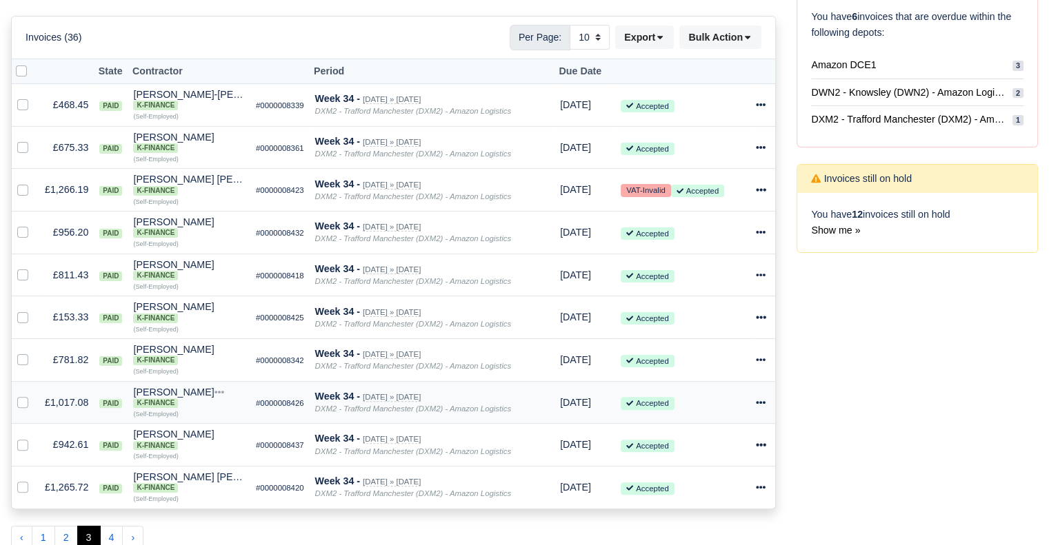
click at [757, 404] on icon at bounding box center [761, 402] width 10 height 3
click at [717, 379] on link "Print" at bounding box center [707, 378] width 123 height 21
click at [759, 445] on icon at bounding box center [761, 445] width 10 height 10
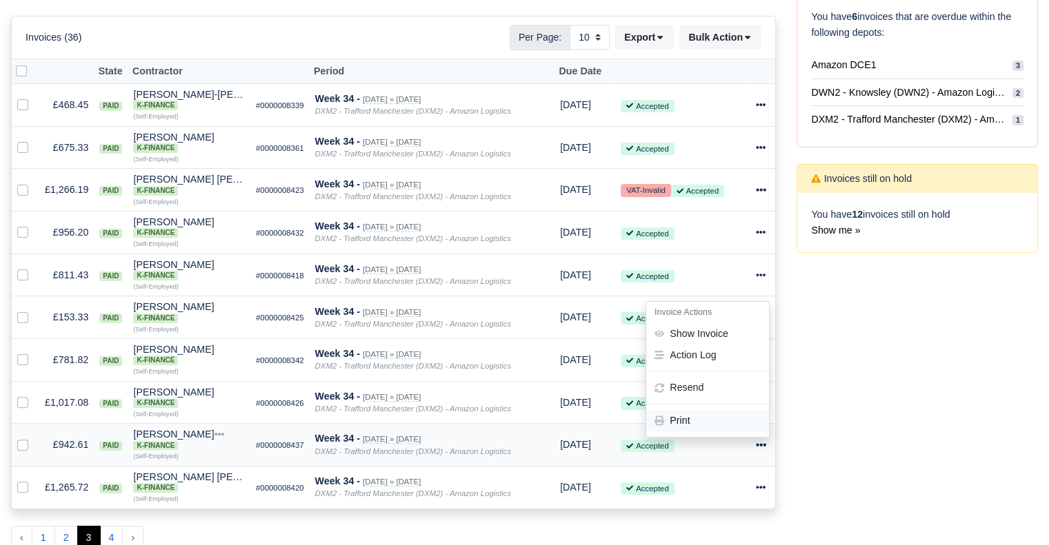
click at [720, 427] on link "Print" at bounding box center [707, 420] width 123 height 21
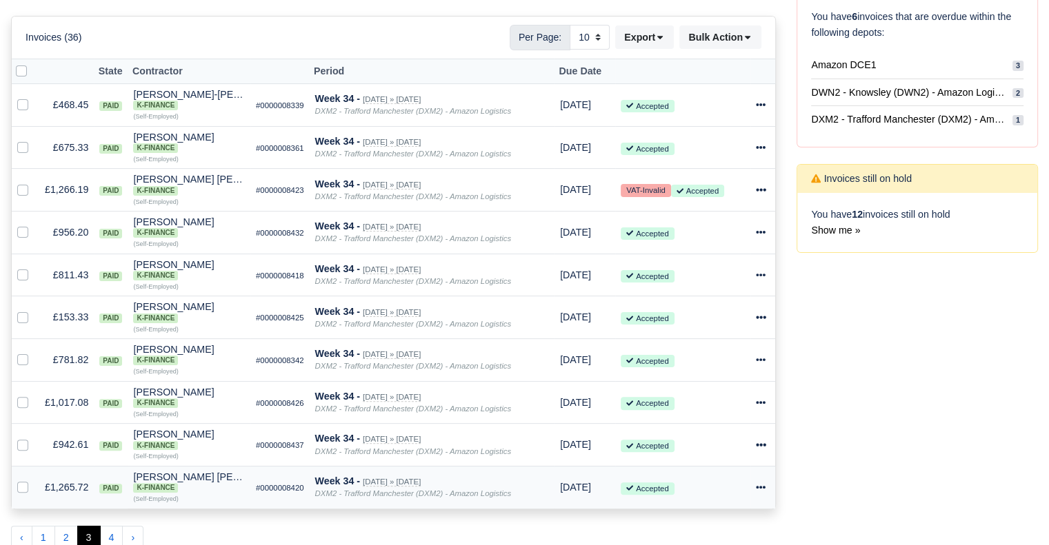
click at [764, 489] on icon at bounding box center [761, 487] width 10 height 3
click at [719, 469] on link "Print" at bounding box center [707, 463] width 123 height 21
click at [106, 538] on button "4" at bounding box center [111, 538] width 23 height 25
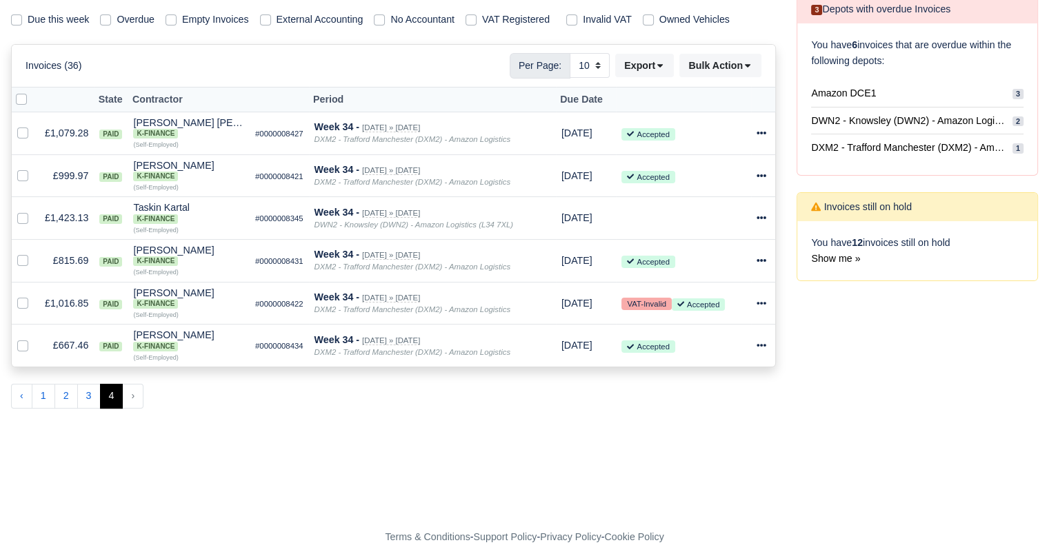
scroll to position [234, 0]
click at [760, 132] on icon at bounding box center [761, 133] width 10 height 3
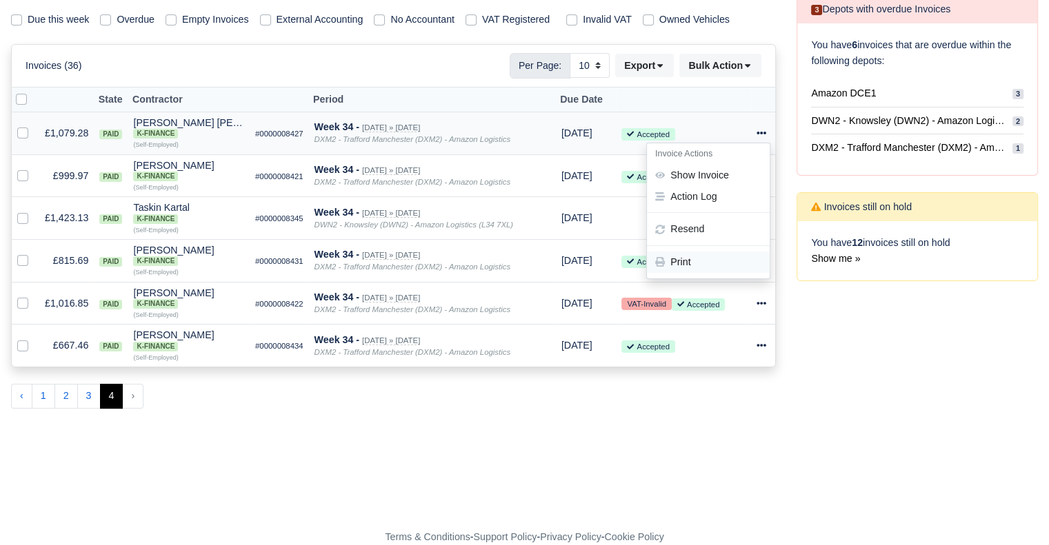
click at [694, 259] on link "Print" at bounding box center [708, 262] width 123 height 21
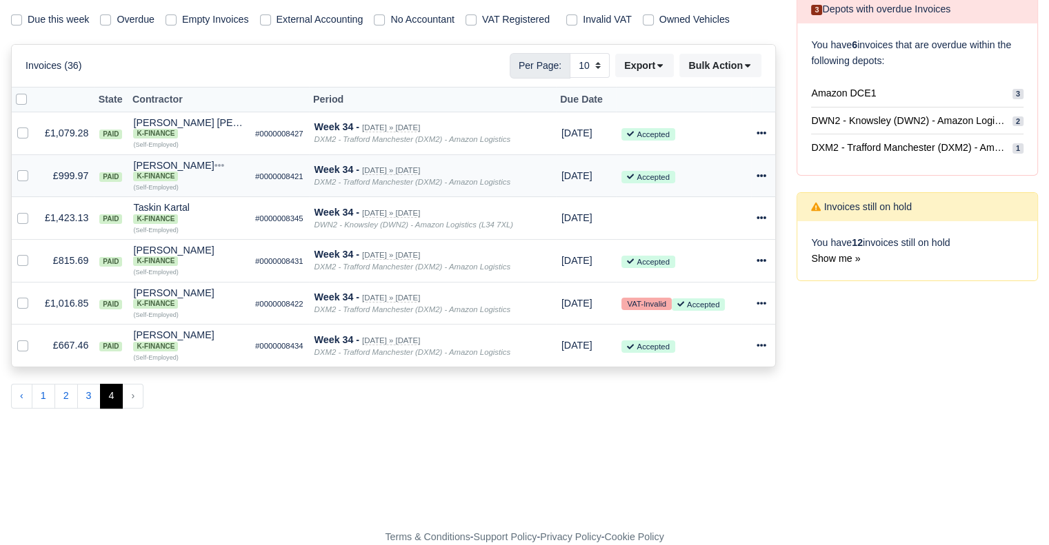
click at [756, 172] on icon at bounding box center [761, 176] width 10 height 10
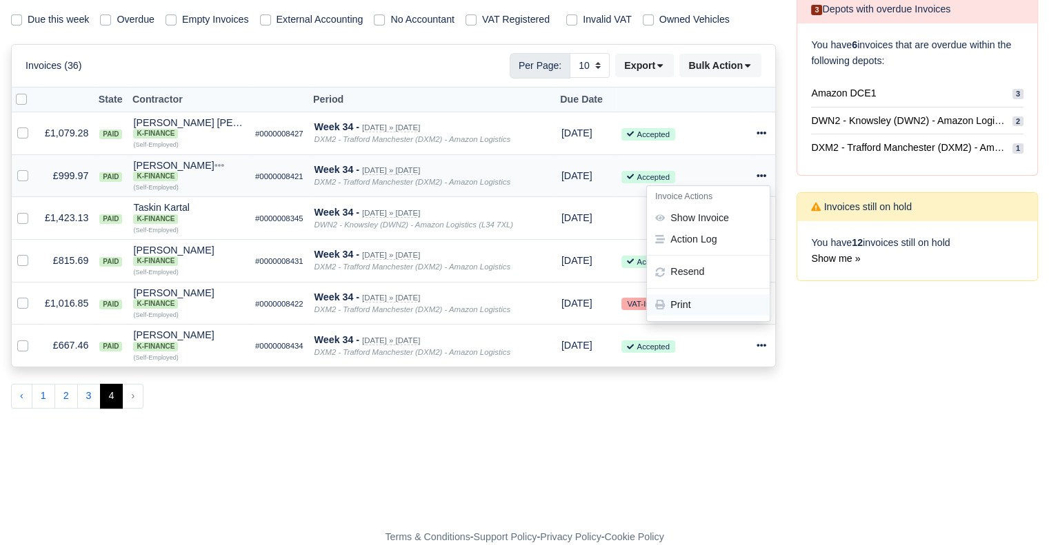
click at [699, 302] on link "Print" at bounding box center [708, 304] width 123 height 21
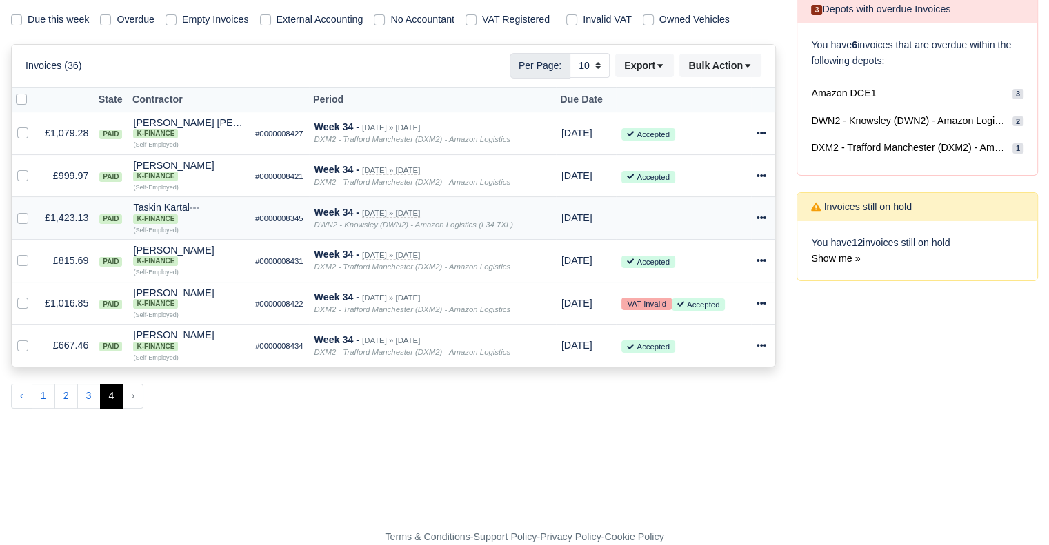
click at [761, 215] on icon at bounding box center [761, 218] width 10 height 10
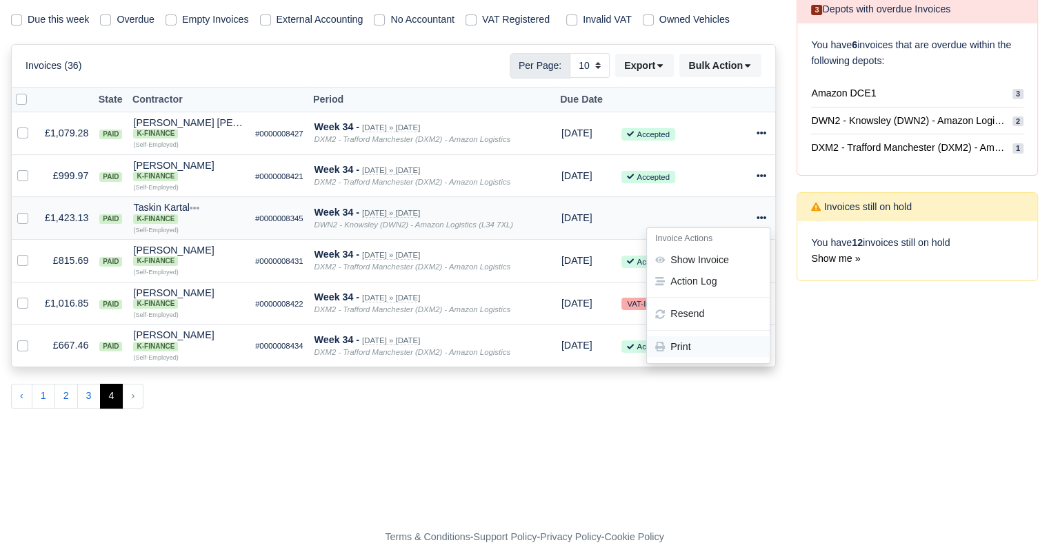
click at [687, 341] on link "Print" at bounding box center [708, 347] width 123 height 21
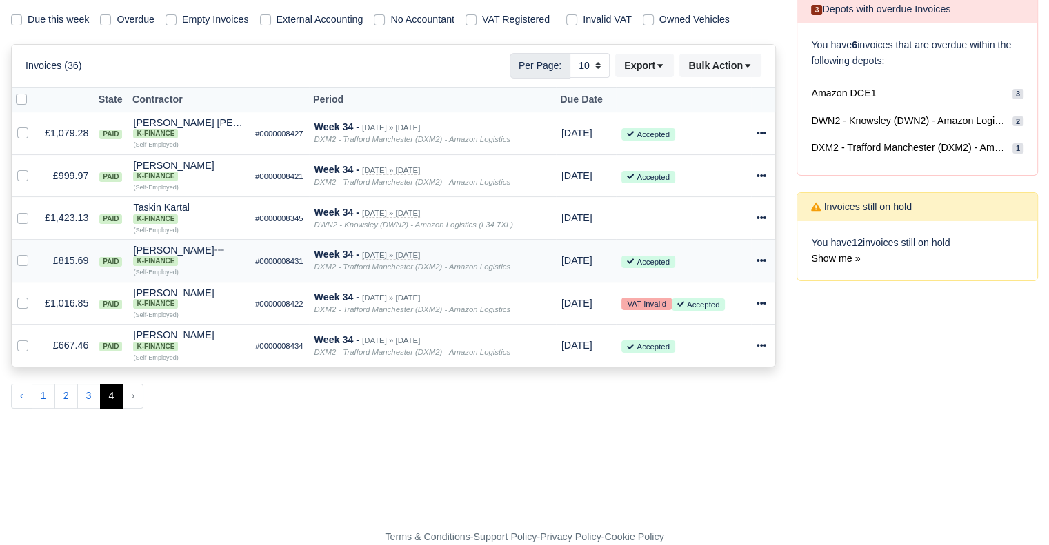
click at [755, 261] on td "Invoice Actions Show Invoice Action Log Resend" at bounding box center [763, 261] width 25 height 43
click at [759, 256] on icon at bounding box center [761, 261] width 10 height 10
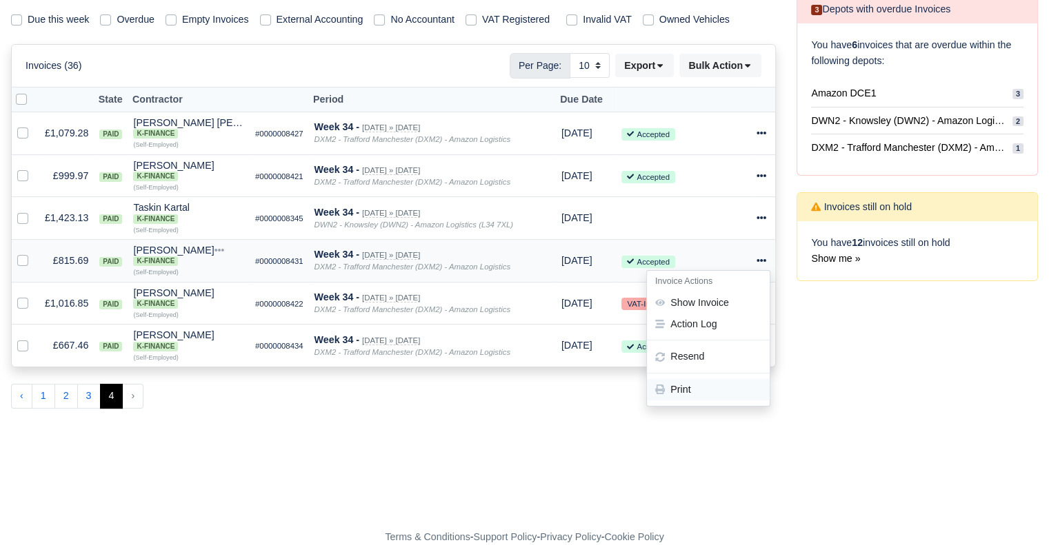
click at [721, 386] on link "Print" at bounding box center [708, 389] width 123 height 21
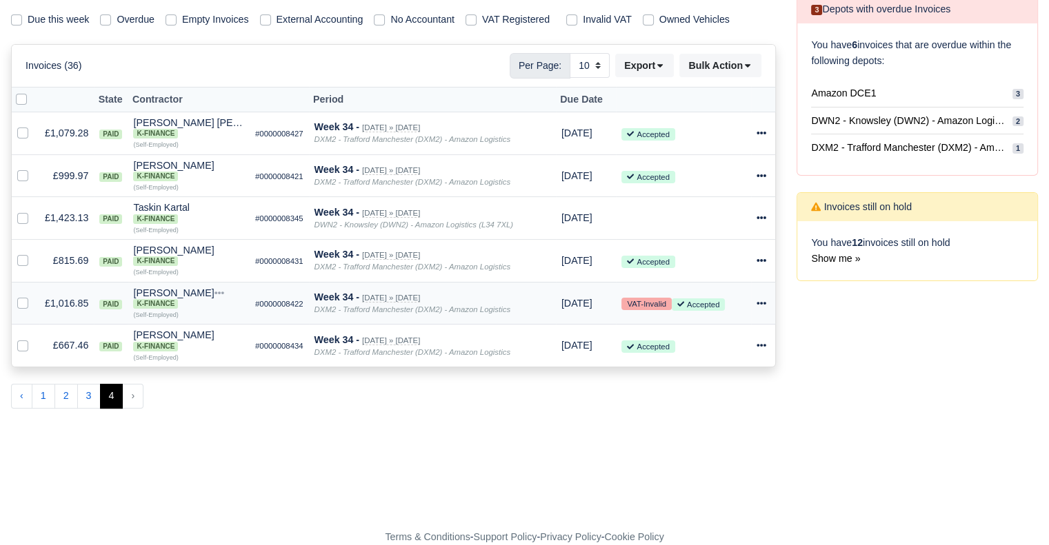
click at [757, 305] on icon at bounding box center [761, 304] width 10 height 10
click at [700, 432] on link "Print" at bounding box center [708, 432] width 123 height 21
click at [761, 350] on icon at bounding box center [761, 346] width 10 height 10
click at [711, 472] on link "Print" at bounding box center [708, 474] width 123 height 21
